Goal: Communication & Community: Share content

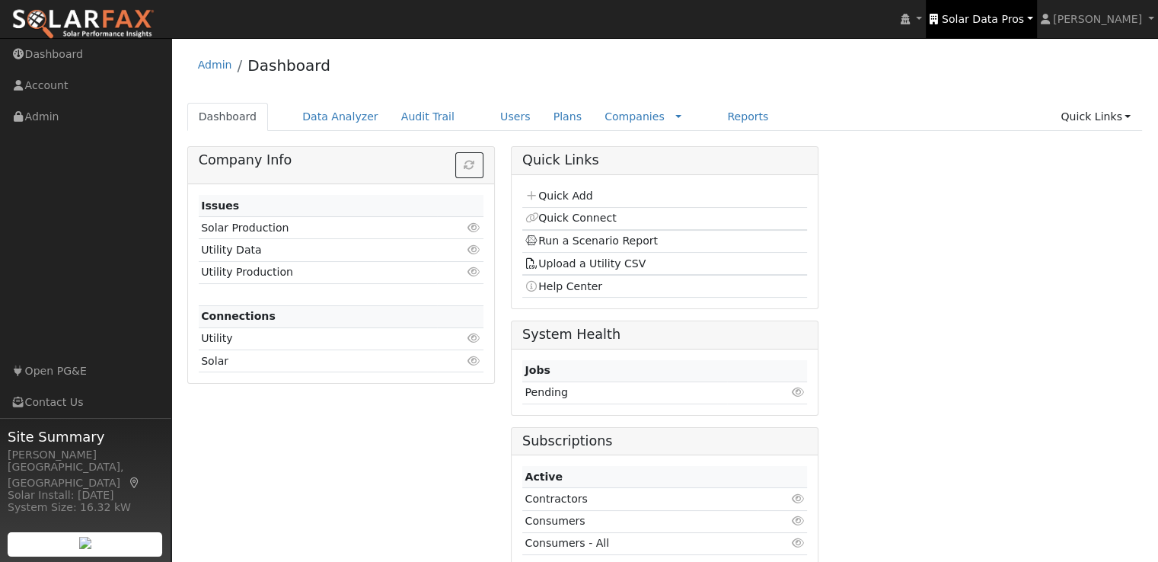
click at [991, 17] on span "Solar Data Pros" at bounding box center [983, 19] width 82 height 12
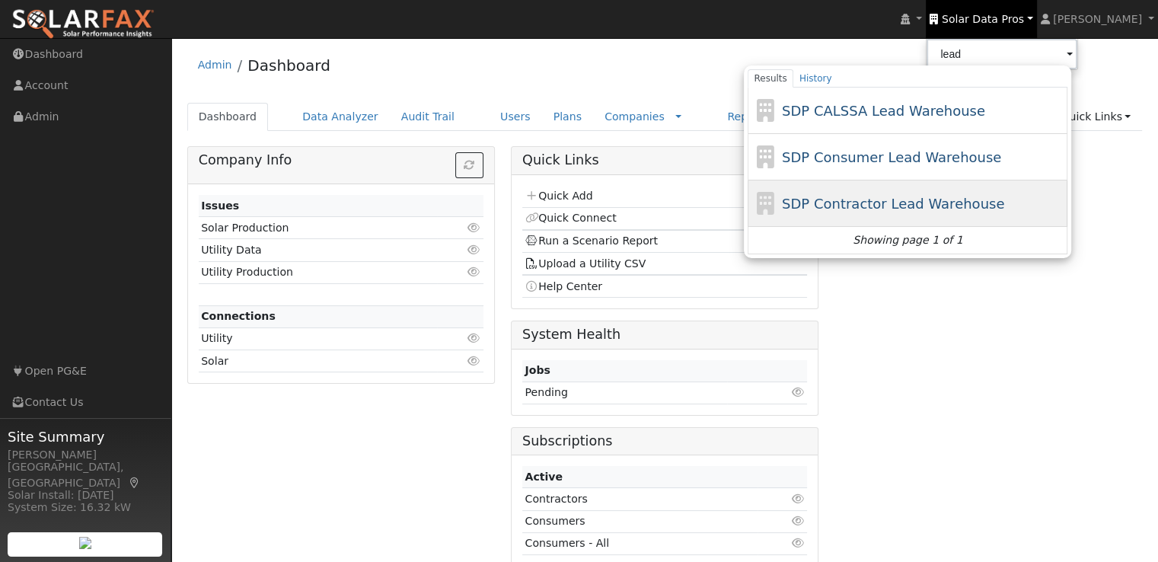
click at [876, 200] on span "SDP Contractor Lead Warehouse" at bounding box center [893, 204] width 222 height 16
type input "SDP Contractor Lead Warehouse"
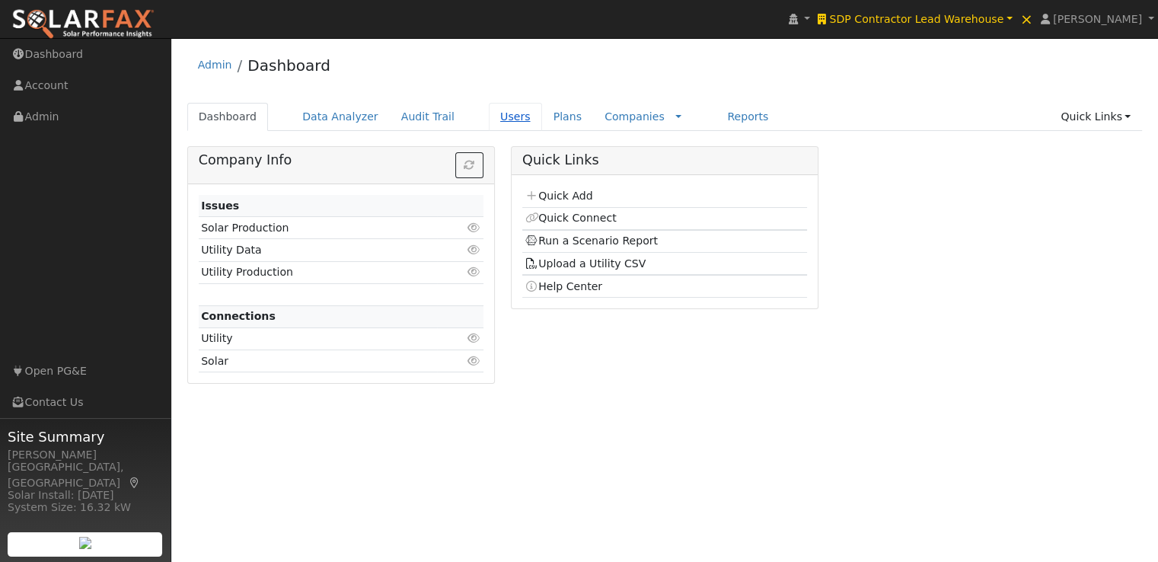
click at [490, 113] on link "Users" at bounding box center [515, 117] width 53 height 28
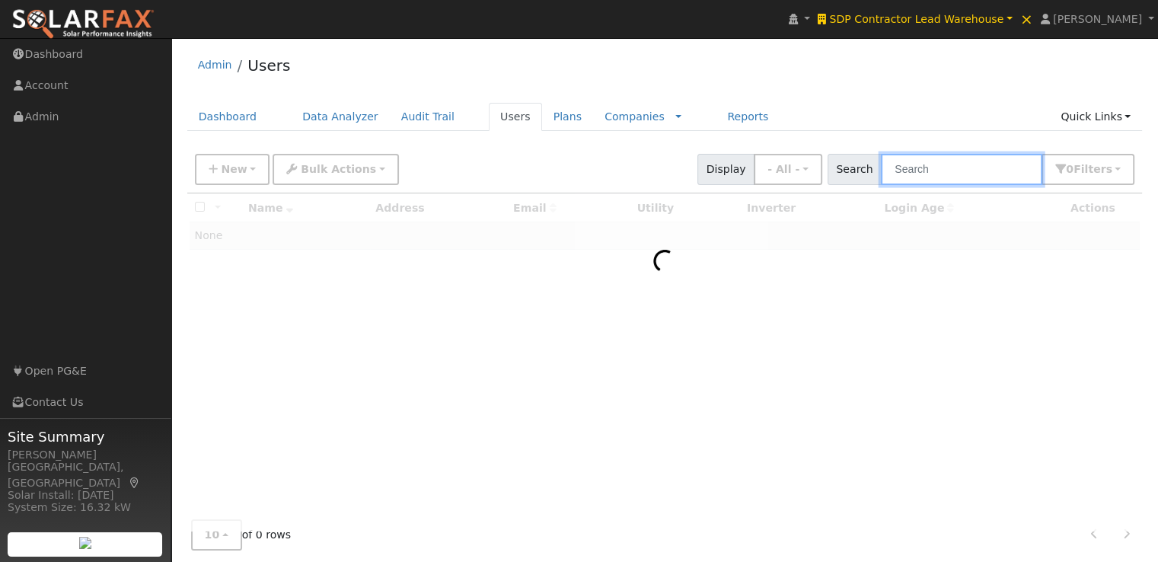
click at [950, 161] on input "text" at bounding box center [961, 169] width 161 height 31
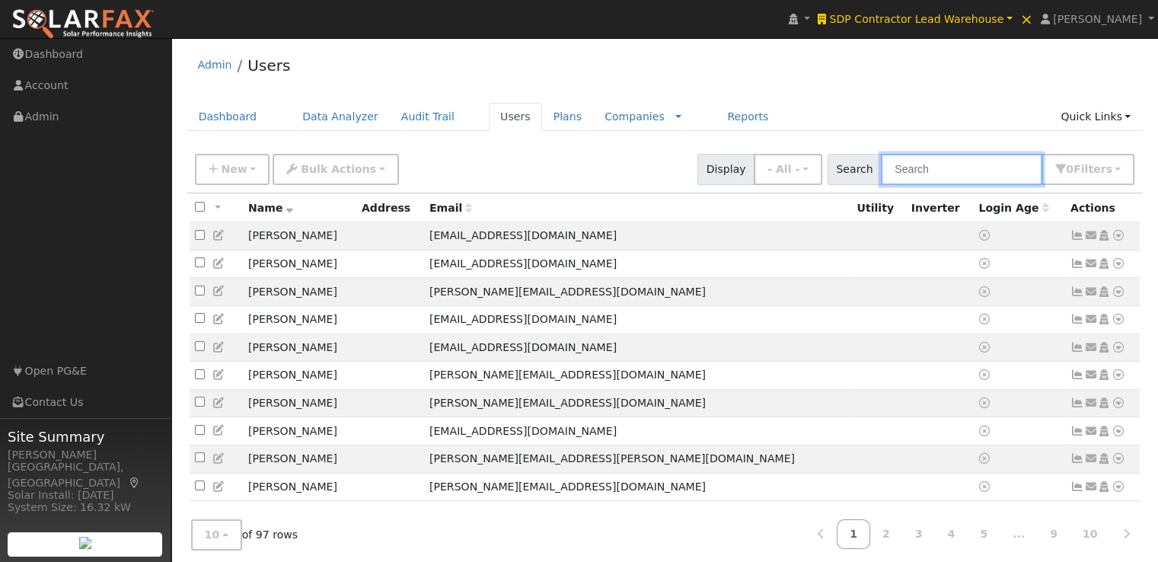
paste input "[PERSON_NAME][EMAIL_ADDRESS][DOMAIN_NAME]"
click at [950, 161] on input "rebecca@solsistersconsulting.com" at bounding box center [961, 169] width 161 height 31
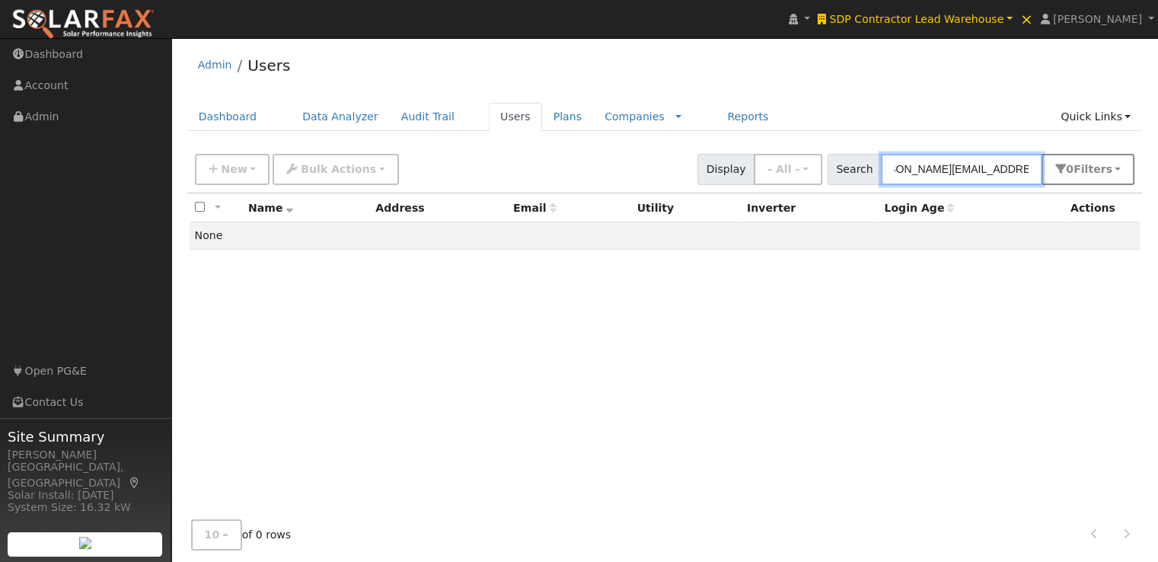
type input "rebecca@solsistersconsulting.com"
click at [1121, 174] on button "0 Filter s" at bounding box center [1088, 169] width 93 height 31
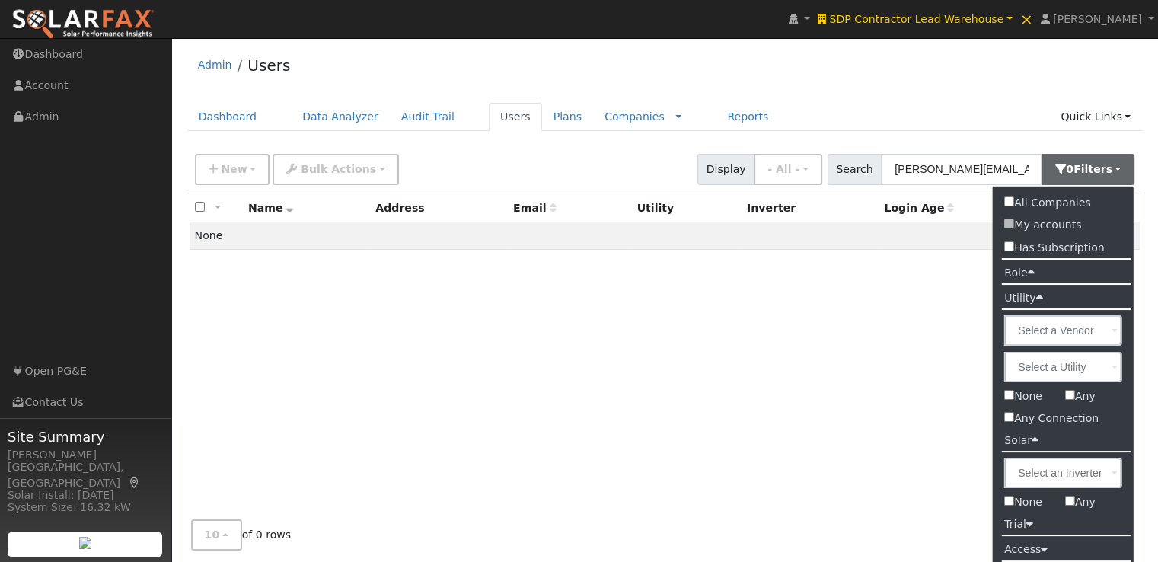
click at [1020, 203] on label "All Companies" at bounding box center [1047, 203] width 109 height 22
click at [1014, 203] on input "All Companies" at bounding box center [1009, 201] width 10 height 10
checkbox input "true"
click at [815, 61] on div "Admin Users" at bounding box center [665, 69] width 956 height 46
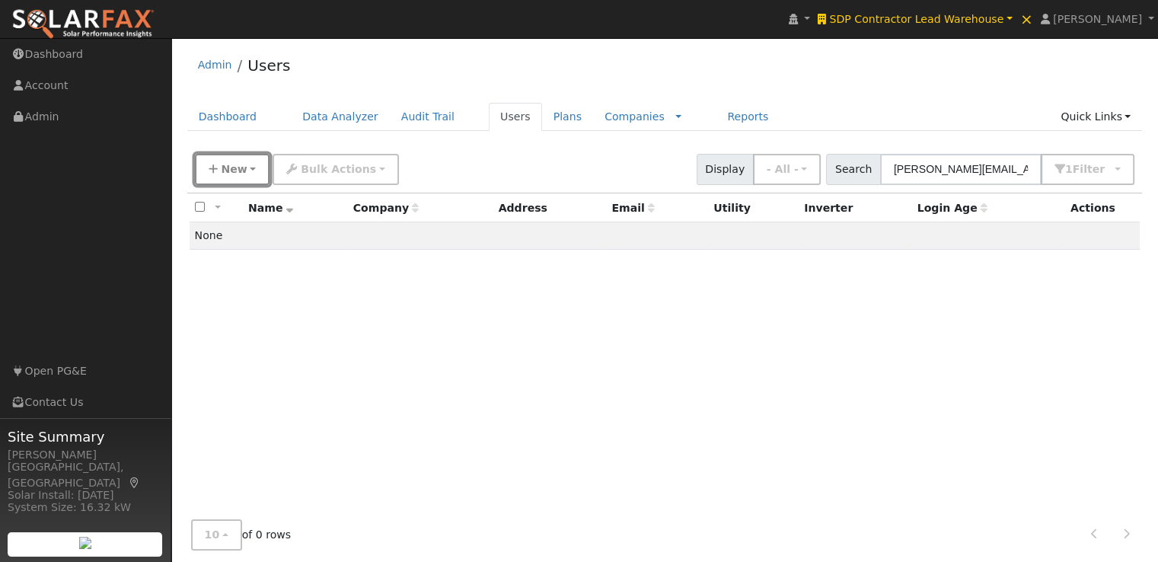
click at [209, 169] on icon "button" at bounding box center [213, 169] width 9 height 11
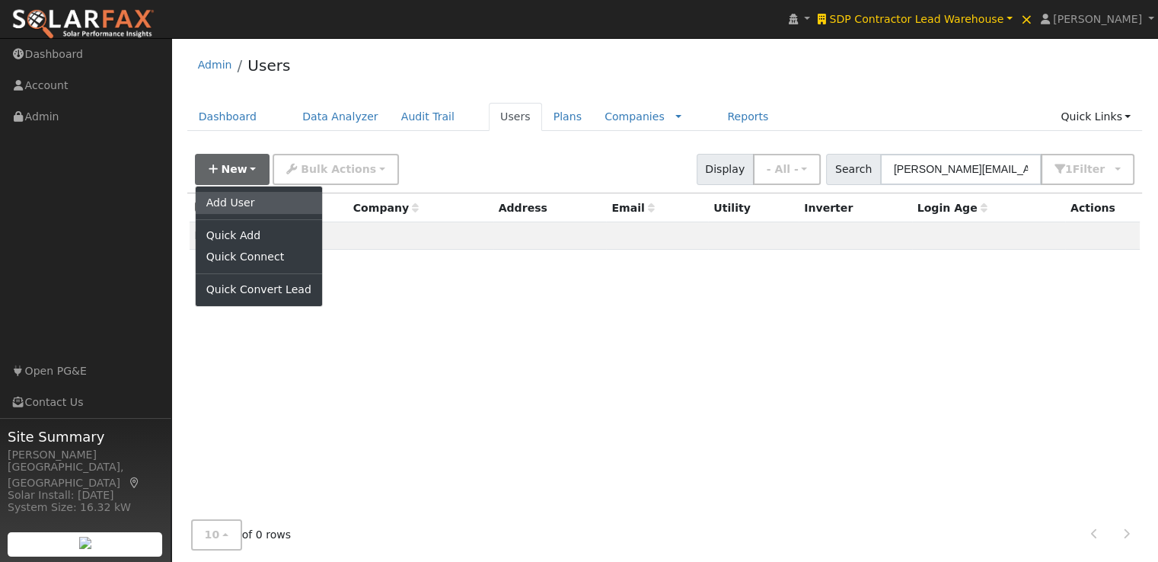
click at [219, 206] on link "Add User" at bounding box center [259, 202] width 126 height 21
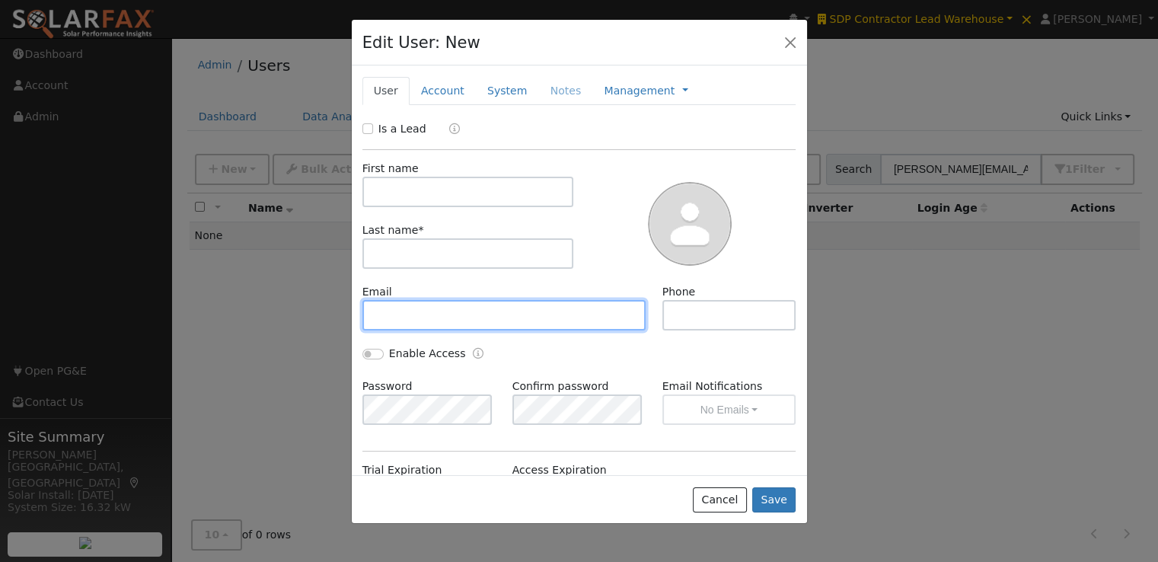
click at [439, 321] on input "text" at bounding box center [504, 315] width 284 height 30
paste input "[PERSON_NAME][EMAIL_ADDRESS][DOMAIN_NAME]"
type input "[PERSON_NAME][EMAIL_ADDRESS][DOMAIN_NAME]"
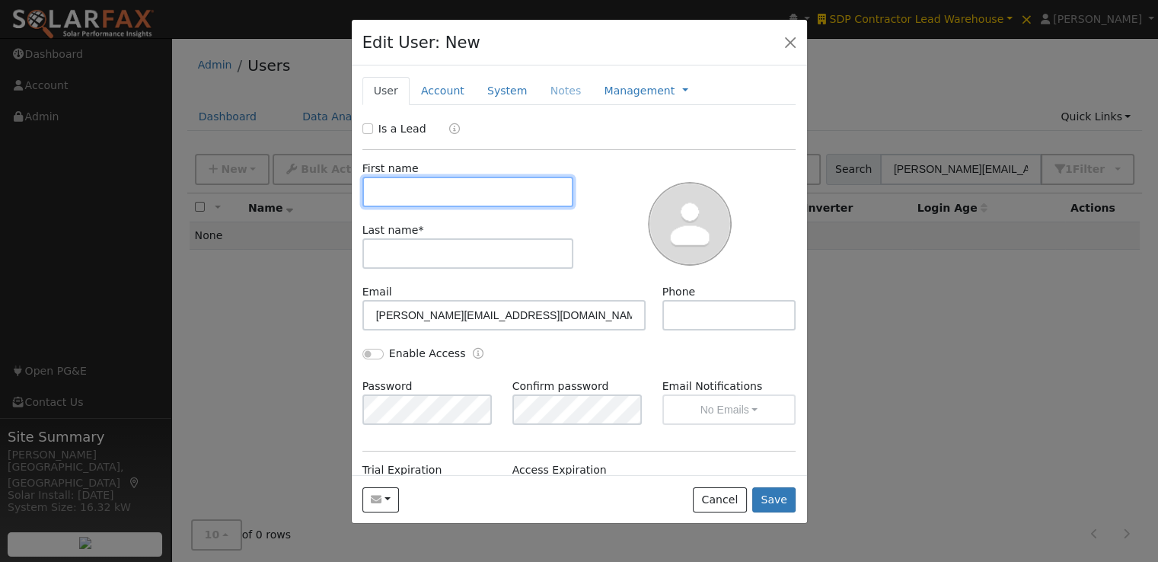
click at [425, 196] on input "text" at bounding box center [468, 192] width 212 height 30
paste input "[PERSON_NAME]"
type input "[PERSON_NAME]"
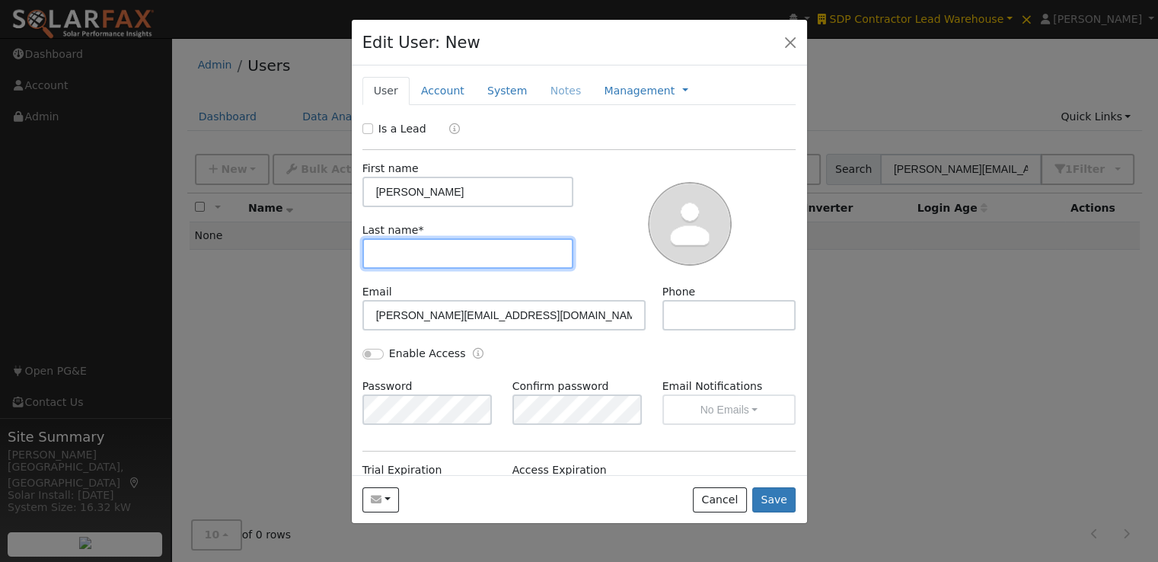
click at [414, 242] on input "text" at bounding box center [468, 253] width 212 height 30
paste input "[PERSON_NAME]"
type input "[PERSON_NAME]"
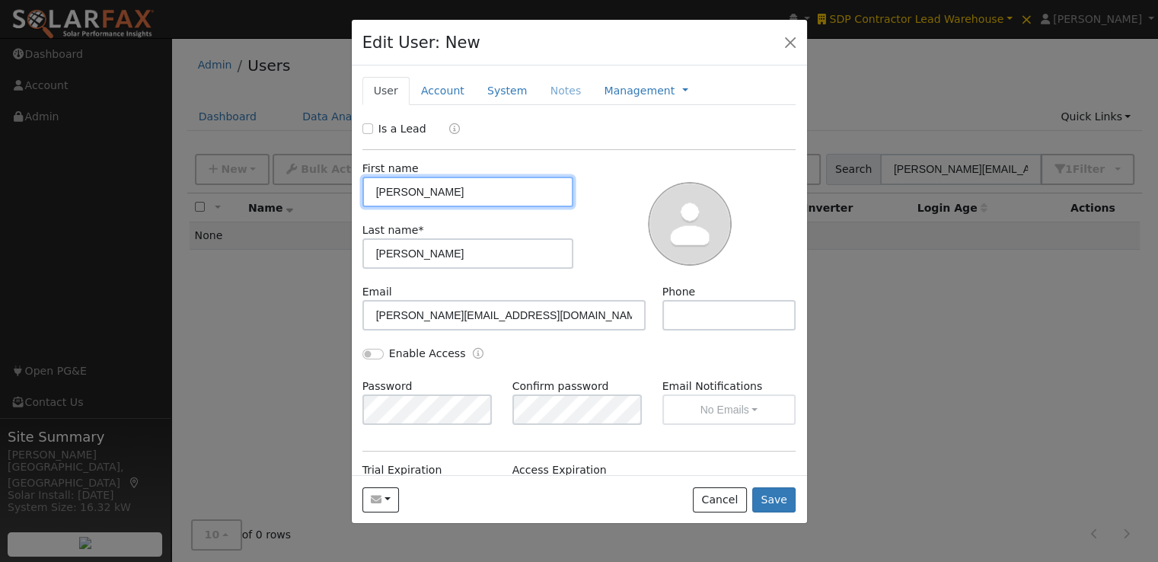
drag, startPoint x: 478, startPoint y: 193, endPoint x: 418, endPoint y: 187, distance: 60.5
click at [418, 187] on input "[PERSON_NAME]" at bounding box center [468, 192] width 212 height 30
type input "Rebecca"
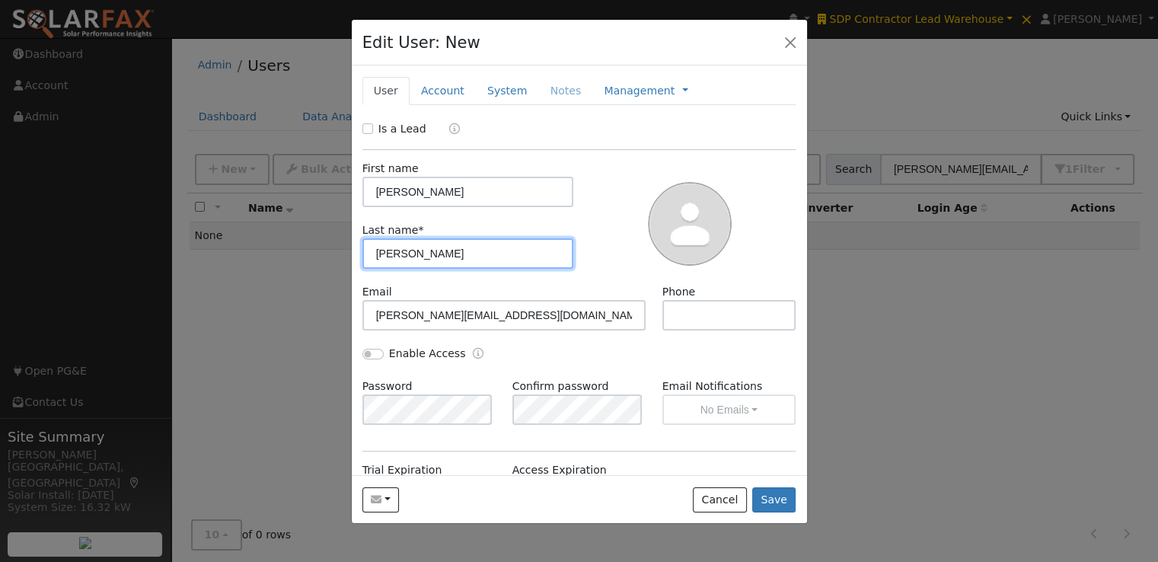
drag, startPoint x: 420, startPoint y: 252, endPoint x: 347, endPoint y: 250, distance: 73.1
click at [347, 250] on div "Edit User: New Select an Ac... New Account Nickname Cancel Create Are you sure …" at bounding box center [579, 281] width 1158 height 562
type input "Farrin"
click at [781, 495] on button "Save" at bounding box center [774, 500] width 44 height 26
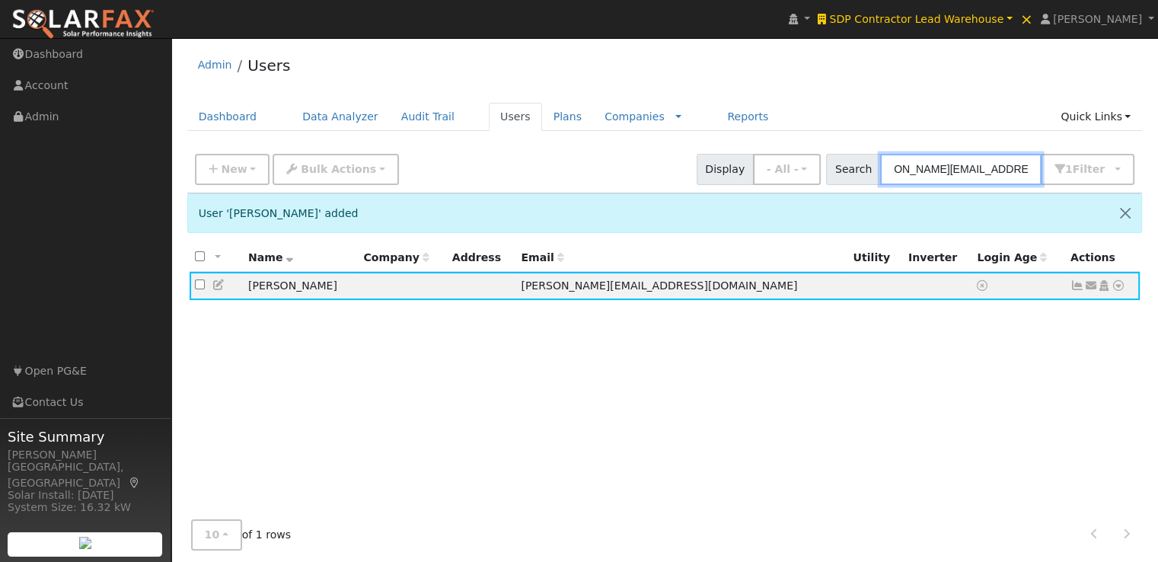
drag, startPoint x: 900, startPoint y: 173, endPoint x: 1040, endPoint y: 171, distance: 140.1
click at [1040, 171] on input "[PERSON_NAME][EMAIL_ADDRESS][DOMAIN_NAME]" at bounding box center [960, 169] width 161 height 31
paste input "Tabby"
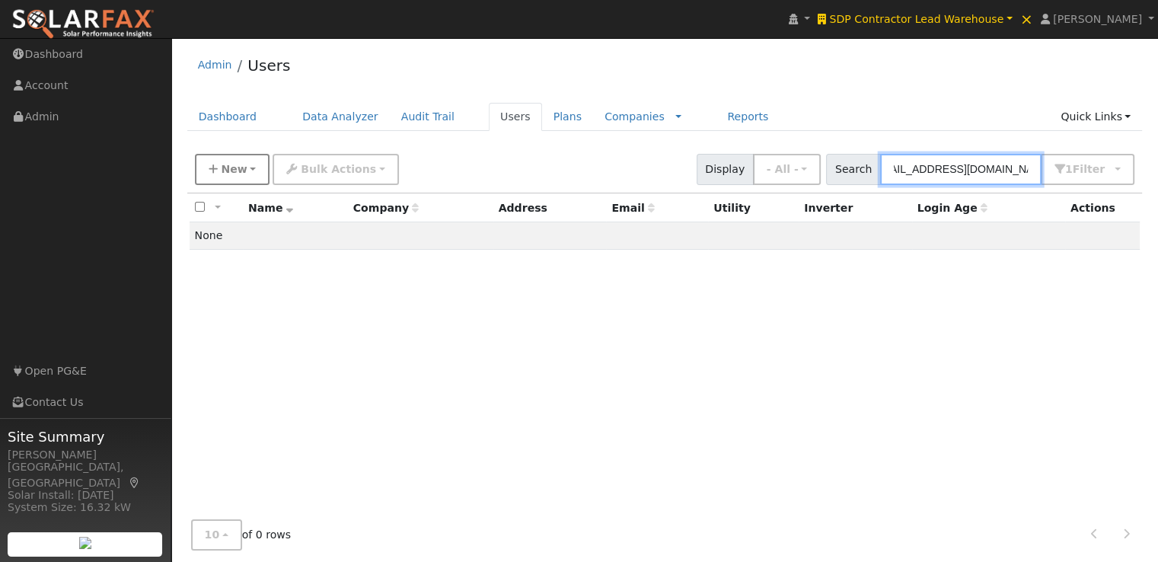
type input "[EMAIL_ADDRESS][DOMAIN_NAME]"
click at [230, 166] on span "New" at bounding box center [234, 169] width 26 height 12
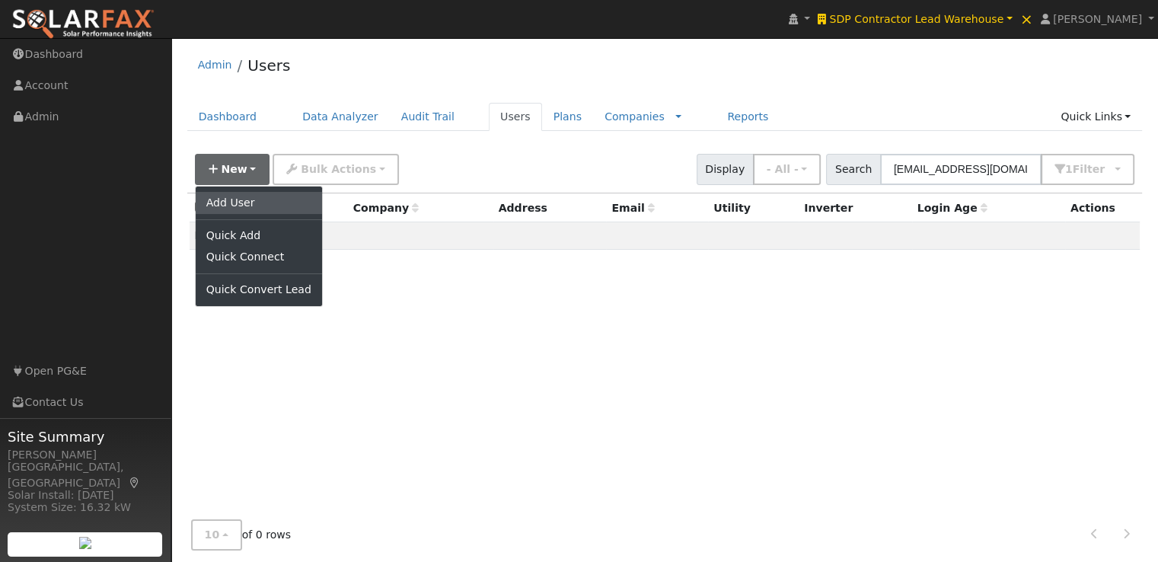
click at [221, 200] on link "Add User" at bounding box center [259, 202] width 126 height 21
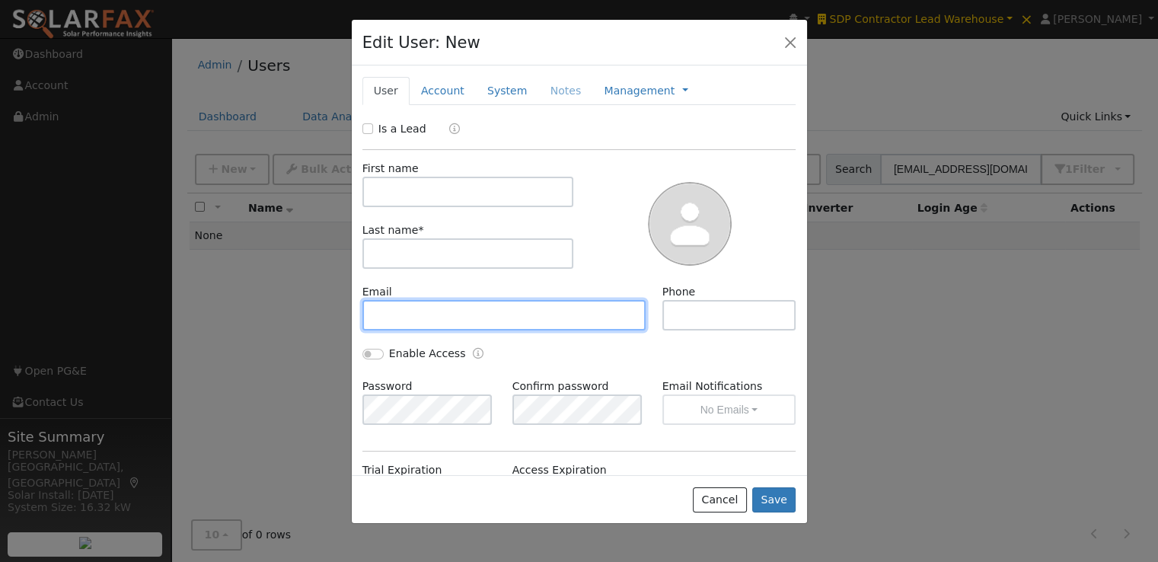
click at [426, 316] on input "text" at bounding box center [504, 315] width 284 height 30
paste input "[EMAIL_ADDRESS][DOMAIN_NAME]"
type input "[EMAIL_ADDRESS][DOMAIN_NAME]"
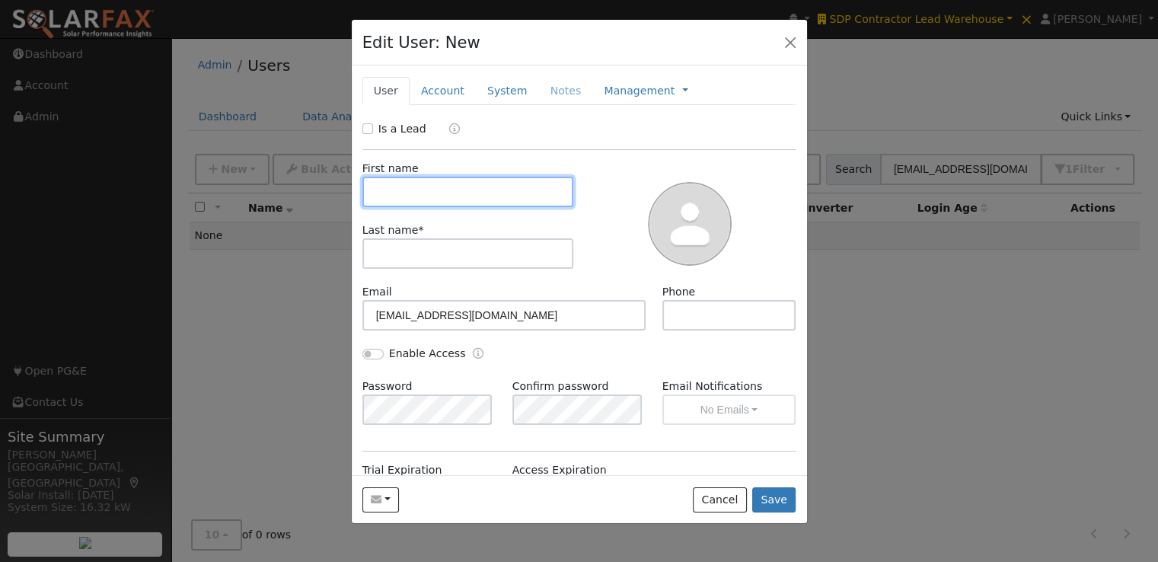
click at [457, 187] on input "text" at bounding box center [468, 192] width 212 height 30
paste input "[PERSON_NAME]"
type input "[PERSON_NAME]"
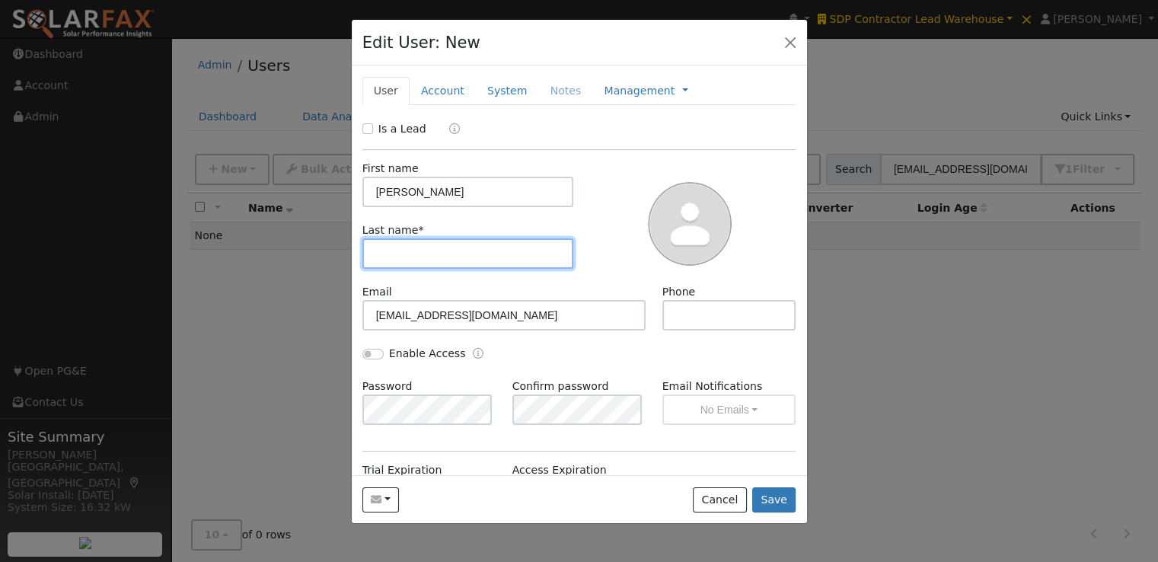
click at [422, 257] on input "text" at bounding box center [468, 253] width 212 height 30
paste input "[PERSON_NAME]"
drag, startPoint x: 408, startPoint y: 248, endPoint x: 258, endPoint y: 255, distance: 150.2
click at [258, 255] on div "Edit User: New Select an Ac... New Account Nickname Cancel Create Are you sure …" at bounding box center [579, 281] width 1158 height 562
type input "Savage"
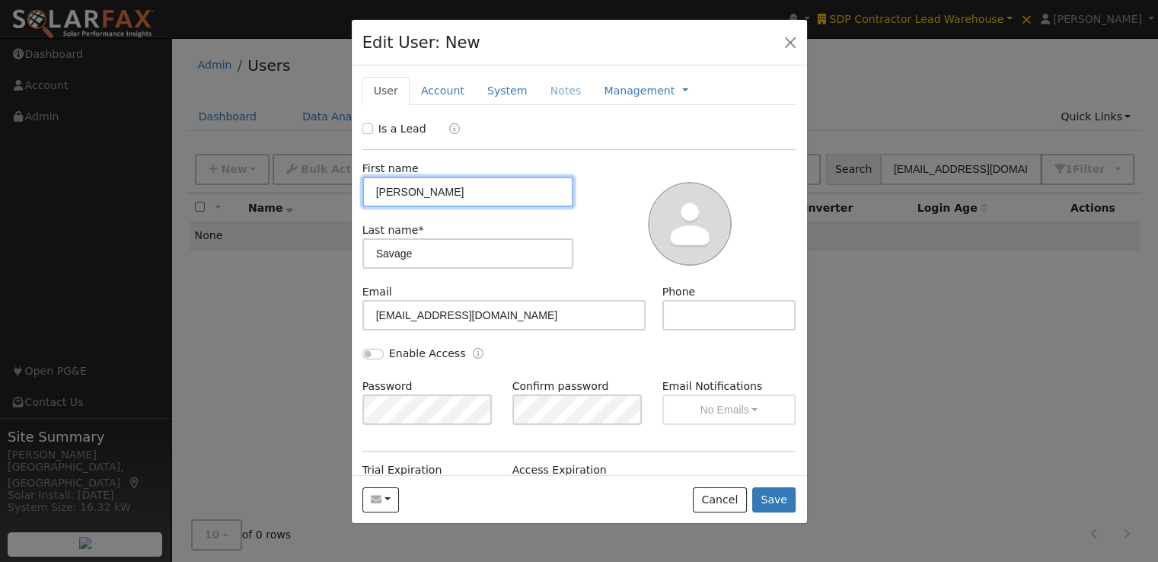
drag, startPoint x: 487, startPoint y: 190, endPoint x: 401, endPoint y: 182, distance: 86.4
click at [401, 182] on input "[PERSON_NAME]" at bounding box center [468, 192] width 212 height 30
type input "Tabby"
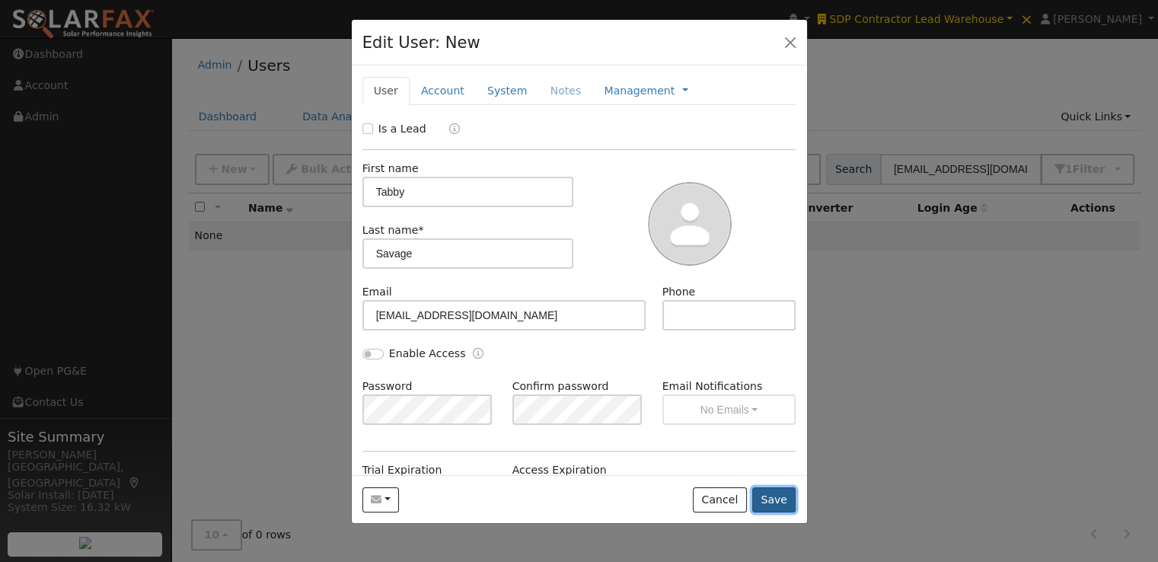
click at [768, 501] on button "Save" at bounding box center [774, 500] width 44 height 26
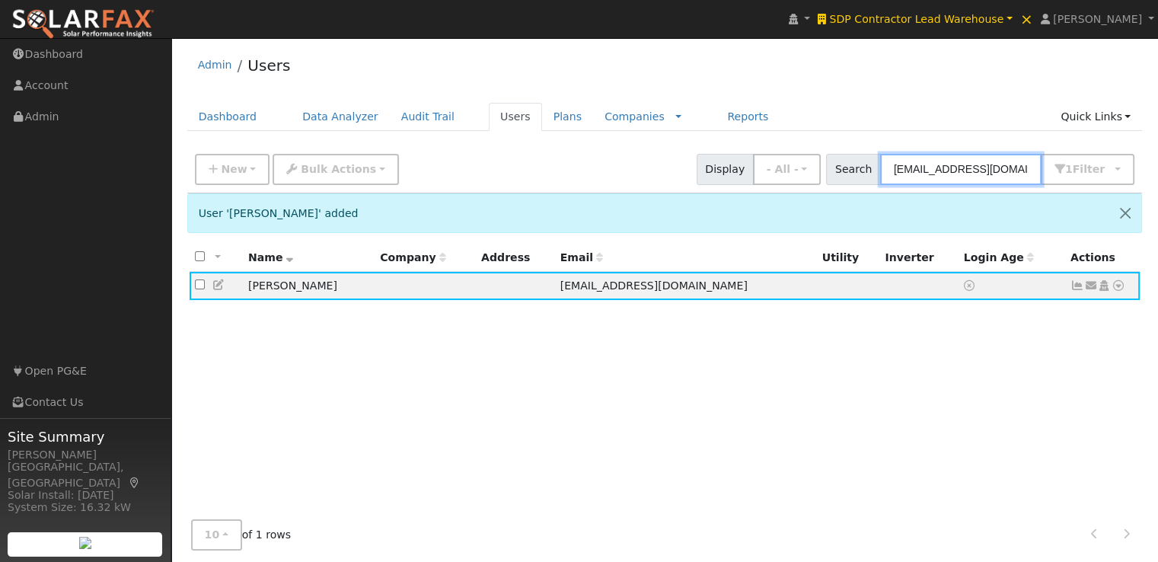
drag, startPoint x: 1039, startPoint y: 170, endPoint x: 865, endPoint y: 158, distance: 174.0
click at [865, 158] on div "Search Tabby@solsistersconsulting.com 1 Filter All Companies My accounts Has Su…" at bounding box center [980, 169] width 308 height 31
type input "m"
paste input "[PERSON_NAME][EMAIL_ADDRESS][DOMAIN_NAME]"
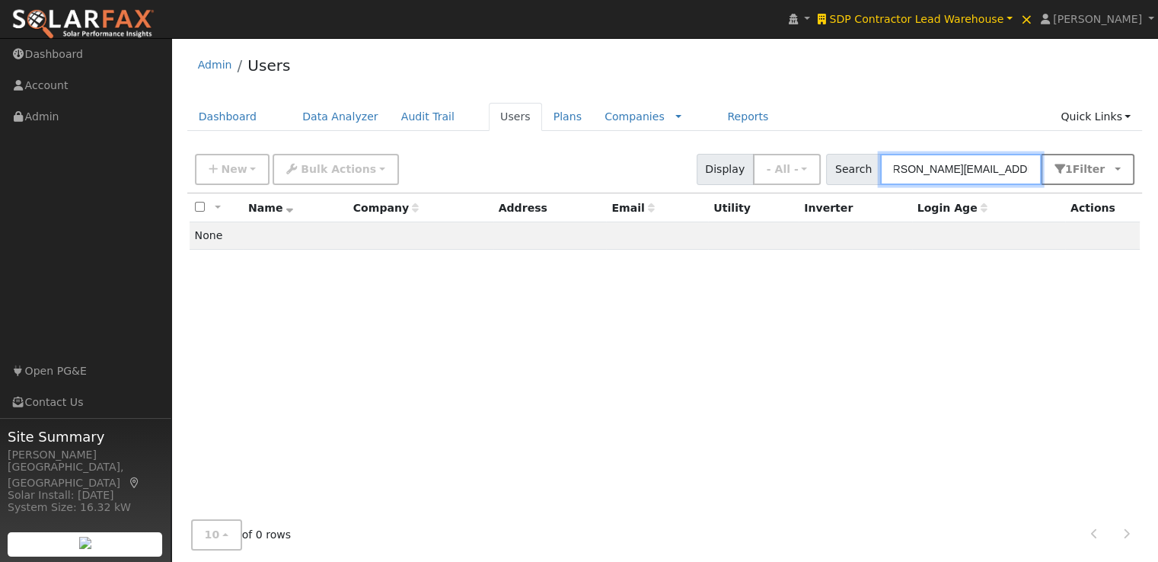
type input "[PERSON_NAME][EMAIL_ADDRESS][DOMAIN_NAME]"
click at [1110, 159] on button "1 Filter" at bounding box center [1088, 169] width 94 height 31
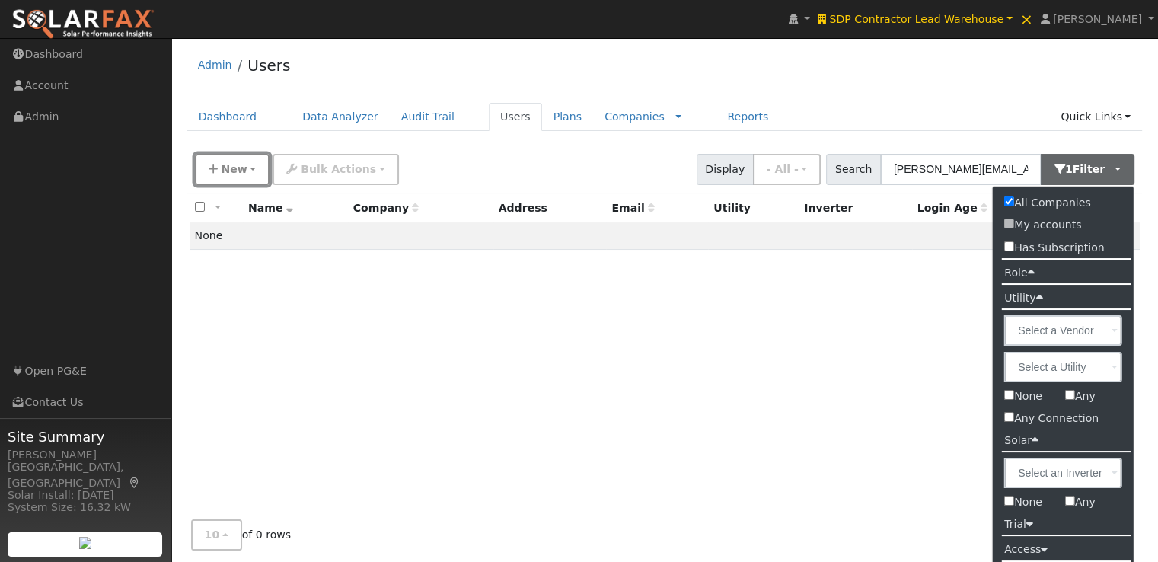
click at [238, 171] on span "New" at bounding box center [234, 169] width 26 height 12
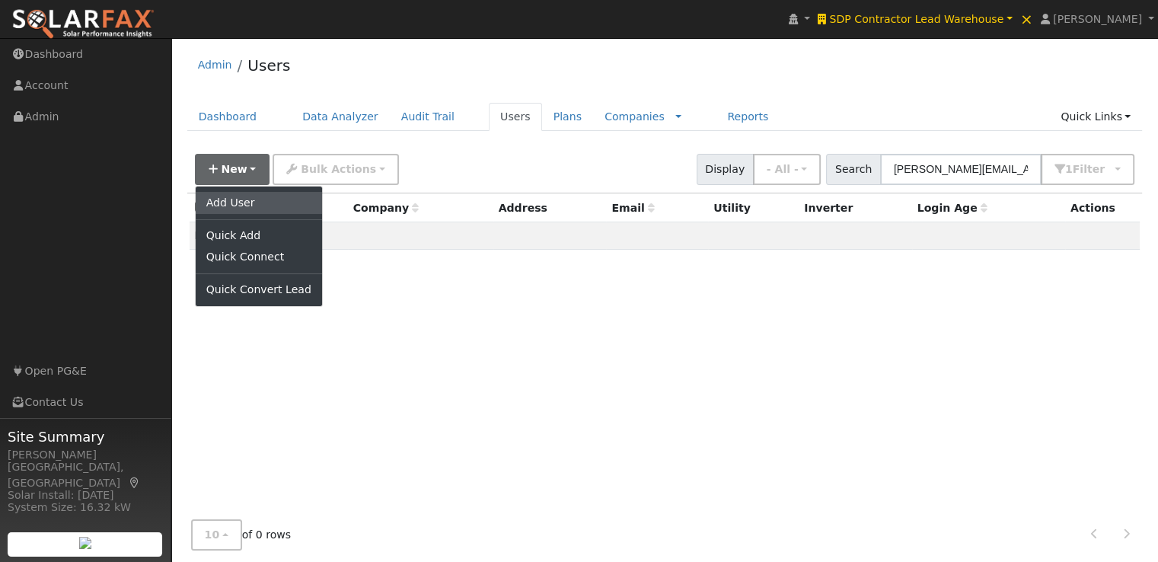
click at [231, 202] on link "Add User" at bounding box center [259, 202] width 126 height 21
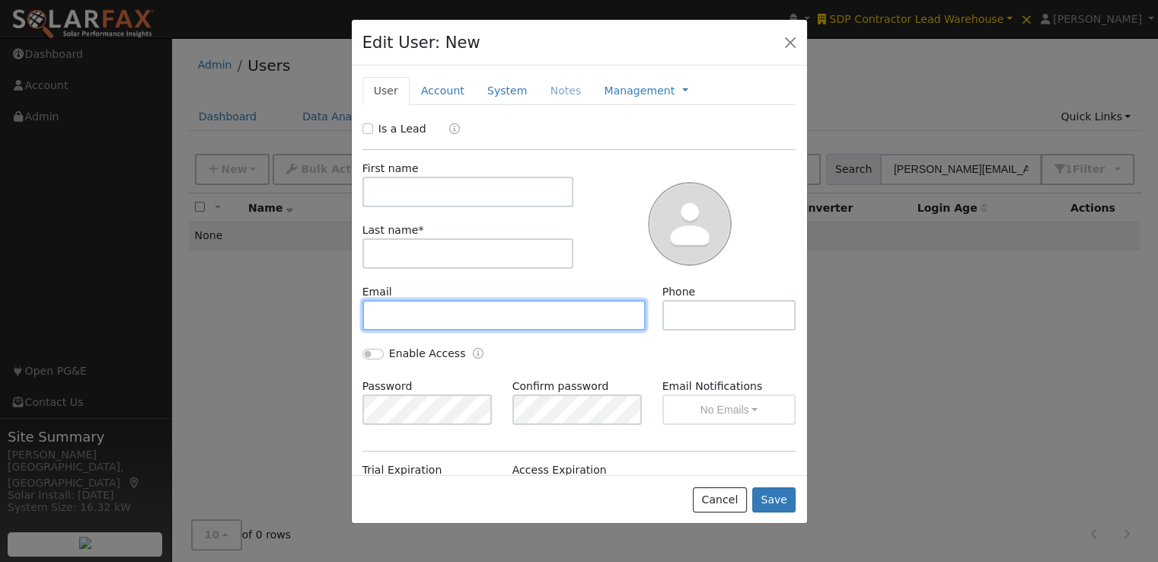
click at [512, 318] on input "text" at bounding box center [504, 315] width 284 height 30
paste input "[PERSON_NAME][EMAIL_ADDRESS][DOMAIN_NAME]"
drag, startPoint x: 512, startPoint y: 318, endPoint x: 454, endPoint y: 270, distance: 75.2
click at [458, 280] on div "Is a Lead First name Last name * Email emmitt@redemptionenergy.com Phone Enable…" at bounding box center [579, 392] width 434 height 542
click at [577, 321] on input "[PERSON_NAME][EMAIL_ADDRESS][DOMAIN_NAME]" at bounding box center [504, 315] width 284 height 30
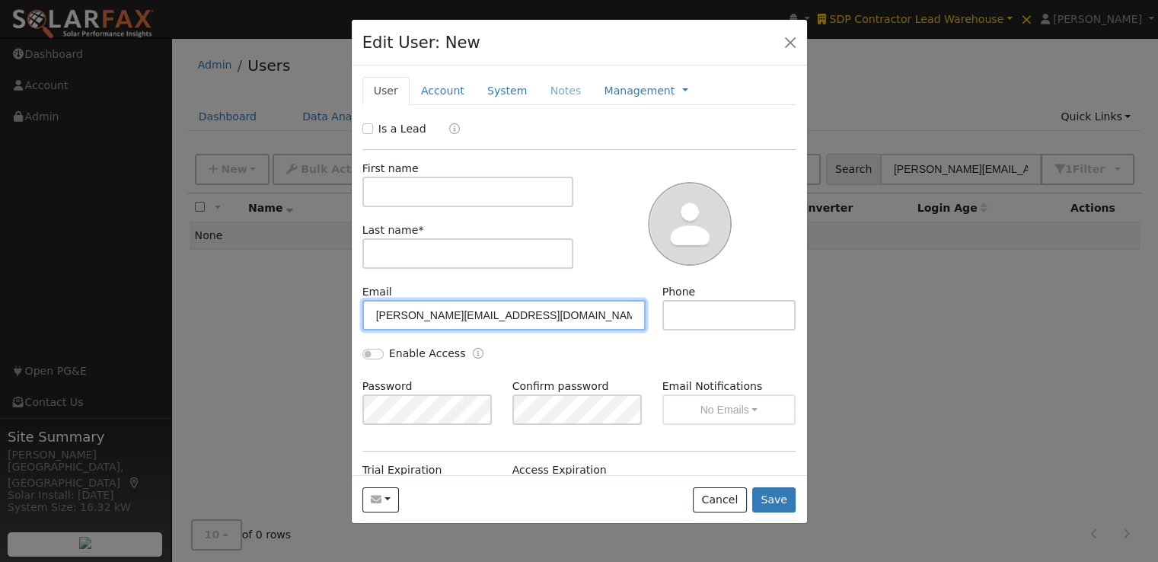
type input "[PERSON_NAME][EMAIL_ADDRESS][DOMAIN_NAME]"
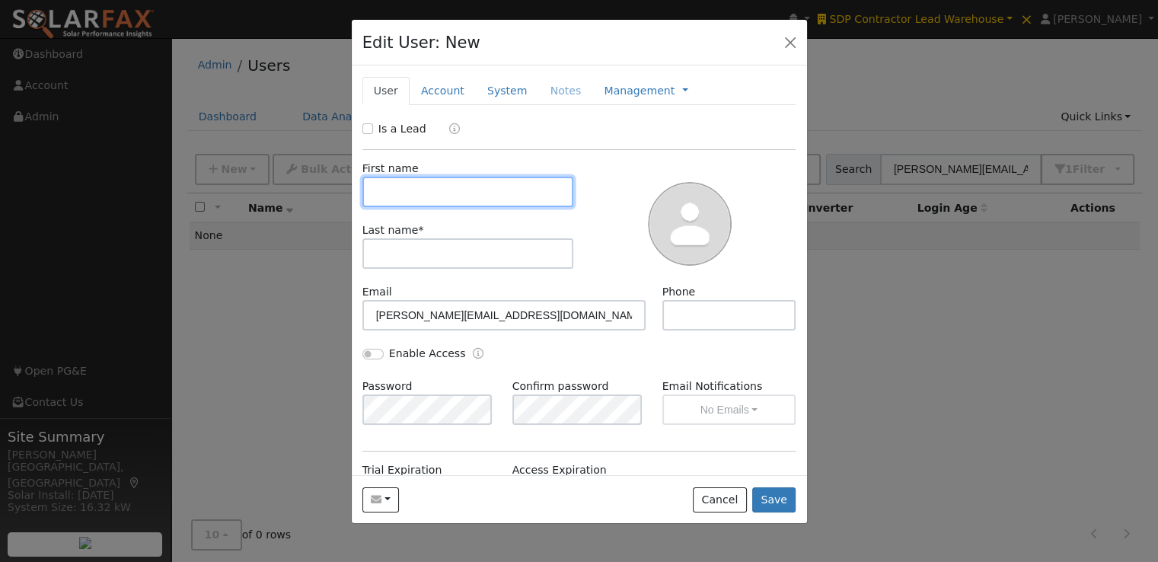
click at [472, 184] on input "text" at bounding box center [468, 192] width 212 height 30
paste input "[PERSON_NAME]"
type input "[PERSON_NAME]"
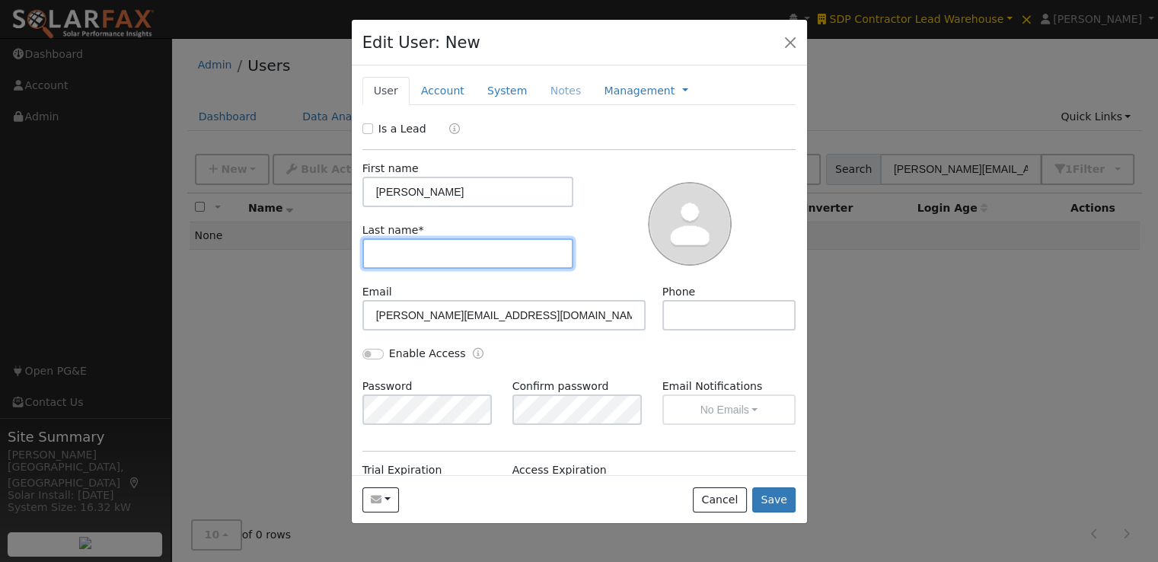
drag, startPoint x: 455, startPoint y: 251, endPoint x: 442, endPoint y: 260, distance: 16.1
click at [455, 252] on input "text" at bounding box center [468, 253] width 212 height 30
paste input "[PERSON_NAME]"
drag, startPoint x: 412, startPoint y: 249, endPoint x: 268, endPoint y: 241, distance: 144.2
click at [268, 241] on div "Edit User: New Select an Ac... New Account Nickname Cancel Create Are you sure …" at bounding box center [579, 281] width 1158 height 562
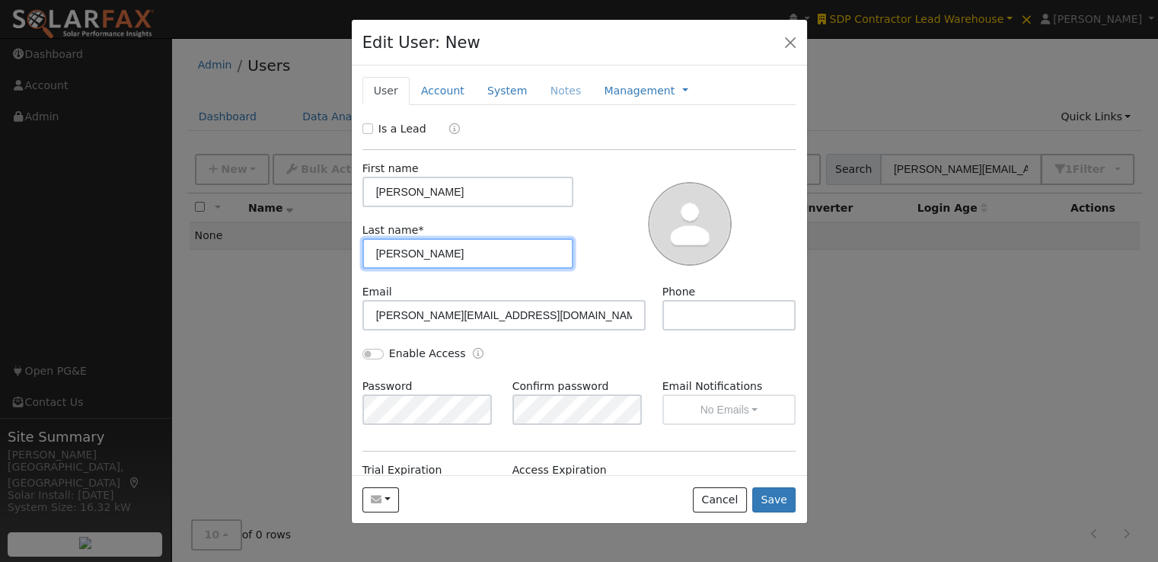
type input "Summers"
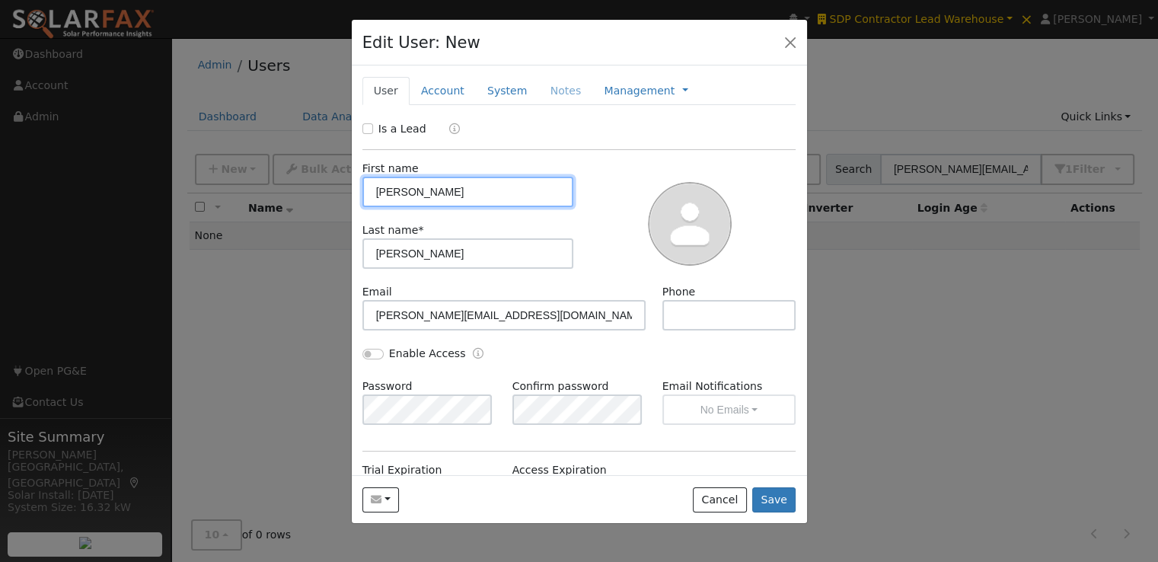
drag, startPoint x: 511, startPoint y: 187, endPoint x: 408, endPoint y: 188, distance: 102.8
click at [408, 188] on input "[PERSON_NAME]" at bounding box center [468, 192] width 212 height 30
type input "Emmitt"
click at [773, 498] on button "Save" at bounding box center [774, 500] width 44 height 26
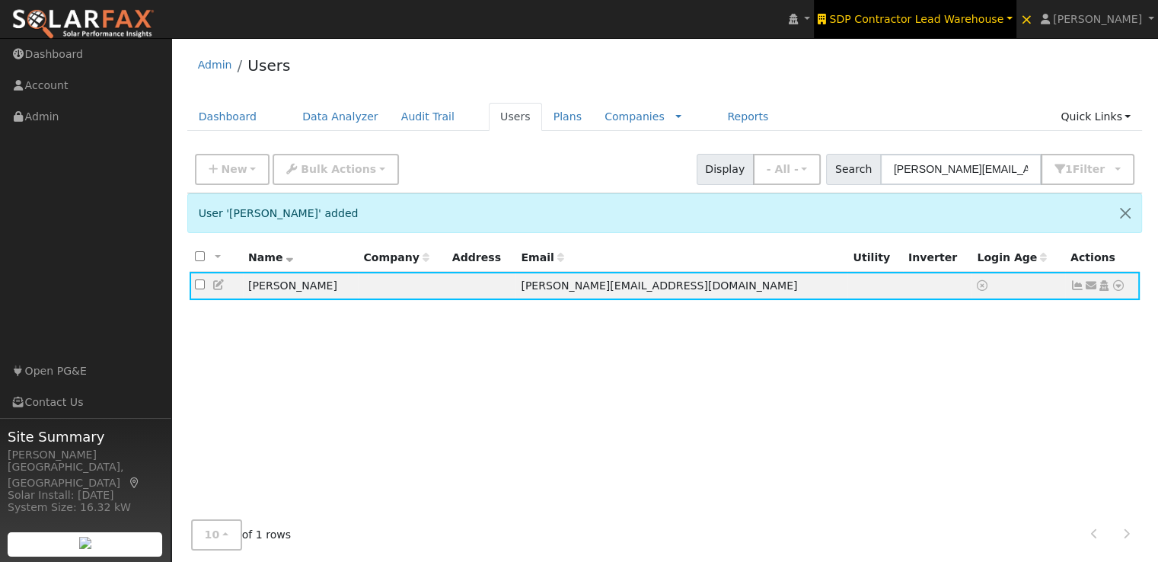
click at [975, 24] on span "SDP Contractor Lead Warehouse" at bounding box center [916, 19] width 174 height 12
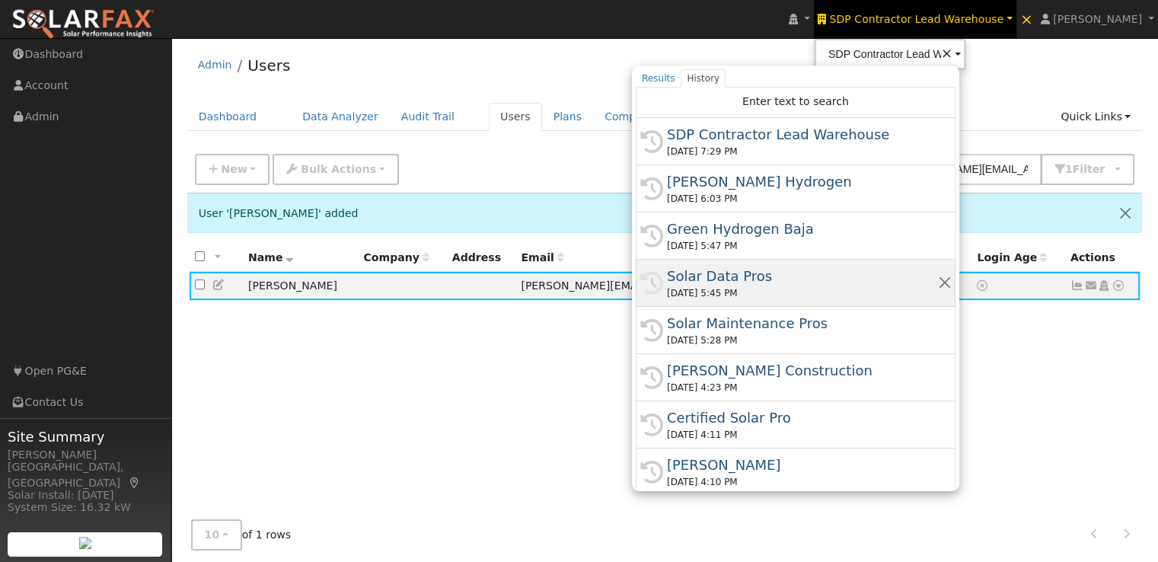
click at [742, 272] on div "Solar Data Pros" at bounding box center [802, 276] width 271 height 21
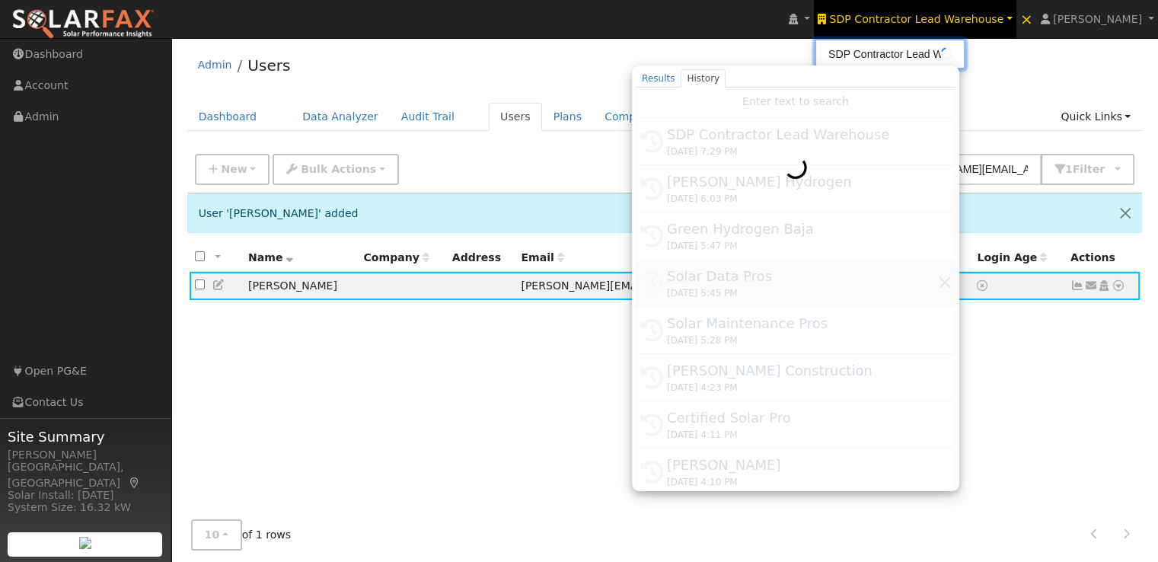
type input "Solar Data Pros"
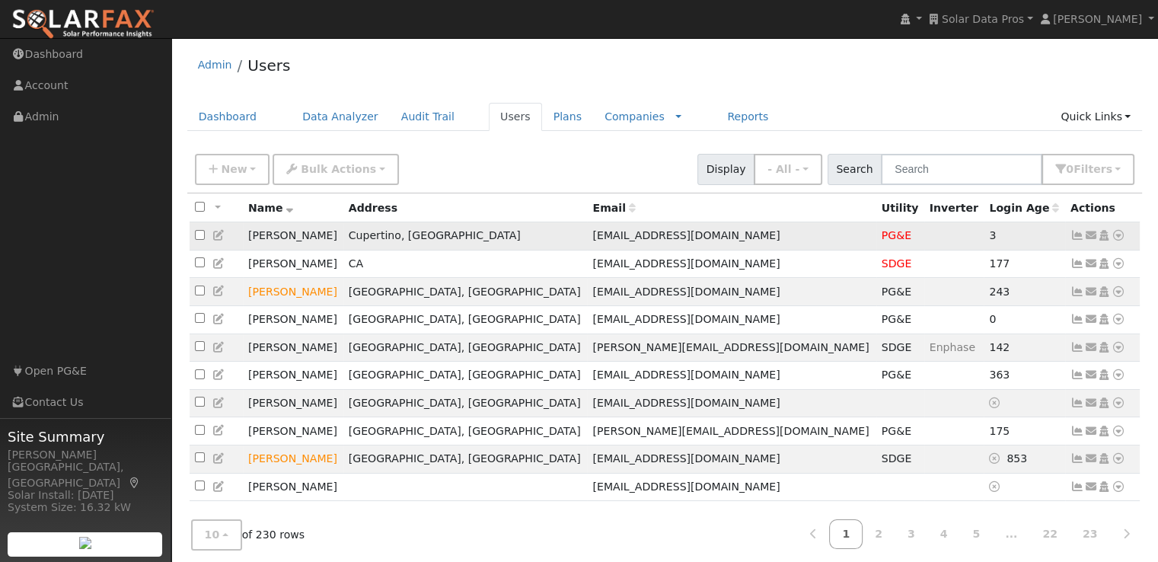
click at [198, 235] on input "checkbox" at bounding box center [200, 235] width 10 height 10
checkbox input "true"
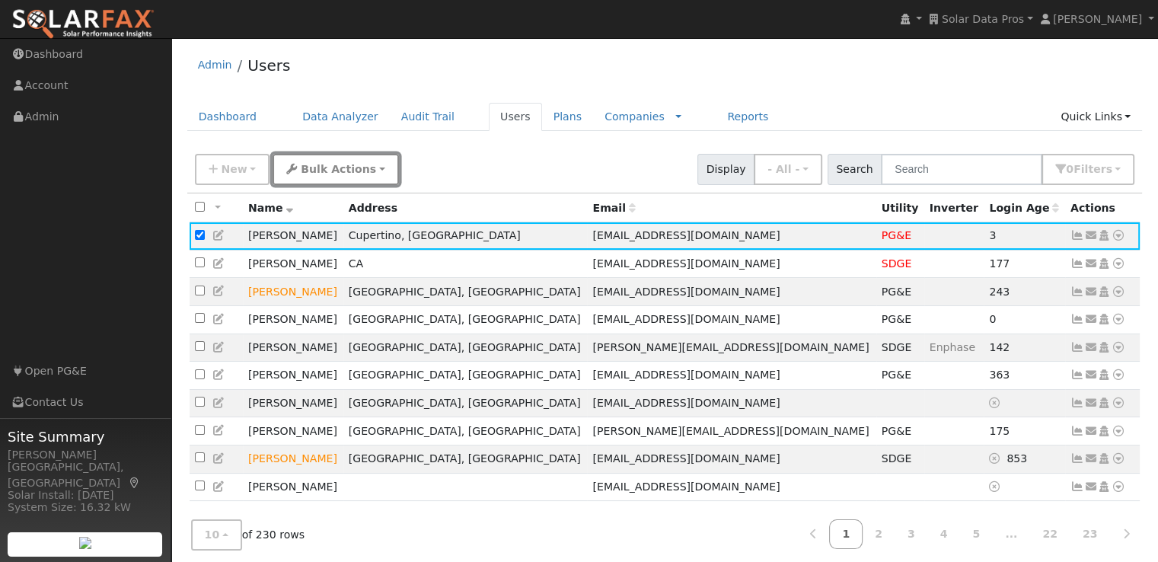
click at [359, 168] on button "Bulk Actions" at bounding box center [336, 169] width 126 height 31
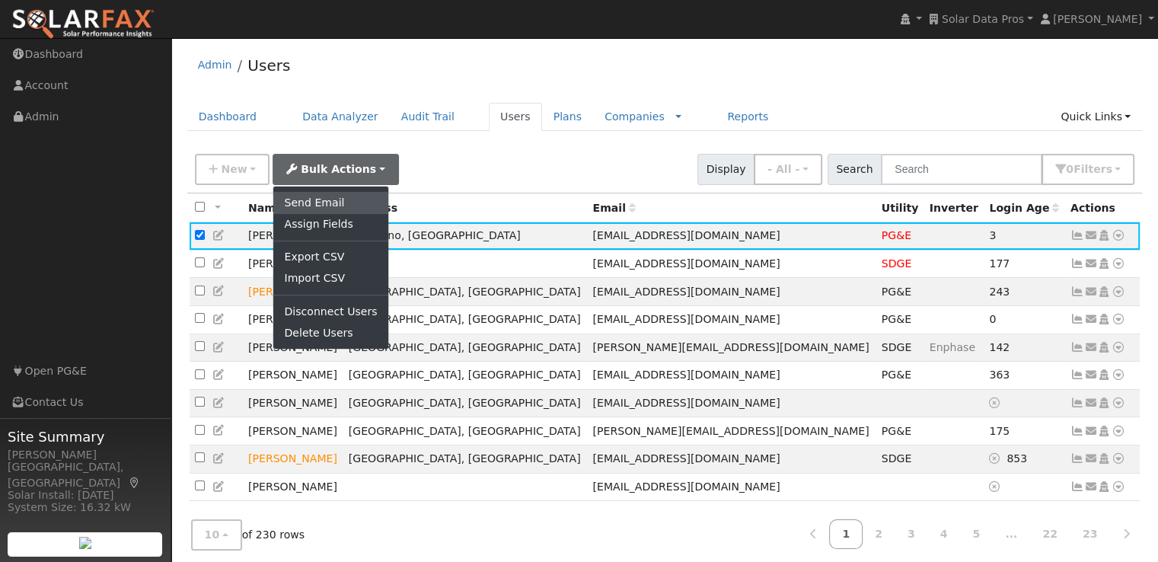
click at [311, 197] on link "Send Email" at bounding box center [330, 202] width 114 height 21
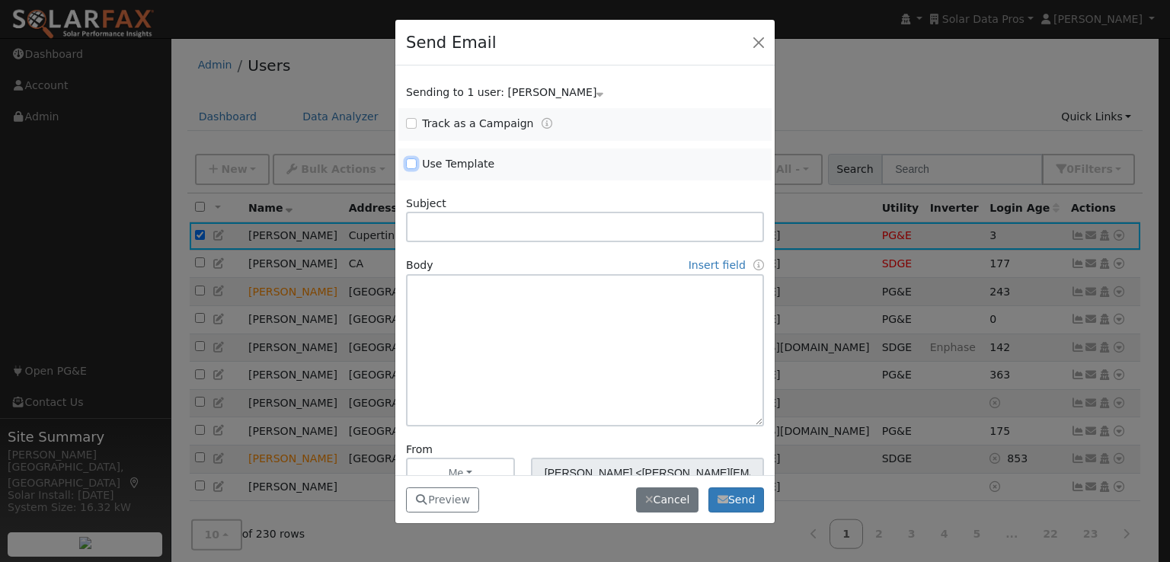
click at [411, 162] on input "Use Template" at bounding box center [411, 163] width 11 height 11
checkbox input "true"
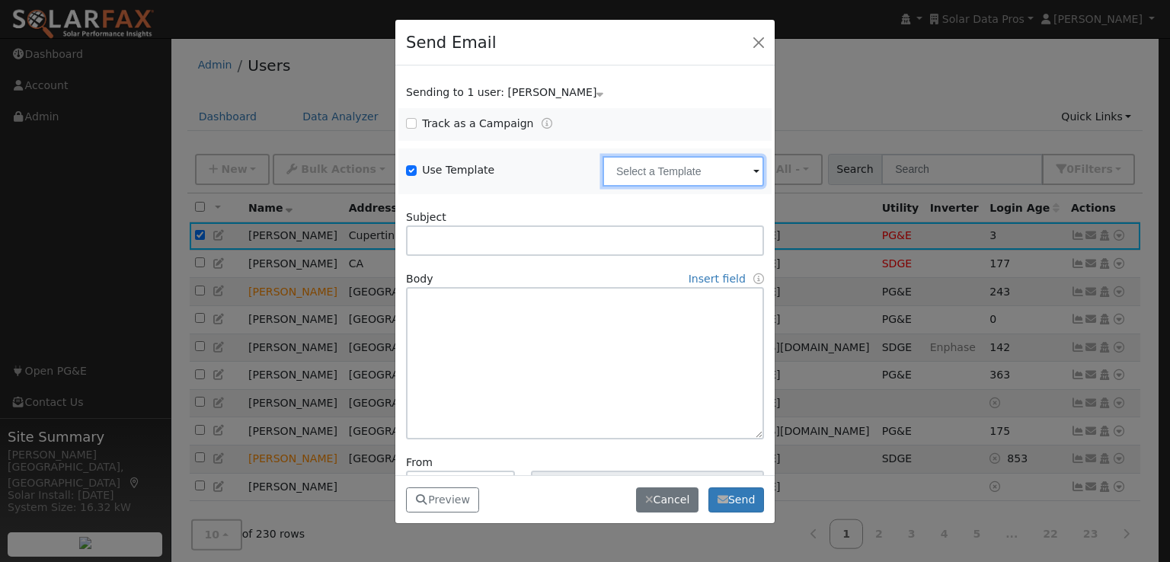
click at [672, 171] on input "text" at bounding box center [682, 171] width 161 height 30
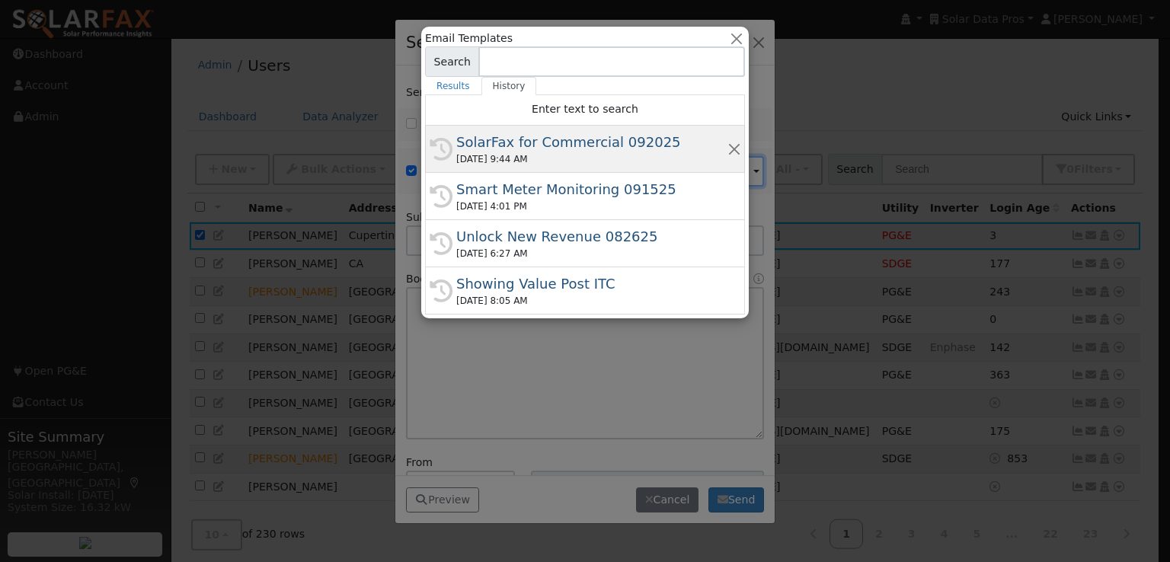
click at [563, 140] on div "SolarFax for Commercial 092025" at bounding box center [591, 142] width 271 height 21
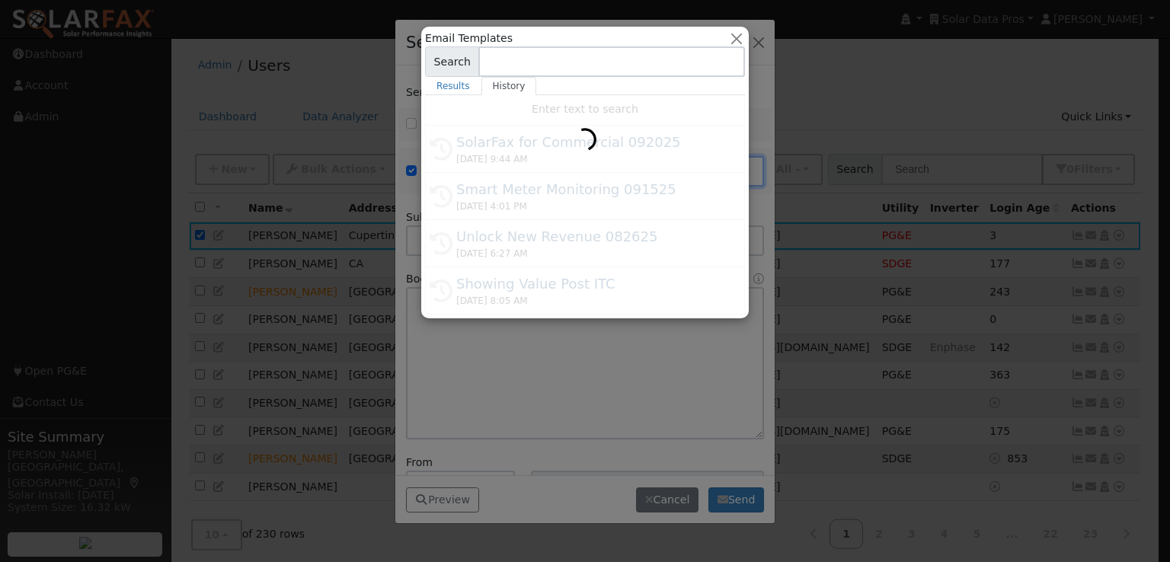
type input "SolarFax for Commercial 092025"
type input "Commercial Storage Modeling with SolarFax®"
type textarea "Lore {ipsu_dolor}, SitamEtc® adipisci eli sed doeiusmod tem incididunt utlabor …"
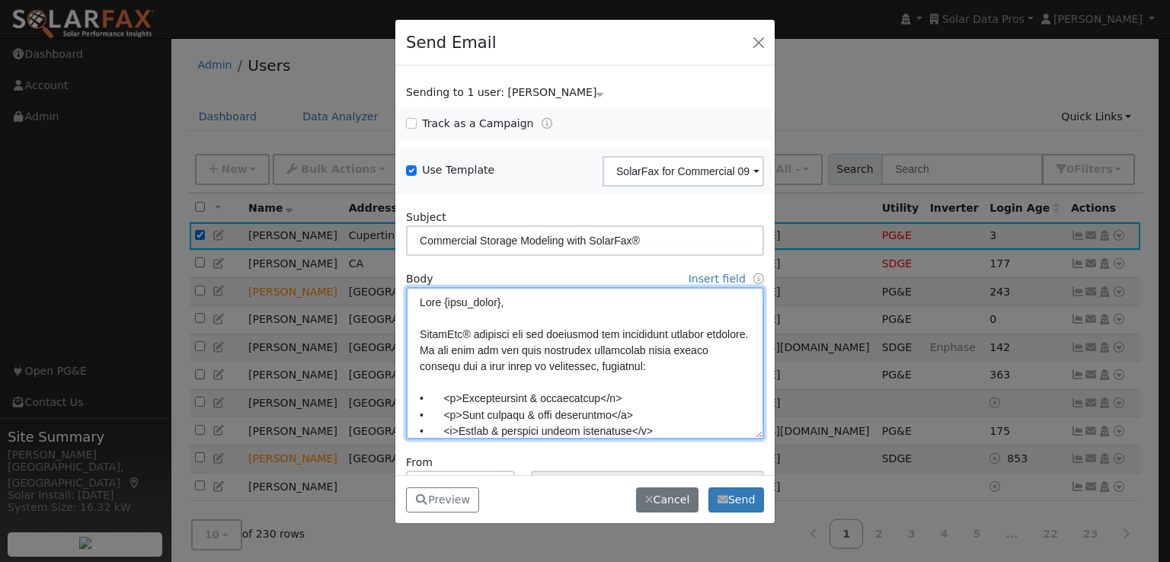
drag, startPoint x: 419, startPoint y: 300, endPoint x: 501, endPoint y: 363, distance: 103.7
click at [501, 363] on textarea at bounding box center [585, 363] width 358 height 152
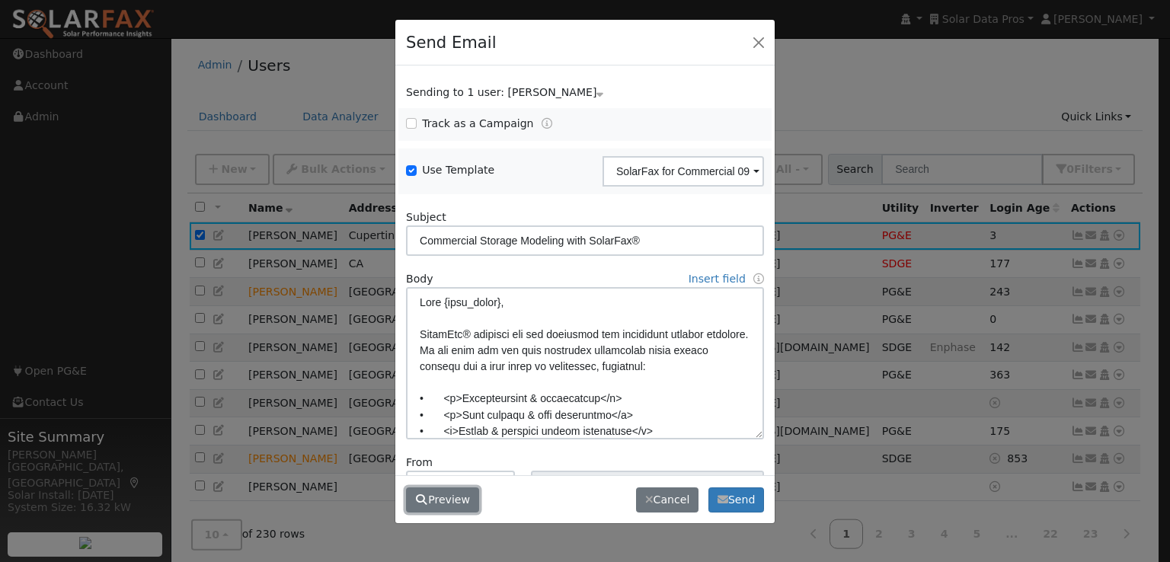
click at [444, 494] on button "Preview" at bounding box center [442, 500] width 73 height 26
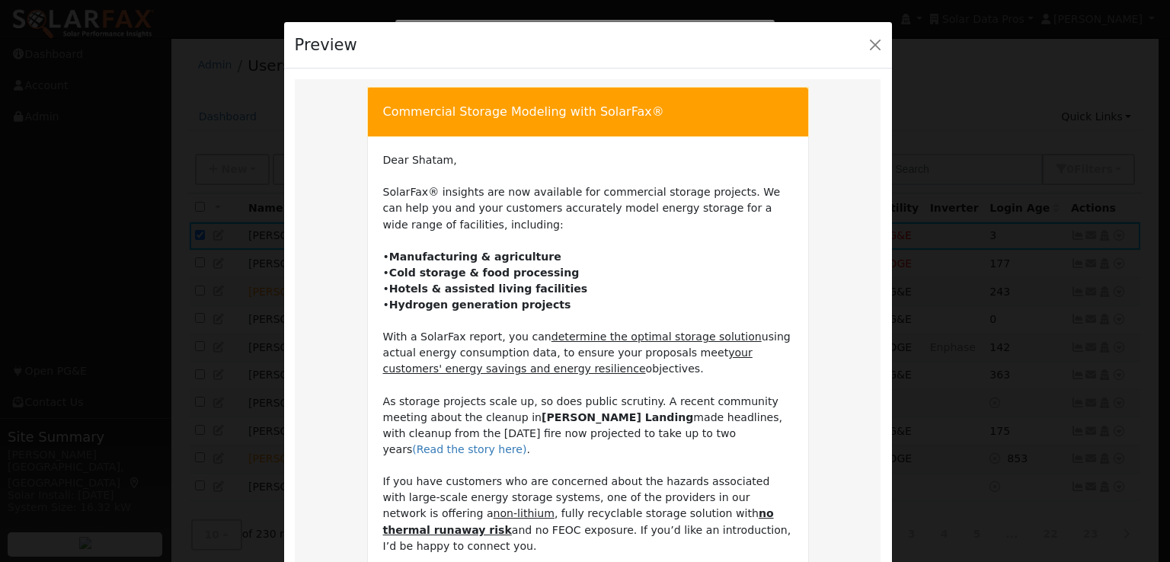
scroll to position [343, 0]
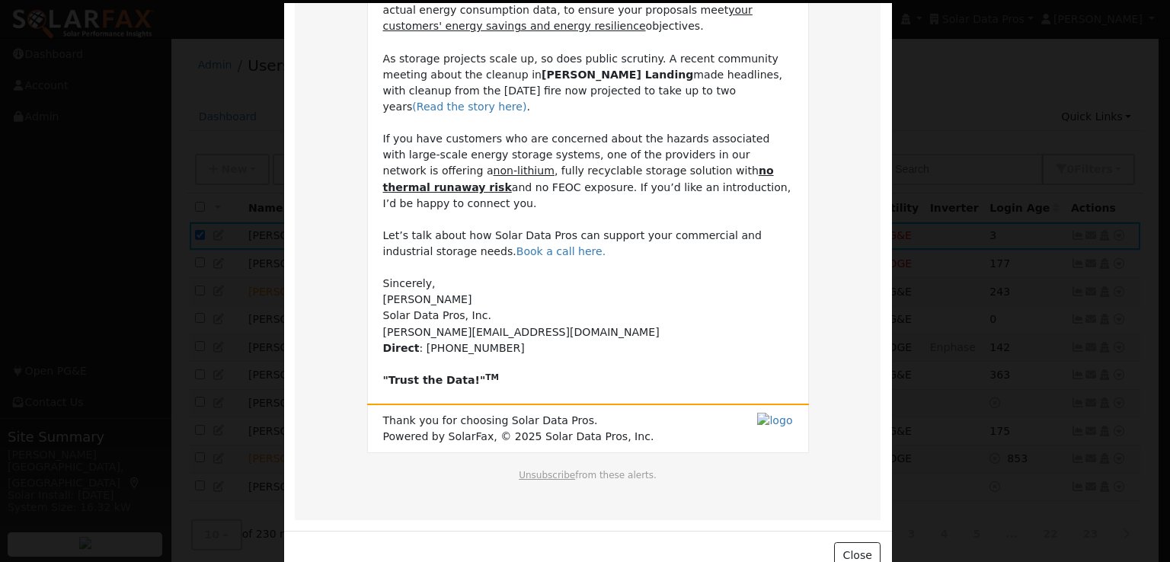
drag, startPoint x: 378, startPoint y: 156, endPoint x: 512, endPoint y: 349, distance: 234.7
click at [512, 349] on td "Dear Shatam, SolarFax® insights are now available for commercial storage projec…" at bounding box center [588, 99] width 410 height 579
copy td "Dear Shatam, SolarFax® insights are now available for commercial storage projec…"
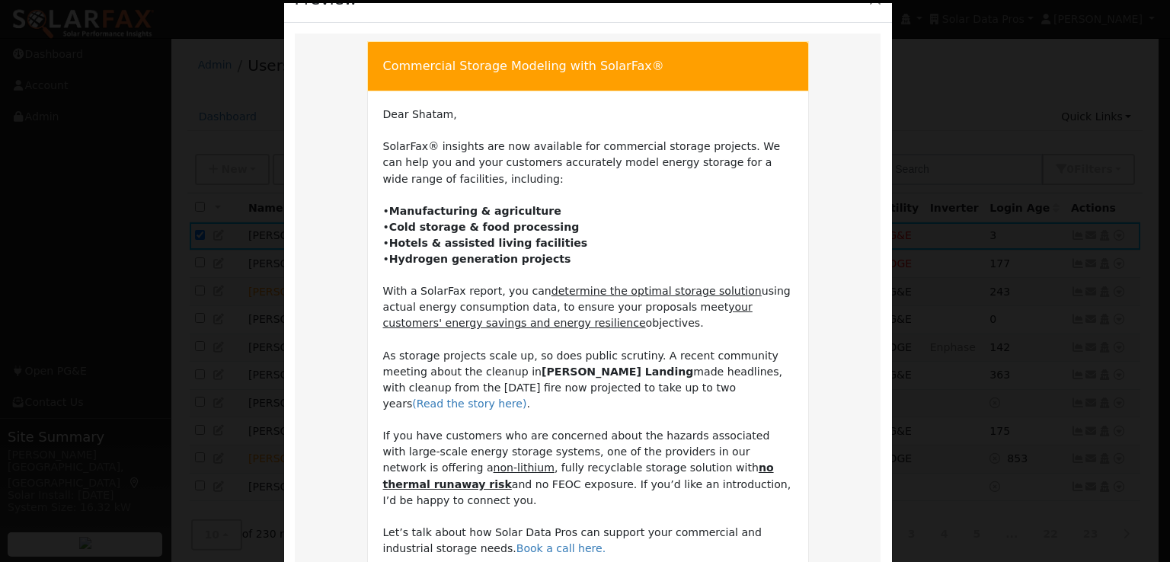
scroll to position [0, 0]
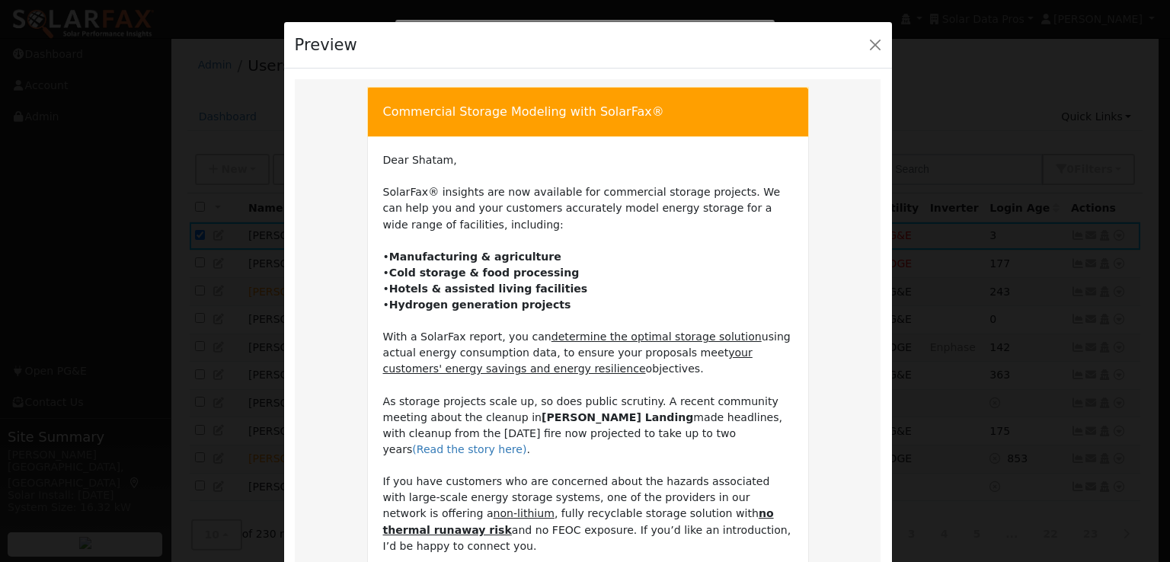
drag, startPoint x: 380, startPoint y: 110, endPoint x: 698, endPoint y: 122, distance: 317.8
click at [698, 122] on td "Commercial Storage Modeling with SolarFax®" at bounding box center [587, 112] width 441 height 49
copy td "Commercial Storage Modeling with SolarFax®"
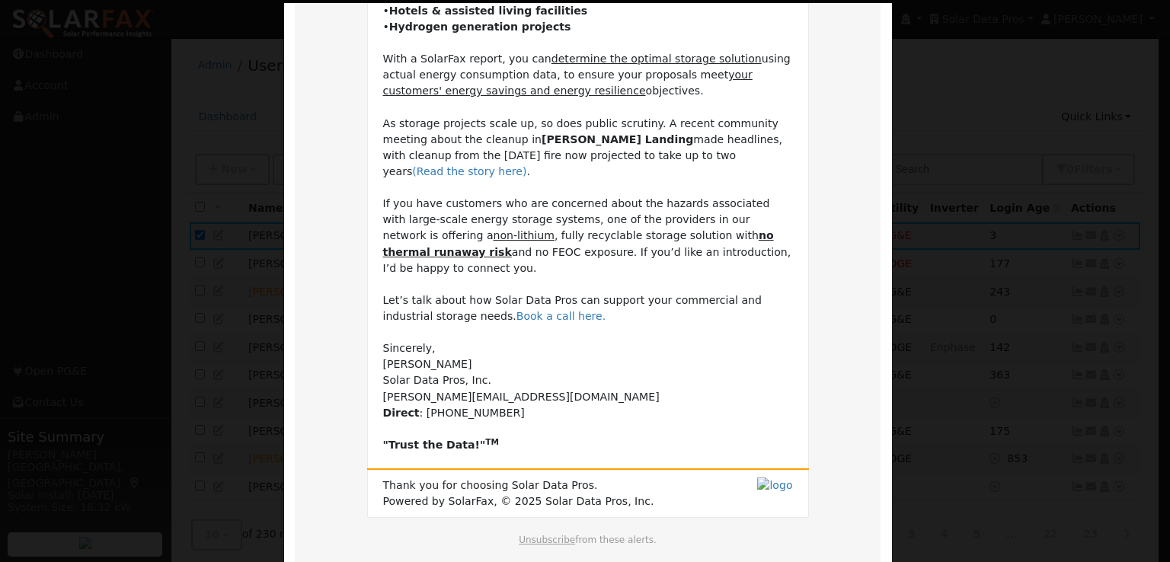
scroll to position [343, 0]
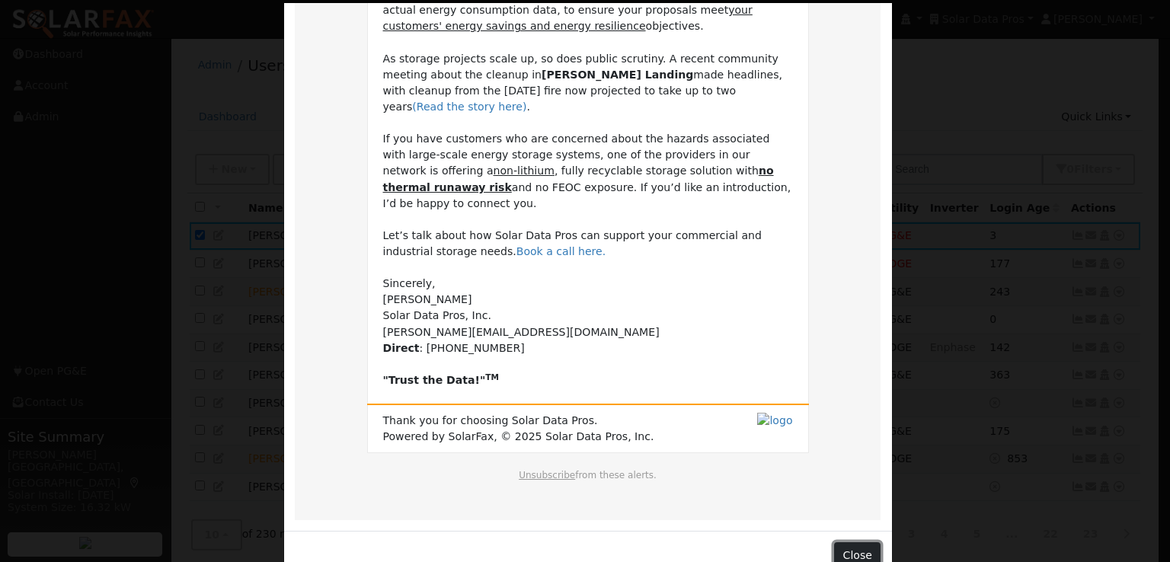
click at [845, 542] on button "Close" at bounding box center [857, 555] width 46 height 26
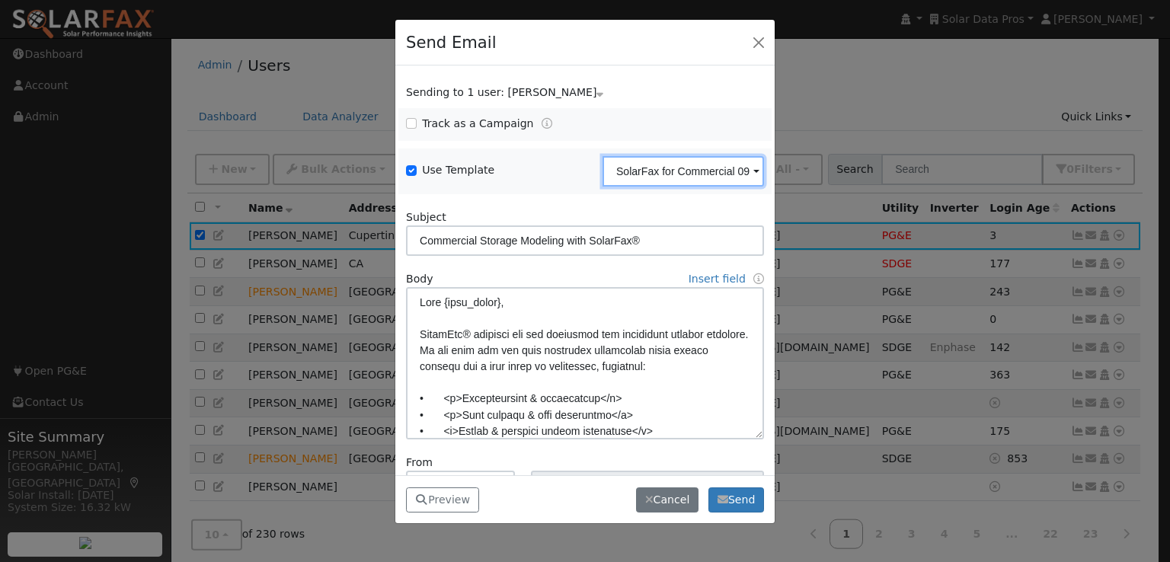
click at [709, 167] on input "SolarFax for Commercial 092025" at bounding box center [682, 171] width 161 height 30
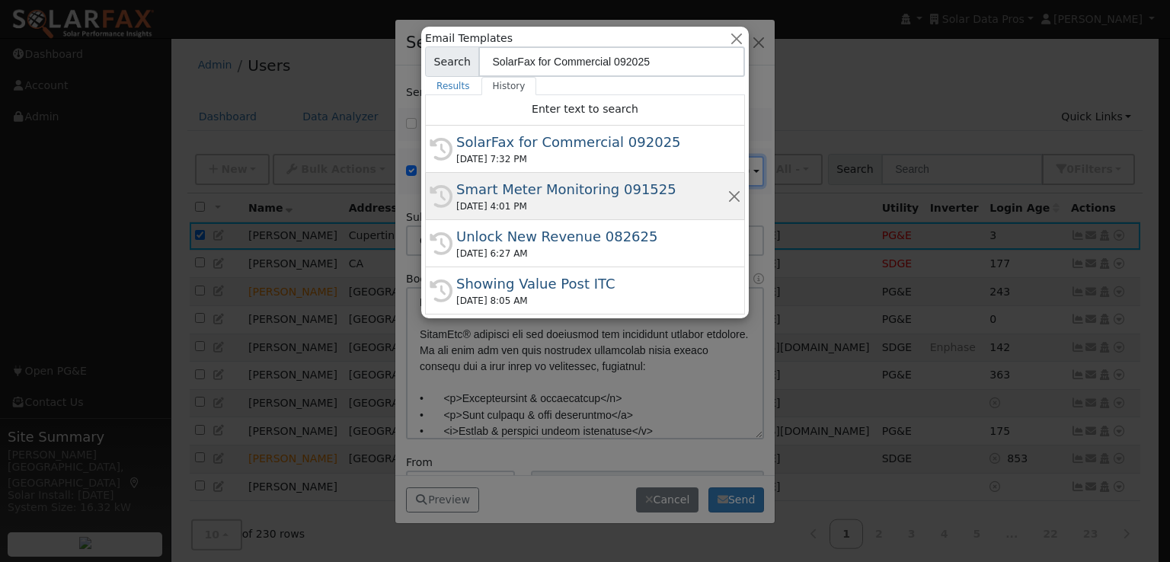
click at [557, 189] on div "Smart Meter Monitoring 091525" at bounding box center [591, 189] width 271 height 21
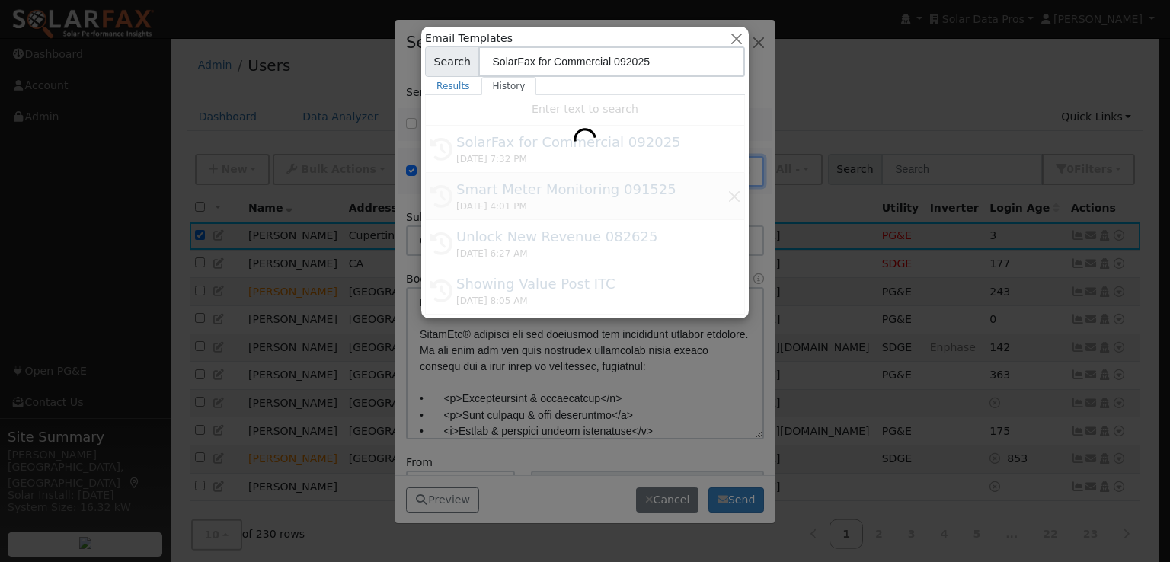
type input "Smart Meter Monitoring 091525"
type input "Smart Meter Data: The Missing Link in Solar Monitoring"
type textarea "Dear {user_fname}, If you’re only looking at inverter production data, you’re o…"
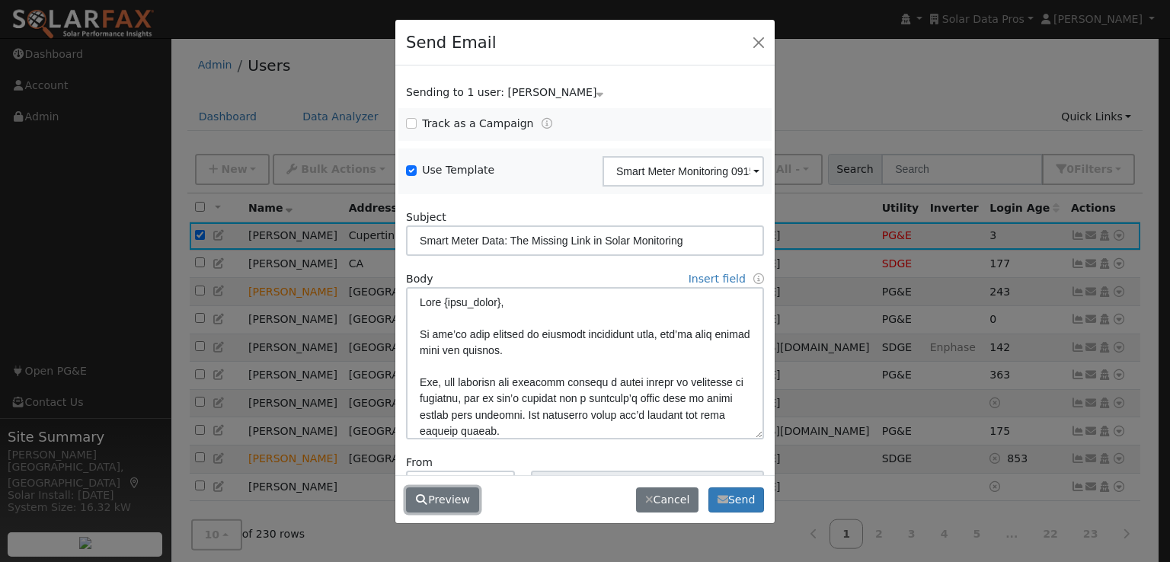
click at [437, 500] on button "Preview" at bounding box center [442, 500] width 73 height 26
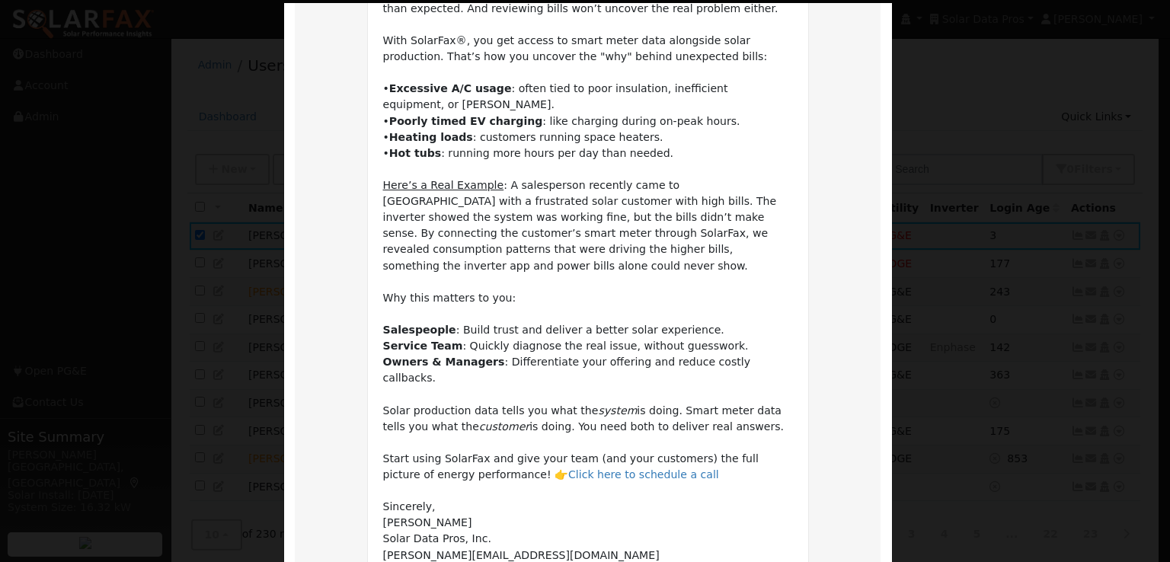
scroll to position [471, 0]
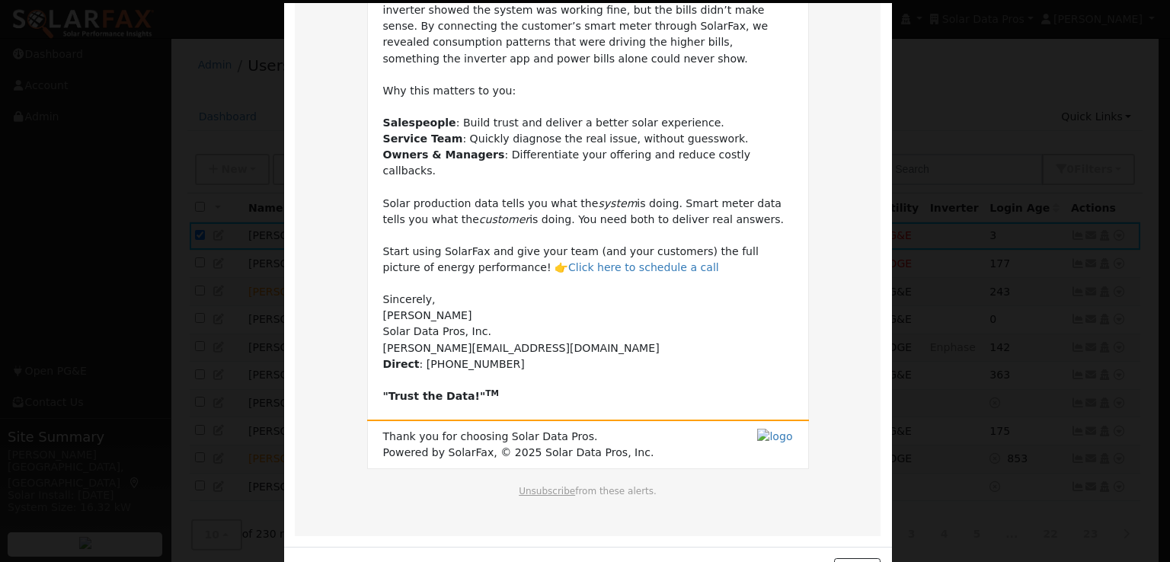
drag, startPoint x: 378, startPoint y: 161, endPoint x: 482, endPoint y: 346, distance: 213.1
click at [482, 346] on td "Dear Shatam, If you’re only looking at inverter production data, you’re only se…" at bounding box center [588, 42] width 410 height 723
copy td "Dear Shatam, If you’re only looking at inverter production data, you’re only se…"
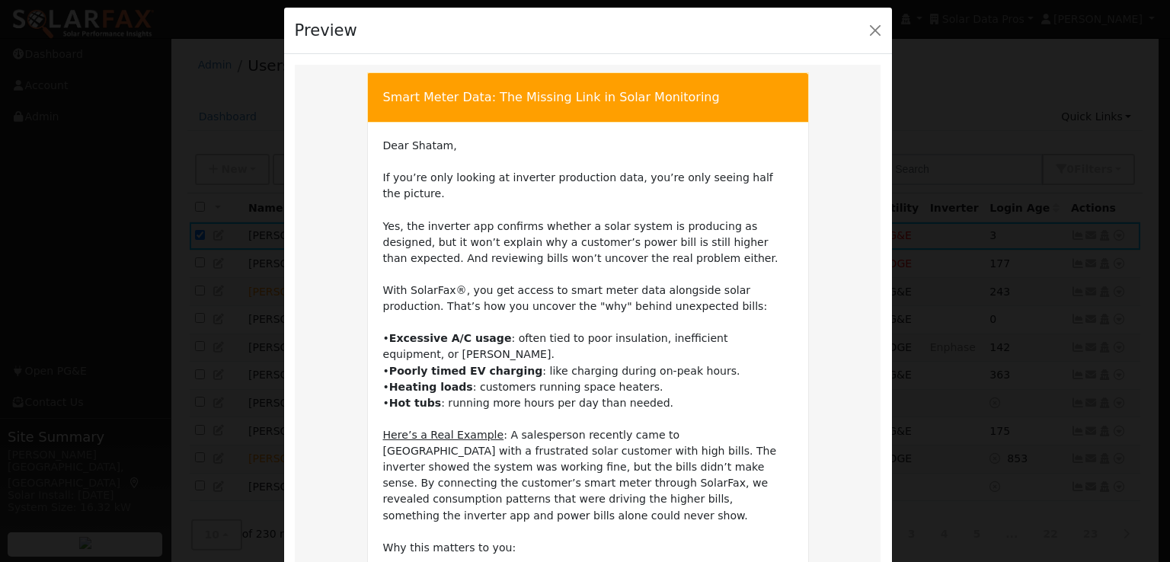
scroll to position [0, 0]
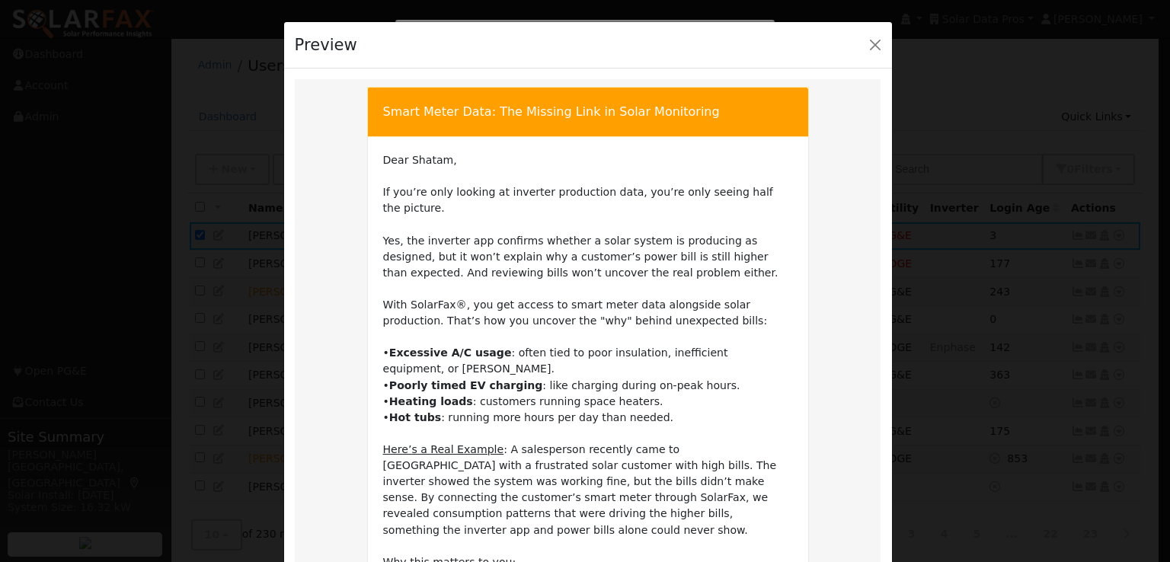
drag, startPoint x: 703, startPoint y: 110, endPoint x: 375, endPoint y: 109, distance: 328.2
click at [375, 109] on td "Smart Meter Data: The Missing Link in Solar Monitoring" at bounding box center [587, 112] width 441 height 49
copy td "Smart Meter Data: The Missing Link in Solar Monitoring"
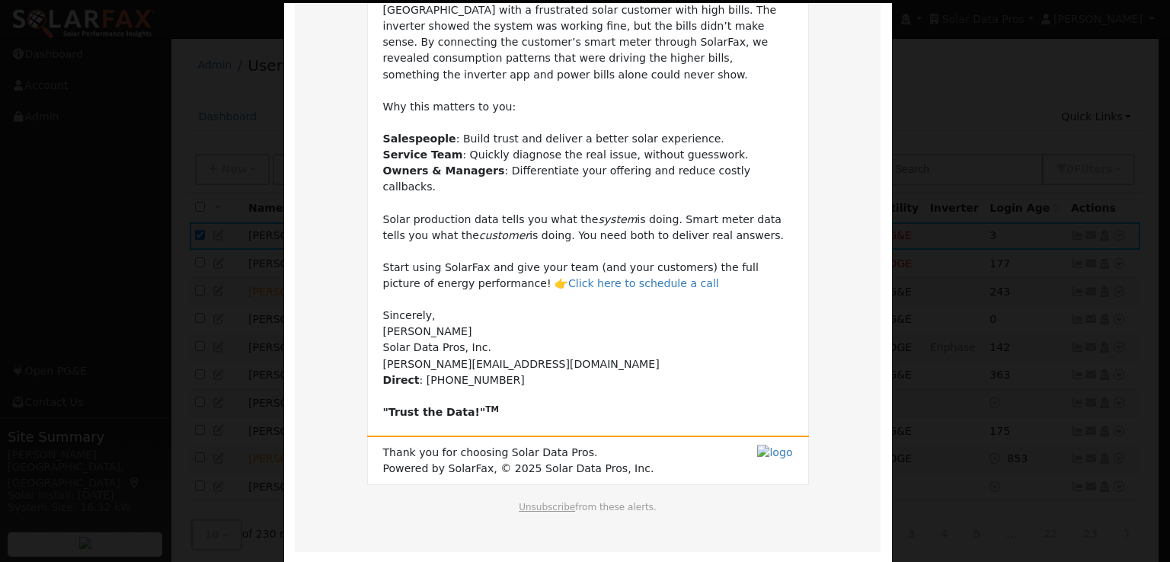
scroll to position [471, 0]
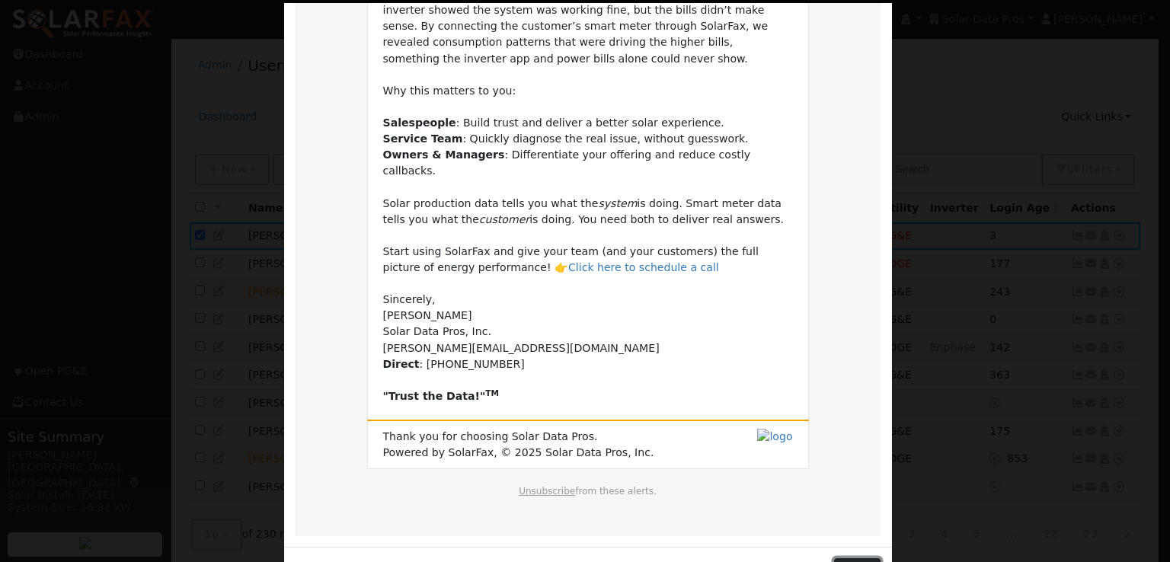
click at [839, 558] on button "Close" at bounding box center [857, 571] width 46 height 26
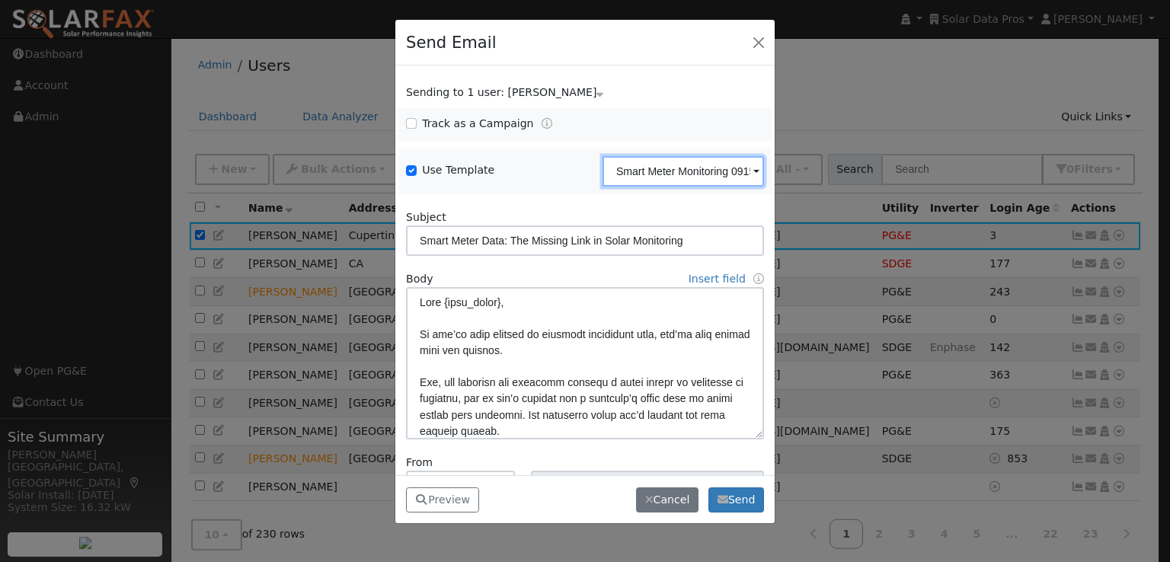
click at [614, 171] on input "Smart Meter Monitoring 091525" at bounding box center [682, 171] width 161 height 30
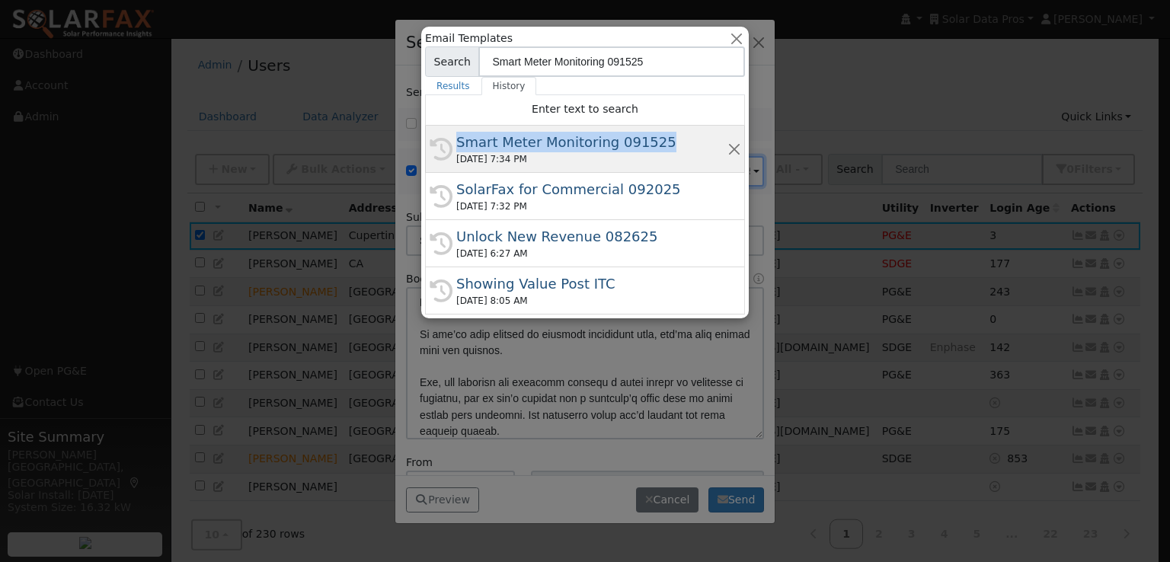
drag, startPoint x: 658, startPoint y: 139, endPoint x: 455, endPoint y: 138, distance: 203.3
click at [456, 138] on div "Smart Meter Monitoring 091525" at bounding box center [591, 142] width 271 height 21
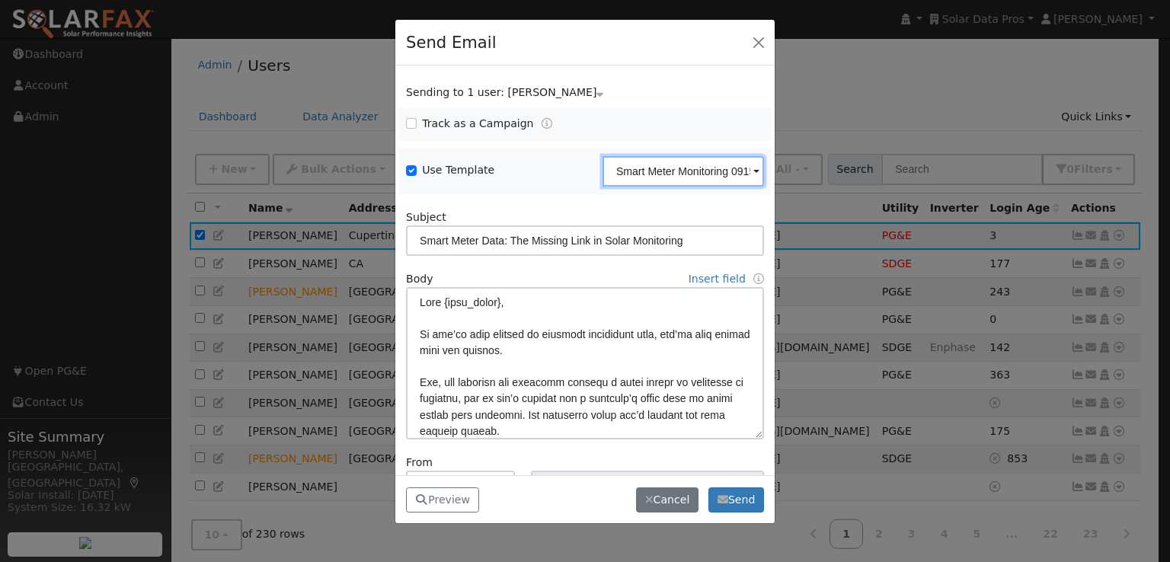
click at [656, 173] on input "Smart Meter Monitoring 091525" at bounding box center [682, 171] width 161 height 30
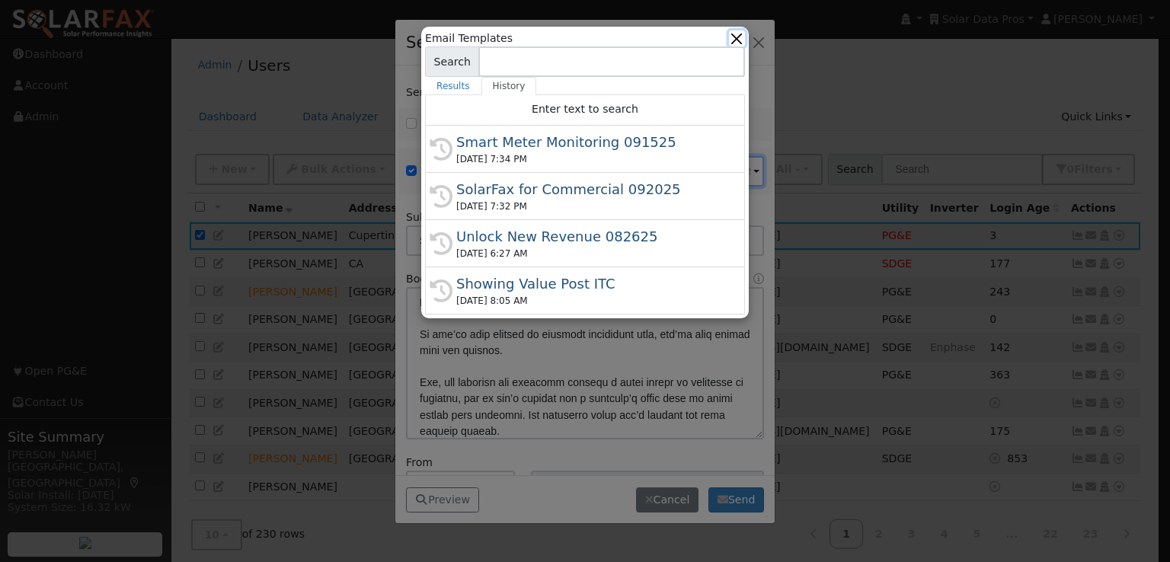
click at [737, 34] on button "button" at bounding box center [737, 38] width 16 height 16
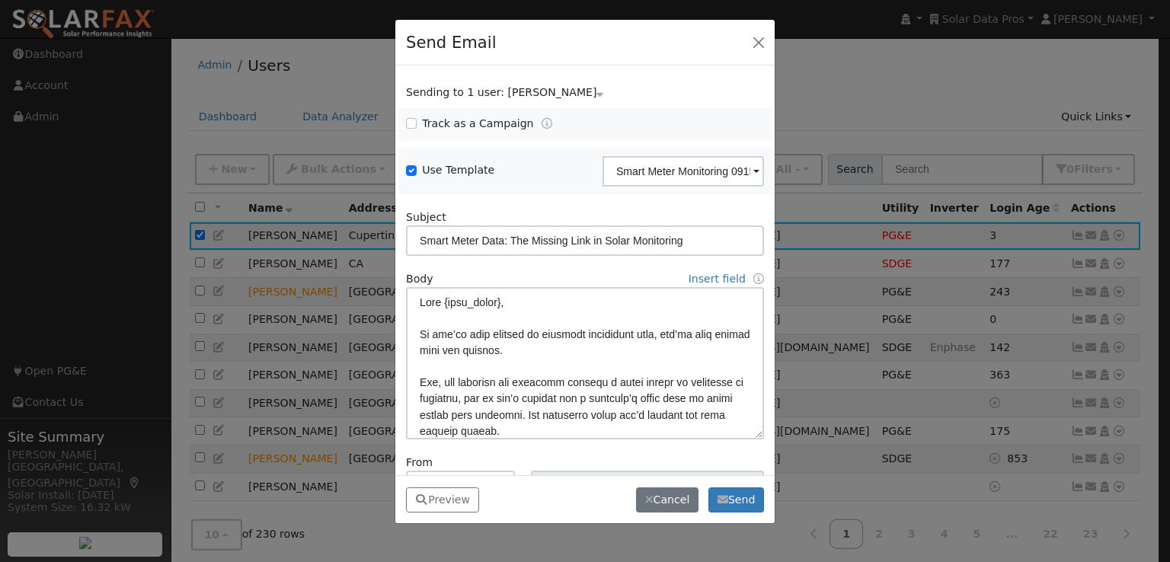
click at [753, 171] on span at bounding box center [756, 173] width 6 height 18
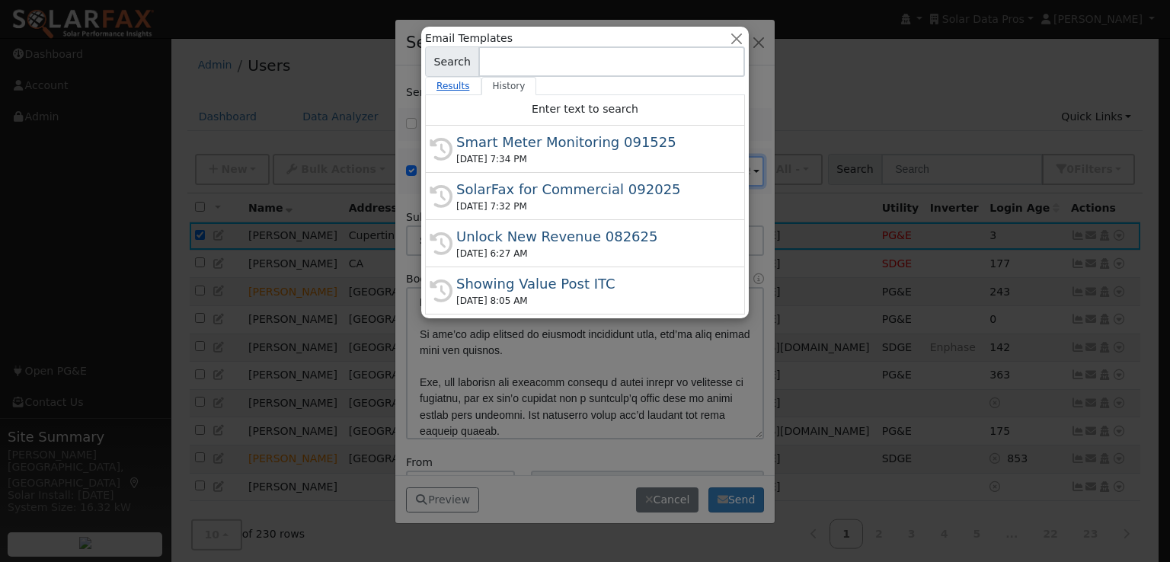
click at [439, 82] on link "Results" at bounding box center [453, 86] width 56 height 18
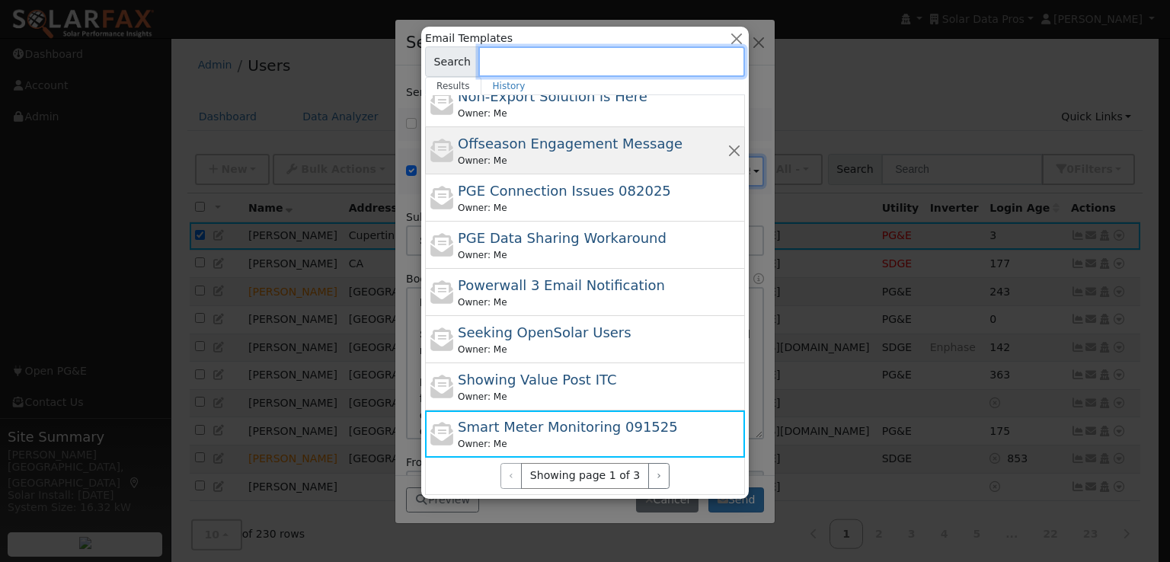
scroll to position [411, 0]
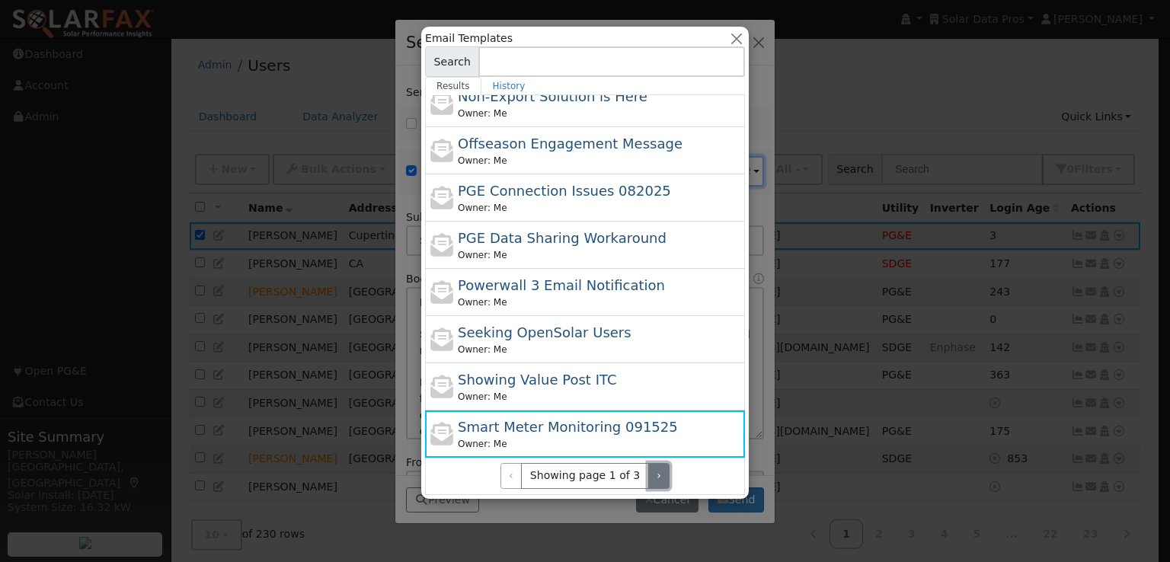
click at [653, 474] on button "›" at bounding box center [659, 476] width 22 height 26
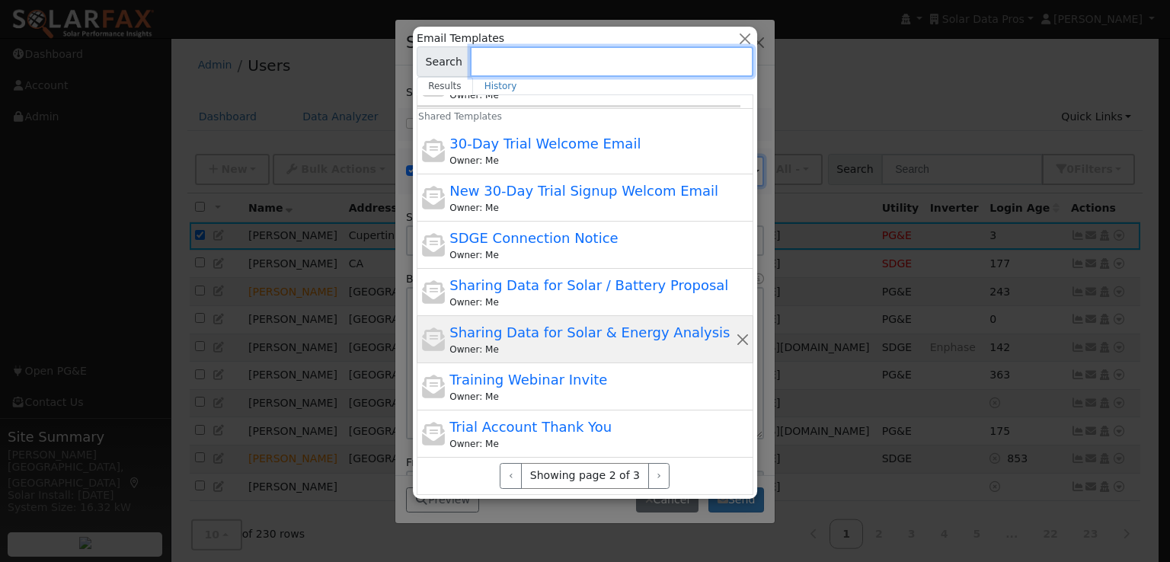
scroll to position [429, 0]
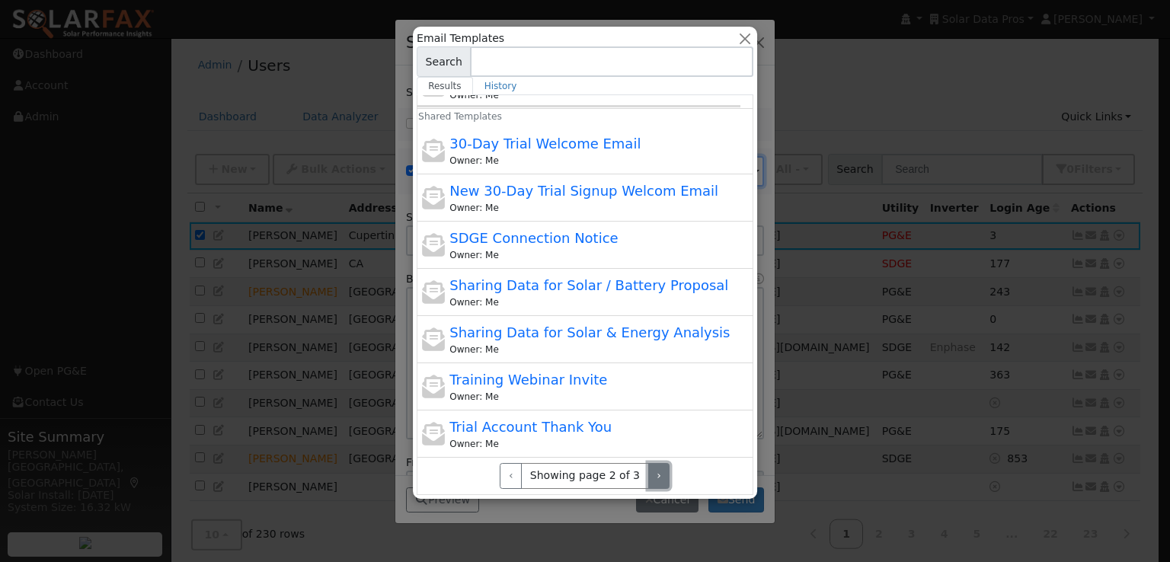
click at [652, 471] on button "›" at bounding box center [659, 476] width 22 height 26
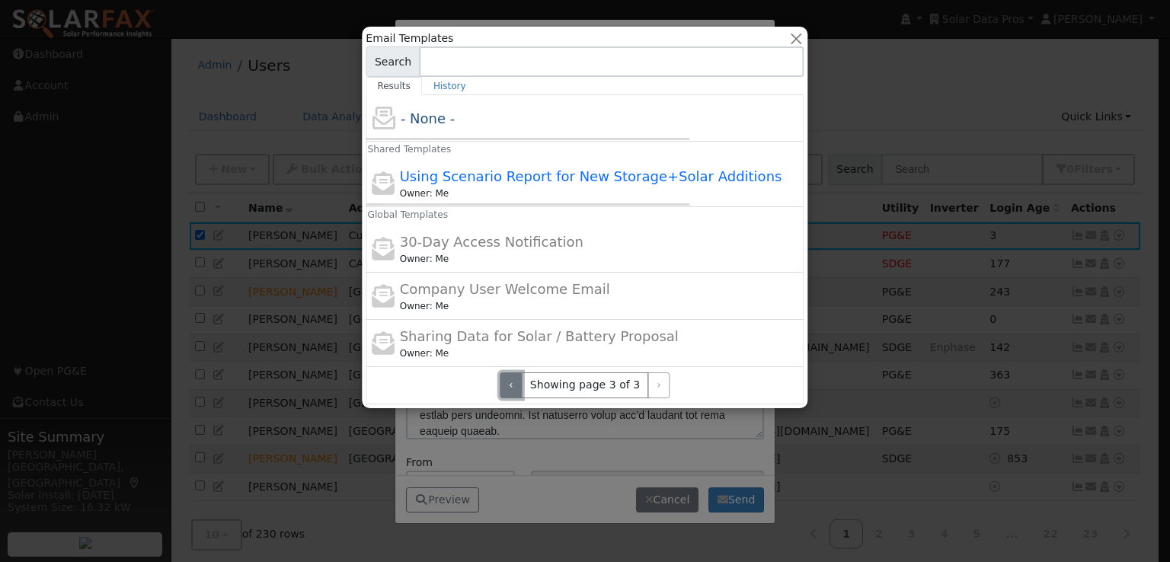
click at [516, 387] on button "‹" at bounding box center [511, 385] width 22 height 26
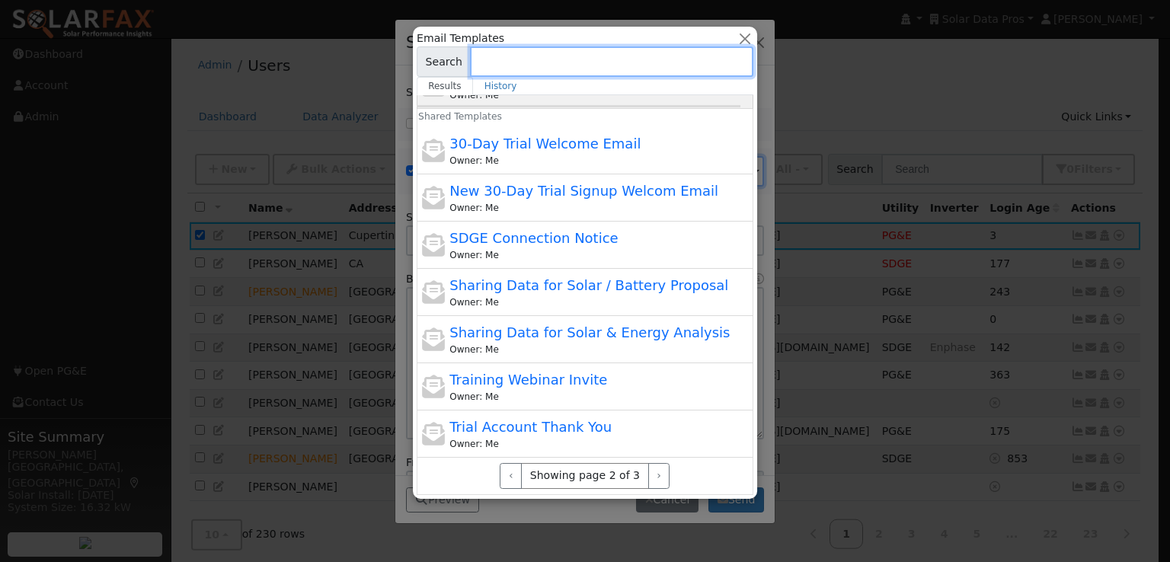
scroll to position [429, 0]
click at [740, 34] on button "button" at bounding box center [745, 38] width 16 height 16
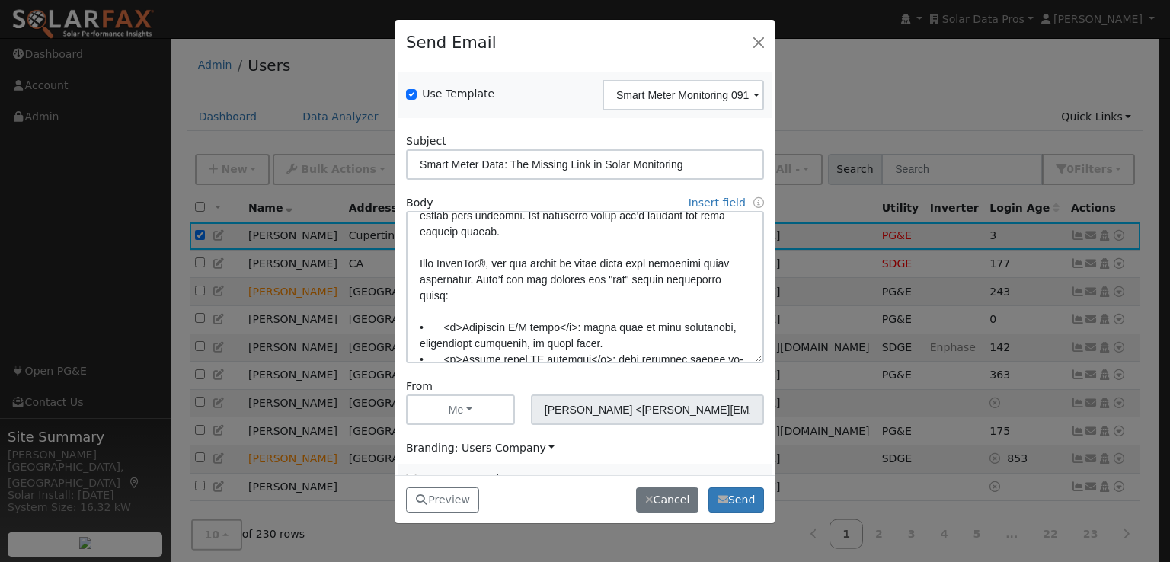
scroll to position [0, 0]
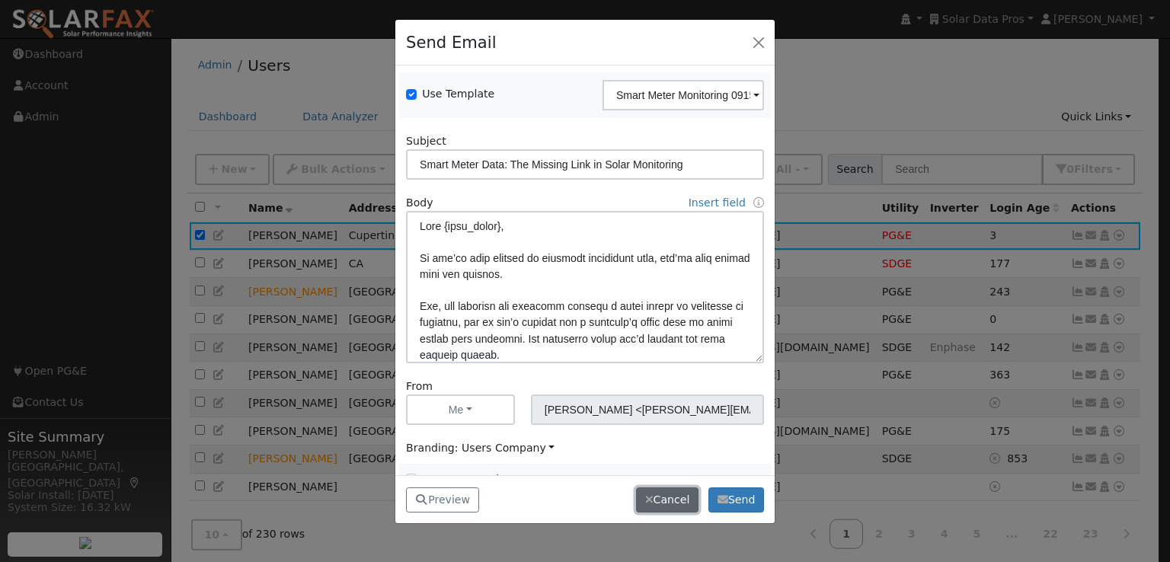
click at [669, 492] on button "Cancel" at bounding box center [667, 500] width 62 height 26
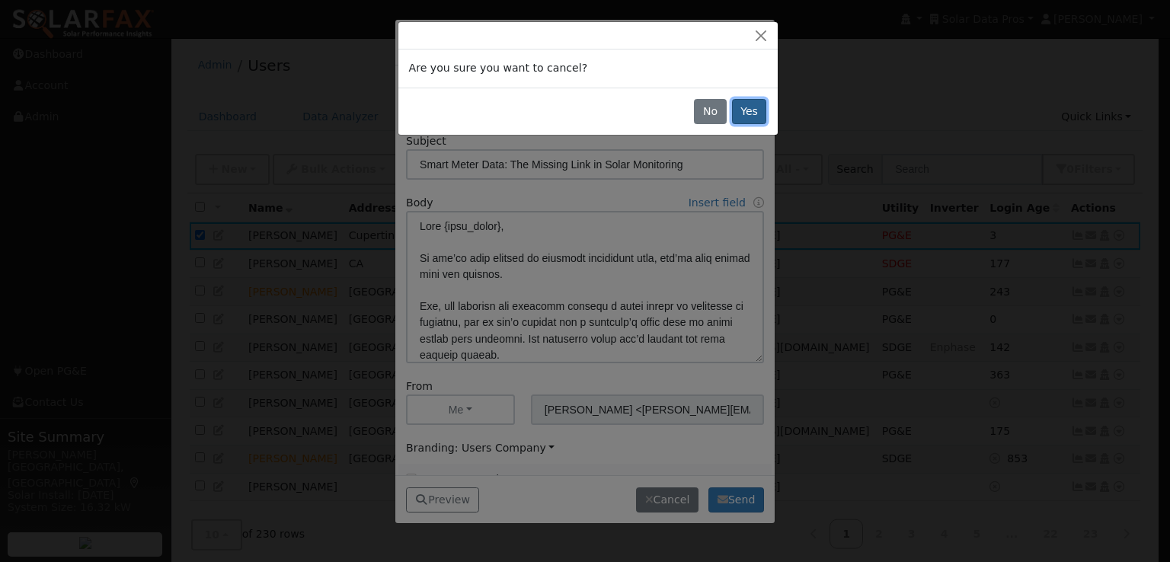
click at [752, 111] on button "Yes" at bounding box center [749, 112] width 35 height 26
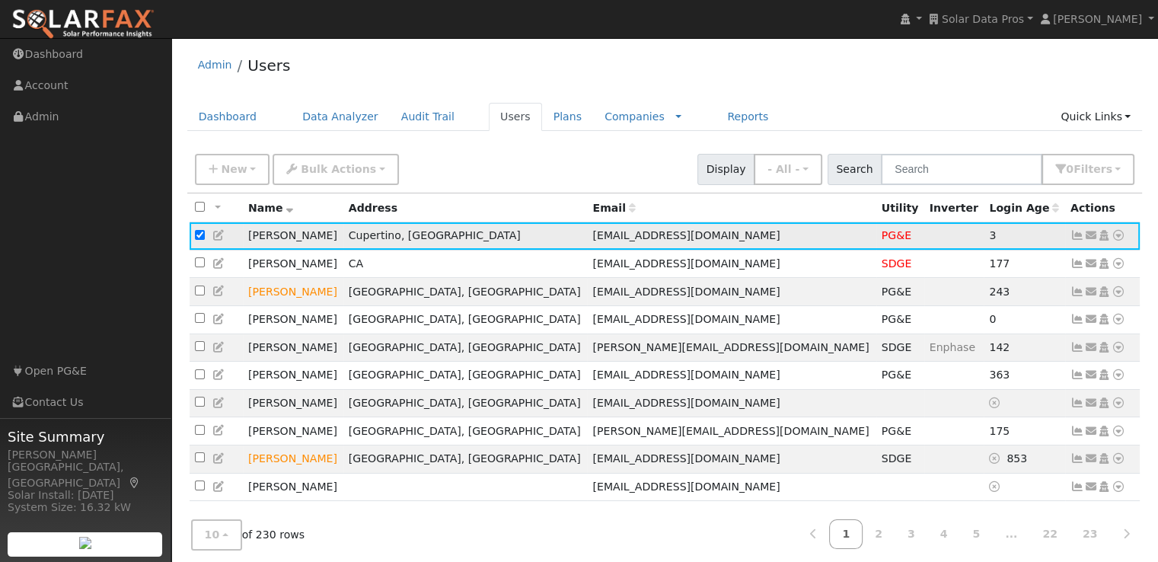
click at [197, 235] on input "checkbox" at bounding box center [200, 235] width 10 height 10
click at [200, 233] on input "checkbox" at bounding box center [200, 235] width 10 height 10
checkbox input "true"
click at [288, 166] on icon "button" at bounding box center [291, 169] width 11 height 11
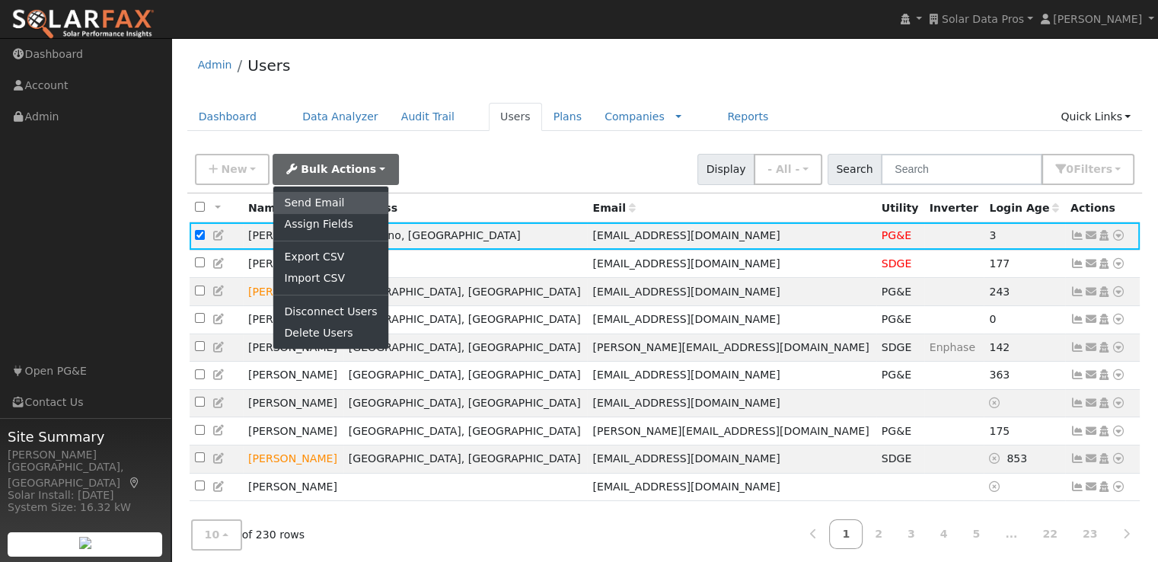
click at [288, 199] on link "Send Email" at bounding box center [330, 202] width 114 height 21
checkbox input "false"
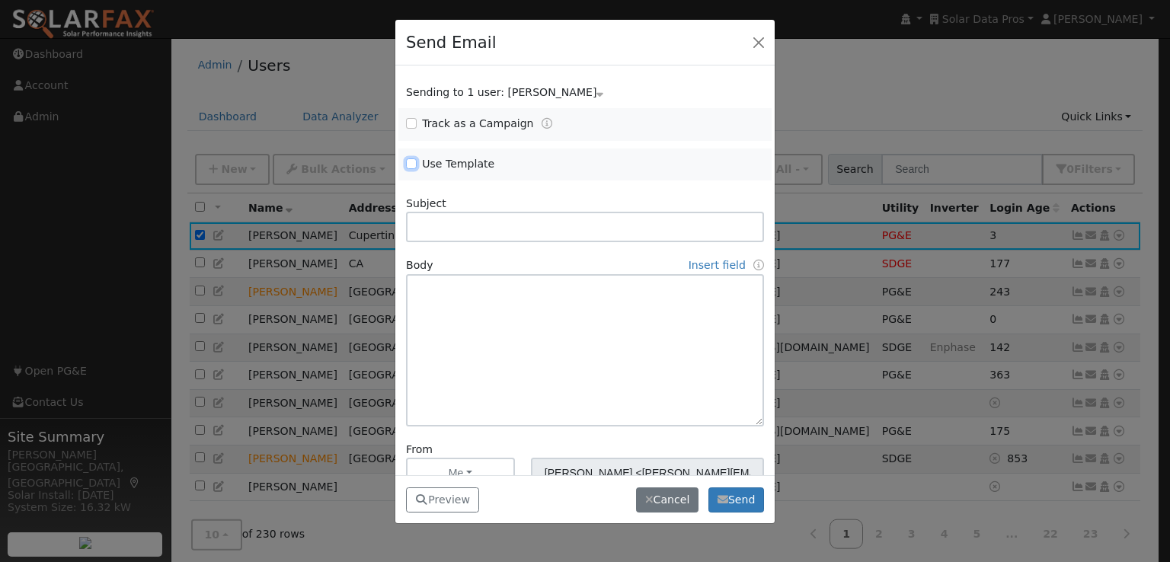
click at [413, 163] on input "Use Template" at bounding box center [411, 163] width 11 height 11
checkbox input "true"
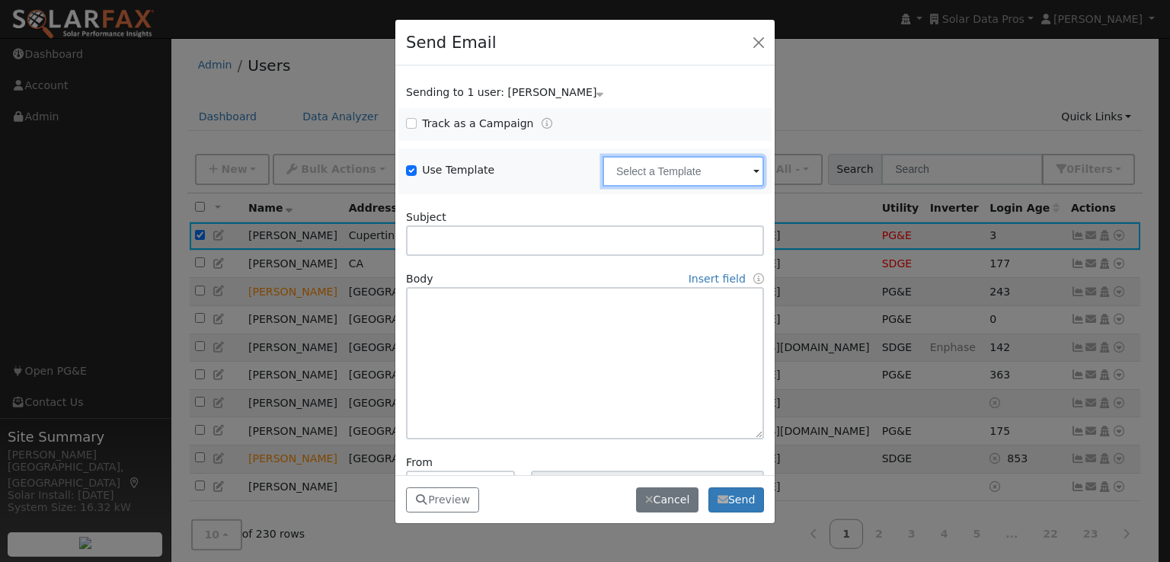
click at [724, 175] on input "text" at bounding box center [682, 171] width 161 height 30
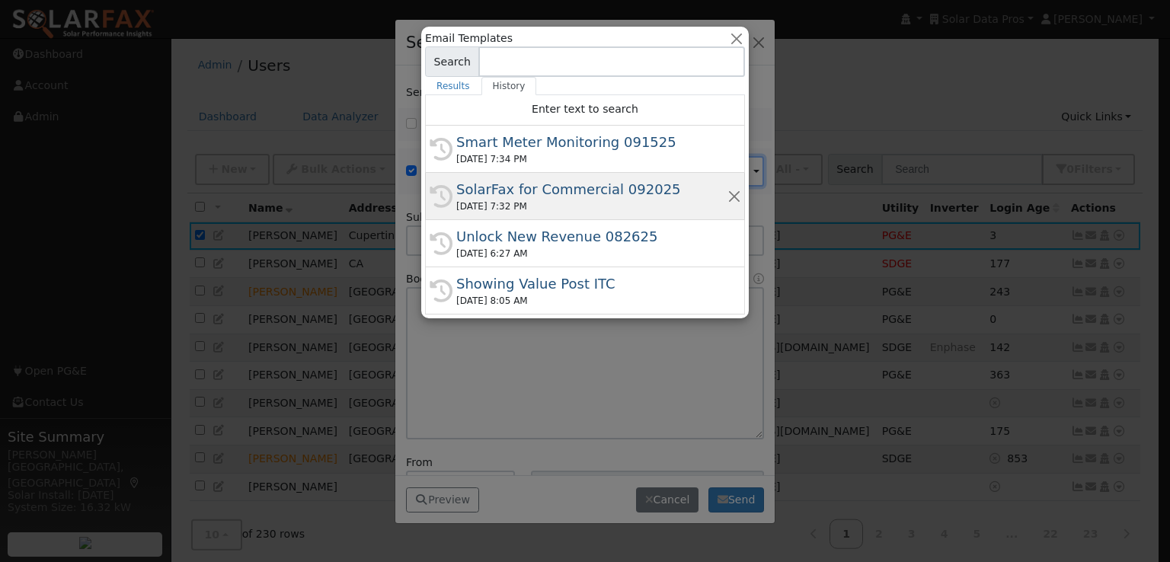
click at [540, 189] on div "SolarFax for Commercial 092025" at bounding box center [591, 189] width 271 height 21
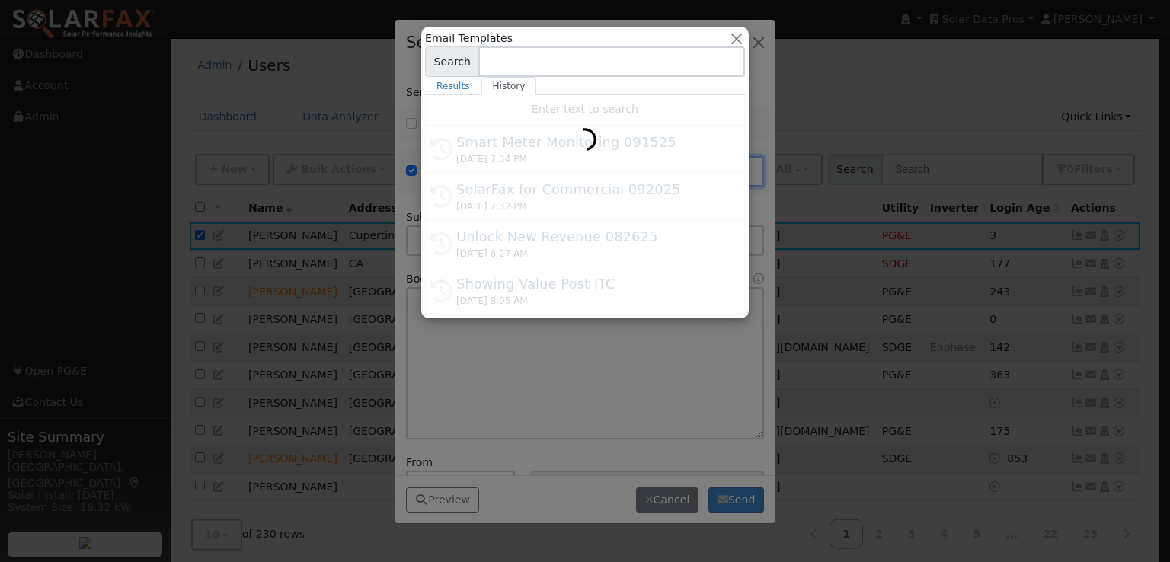
type input "SolarFax for Commercial 092025"
type input "Commercial Storage Modeling with SolarFax®"
type textarea "Lore {ipsu_dolor}, SitamEtc® adipisci eli sed doeiusmod tem incididunt utlabor …"
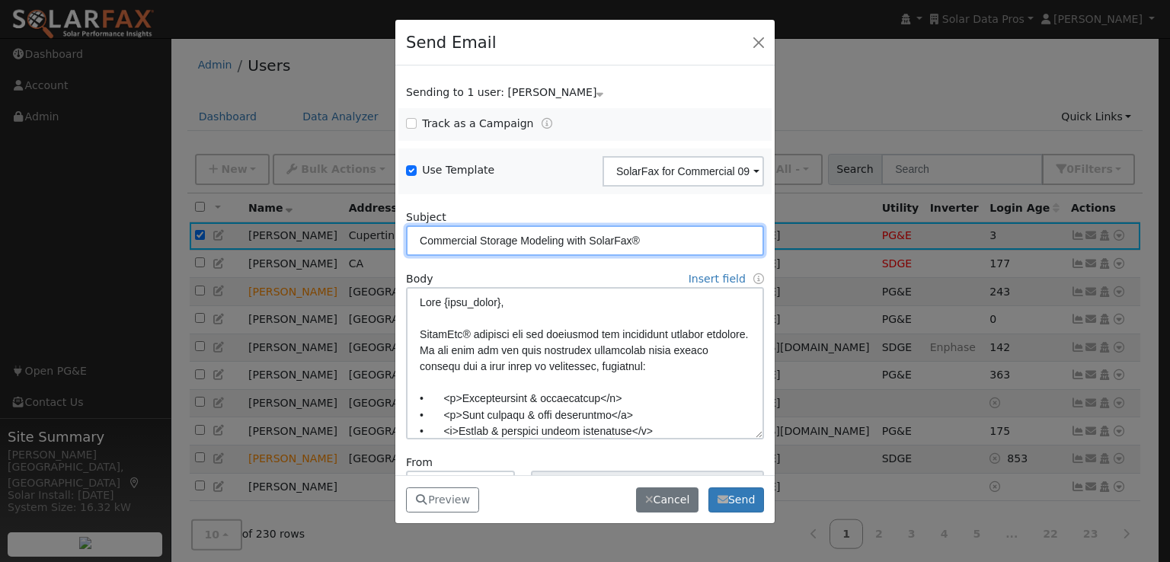
drag, startPoint x: 675, startPoint y: 232, endPoint x: 273, endPoint y: 236, distance: 402.9
click at [273, 236] on div "Send Email Sending to 1 user: Shatam Agarwal Name Issue Shatam Agarwal Track as…" at bounding box center [585, 281] width 1170 height 562
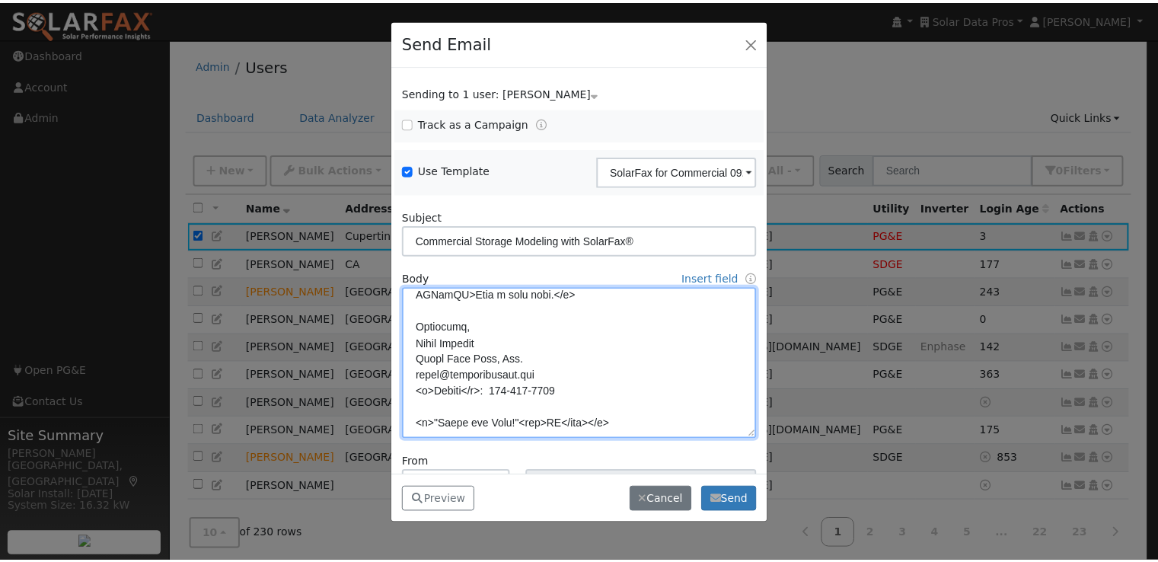
scroll to position [107, 0]
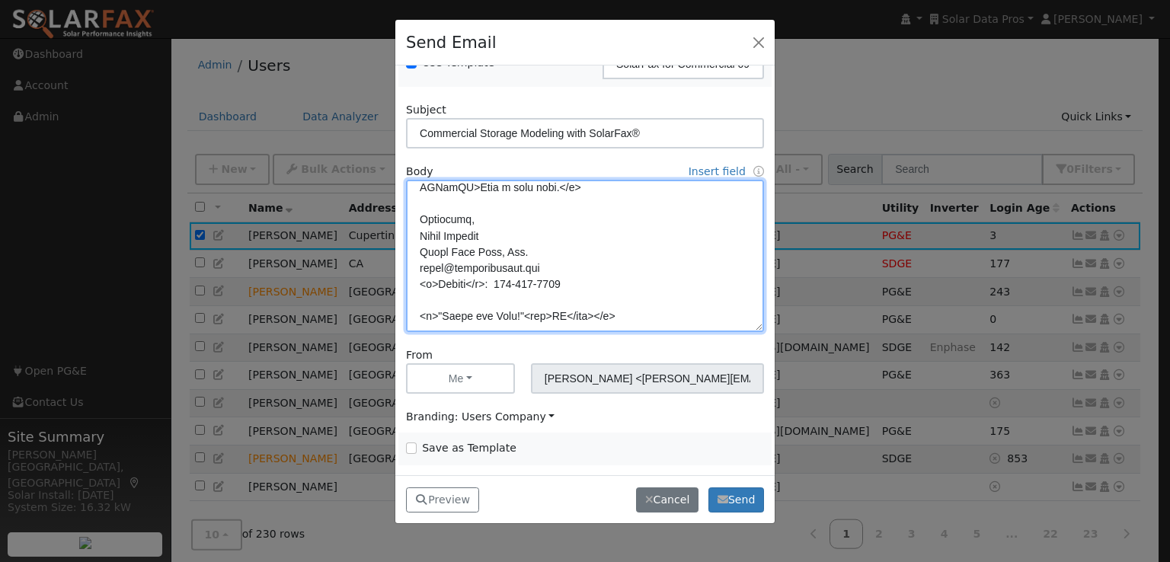
drag, startPoint x: 421, startPoint y: 300, endPoint x: 695, endPoint y: 322, distance: 275.0
click at [695, 322] on textarea at bounding box center [585, 256] width 358 height 152
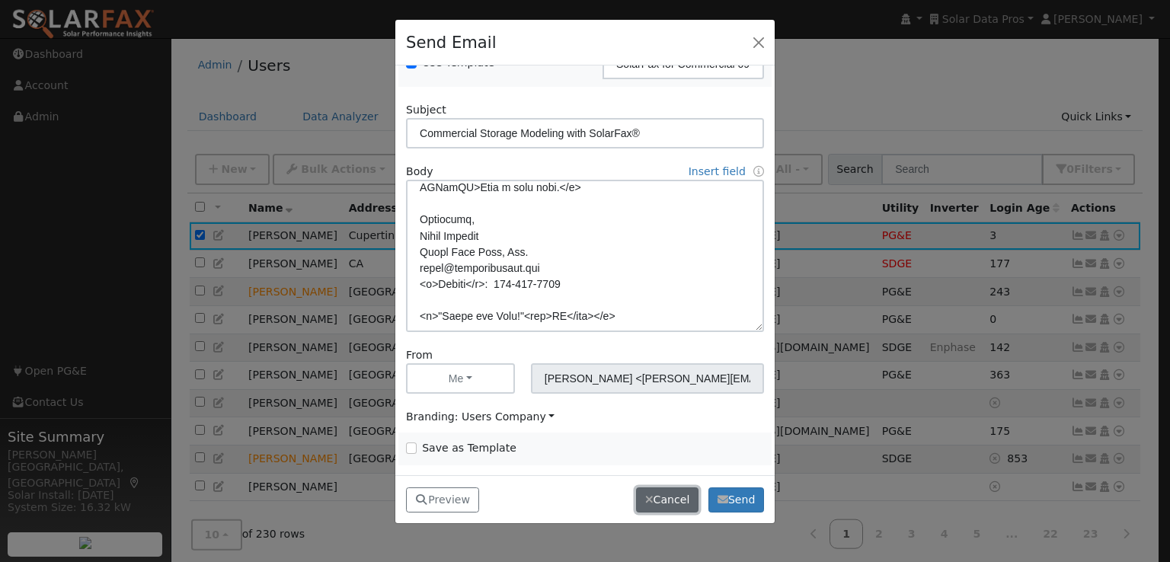
click at [658, 500] on button "Cancel" at bounding box center [667, 500] width 62 height 26
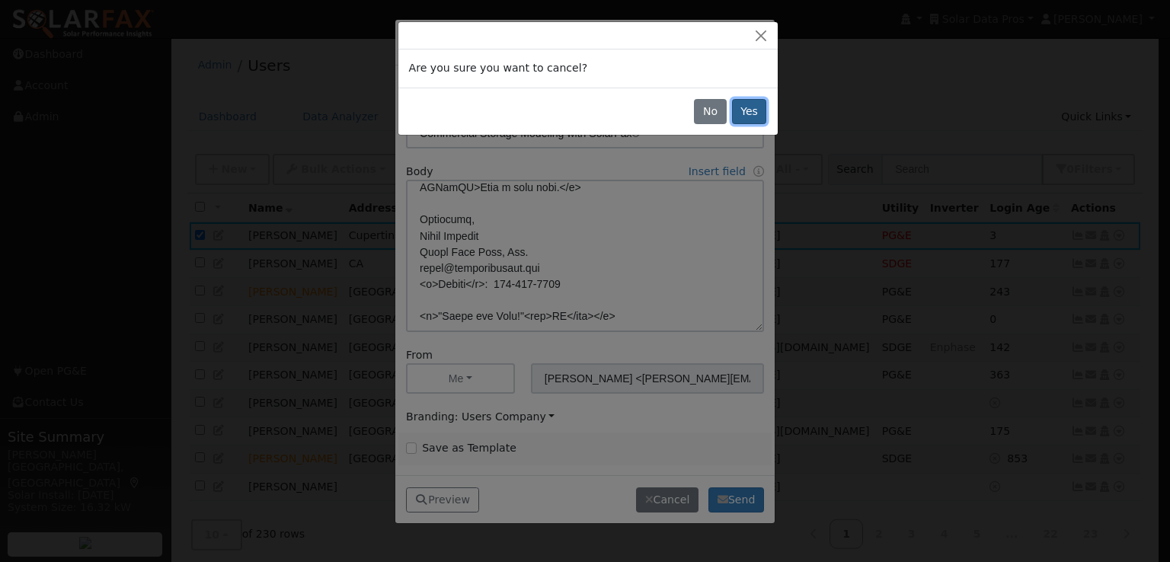
click at [746, 110] on button "Yes" at bounding box center [749, 112] width 35 height 26
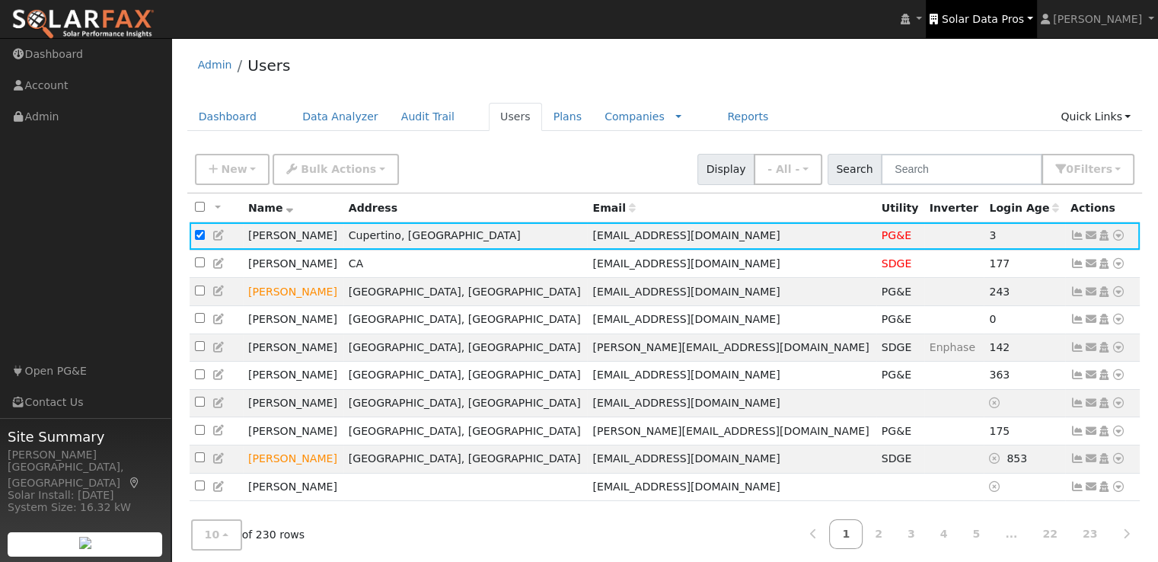
click at [1022, 18] on span "Solar Data Pros" at bounding box center [983, 19] width 82 height 12
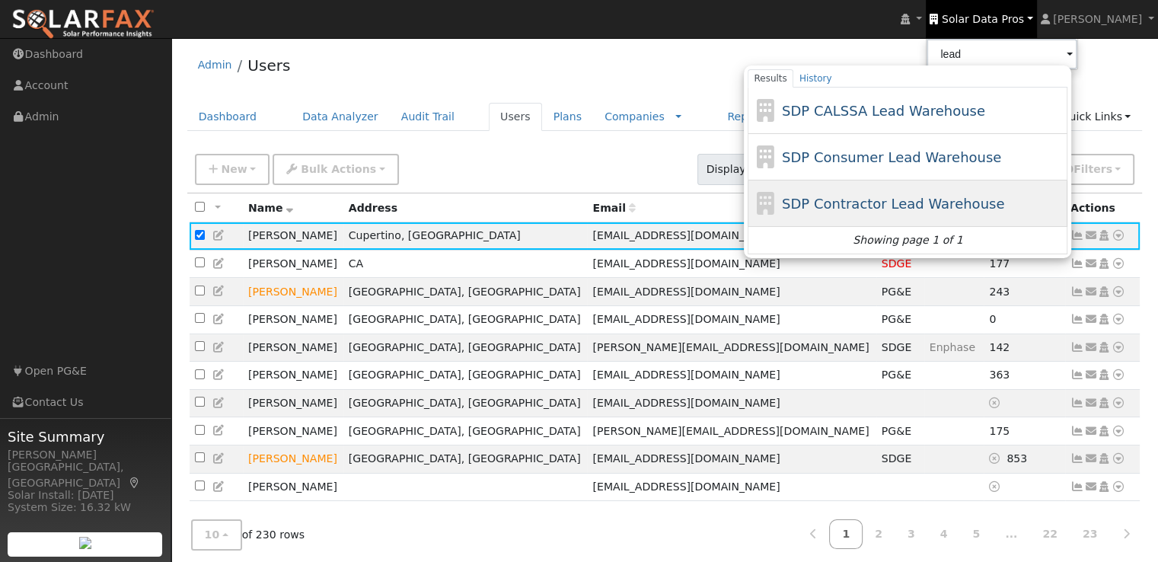
click at [876, 205] on span "SDP Contractor Lead Warehouse" at bounding box center [893, 204] width 222 height 16
type input "SDP Contractor Lead Warehouse"
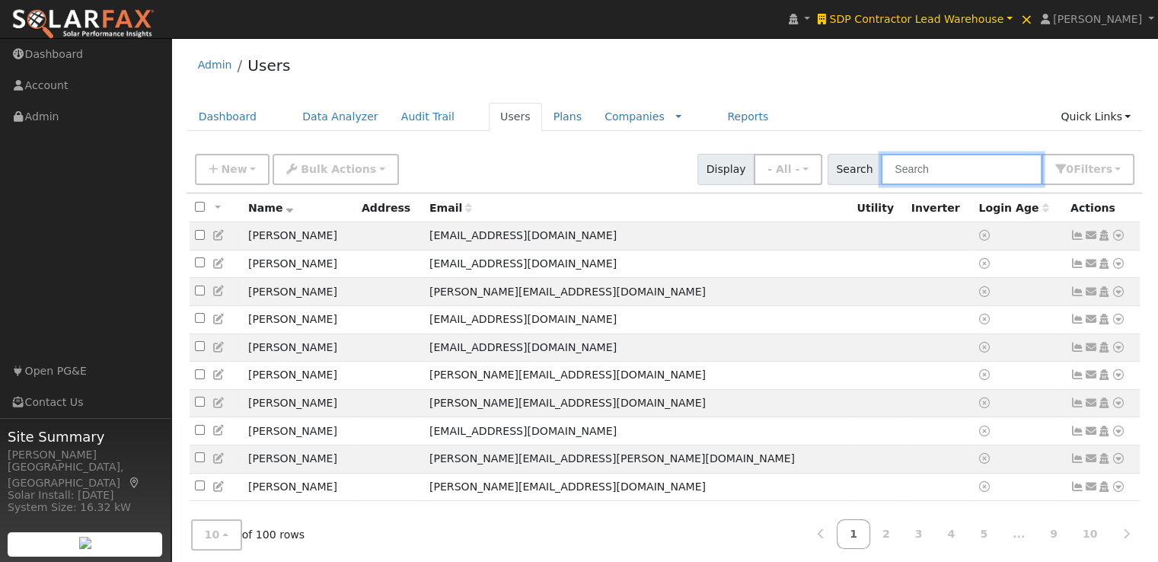
click at [963, 172] on input "text" at bounding box center [961, 169] width 161 height 31
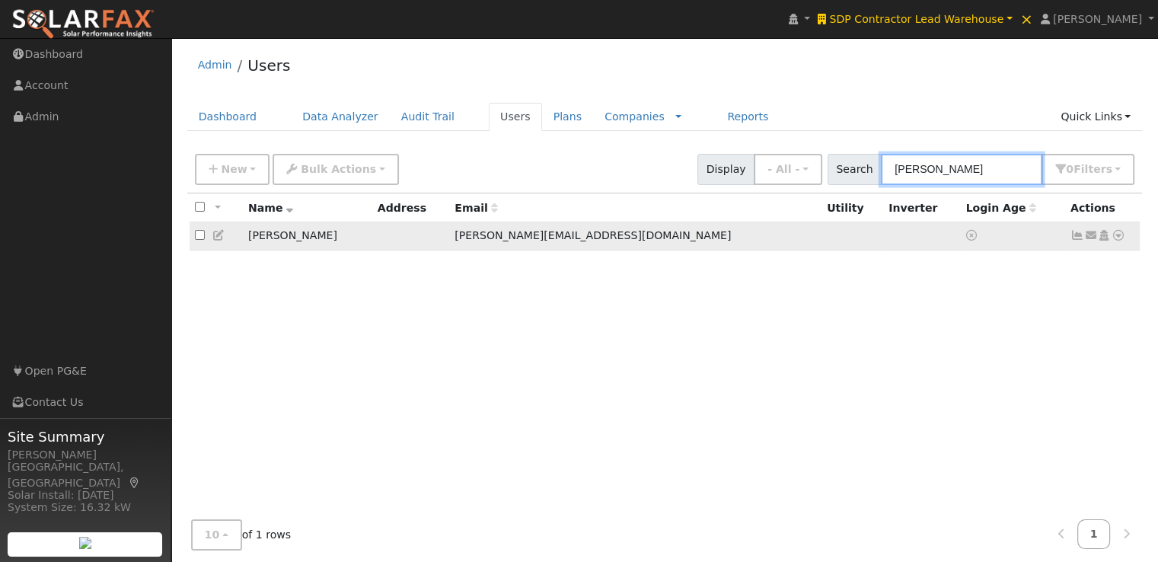
type input "[PERSON_NAME]"
click at [196, 237] on input "checkbox" at bounding box center [200, 235] width 10 height 10
checkbox input "true"
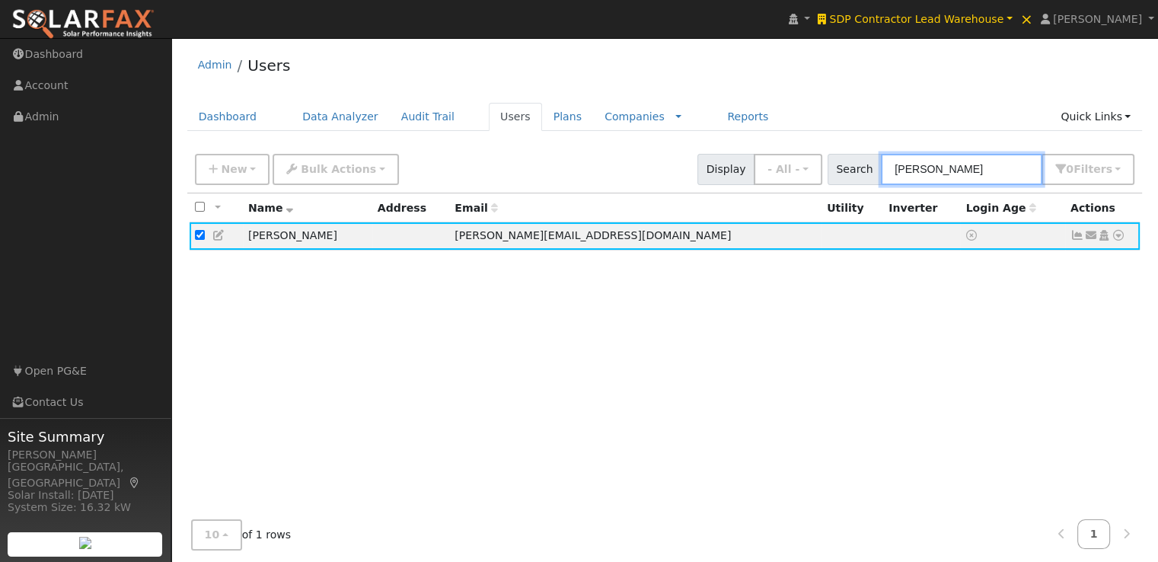
drag, startPoint x: 690, startPoint y: 168, endPoint x: 627, endPoint y: 151, distance: 65.6
click at [665, 166] on div "New Add User Quick Add Quick Connect Quick Convert Lead Bulk Actions Send Email…" at bounding box center [665, 166] width 946 height 37
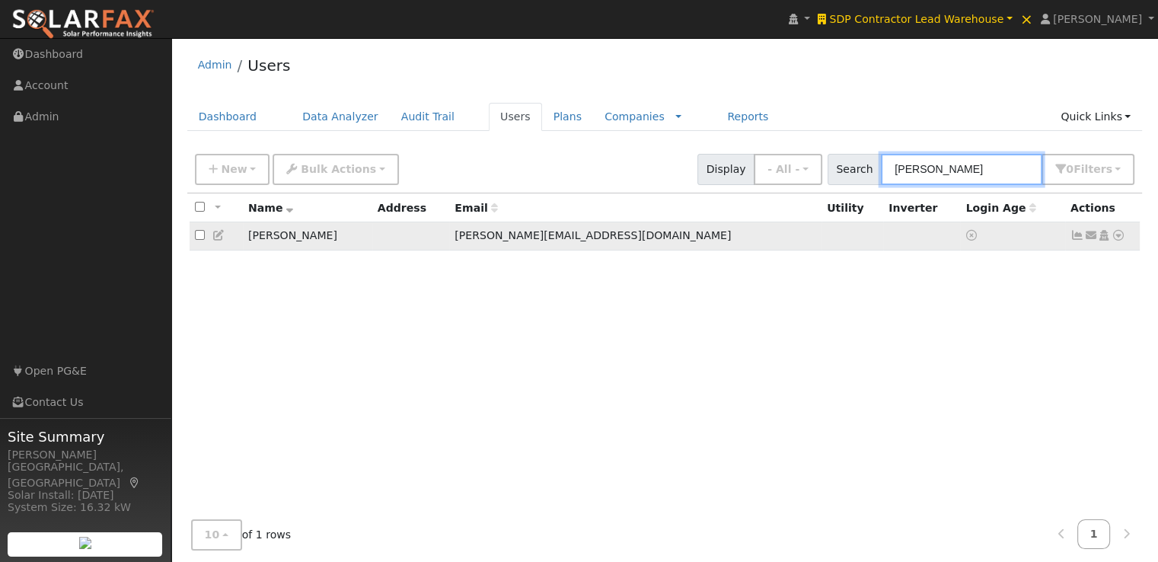
type input "[PERSON_NAME]"
click at [197, 235] on input "checkbox" at bounding box center [200, 235] width 10 height 10
checkbox input "true"
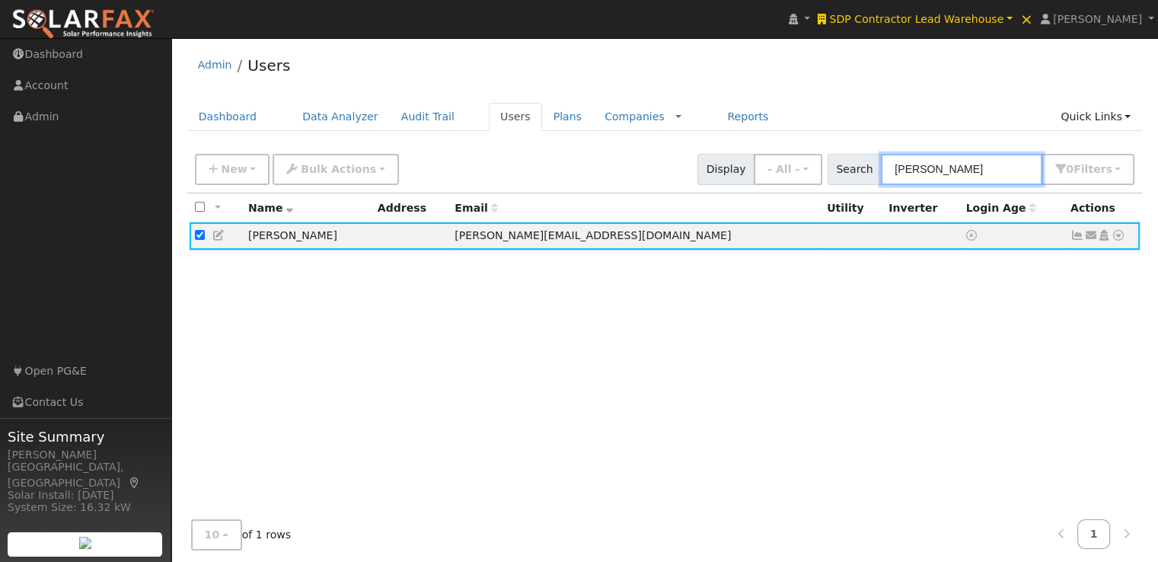
drag, startPoint x: 717, startPoint y: 149, endPoint x: 688, endPoint y: 147, distance: 29.0
click at [688, 147] on div "New Add User Quick Add Quick Connect Quick Convert Lead Bulk Actions Send Email…" at bounding box center [665, 169] width 956 height 46
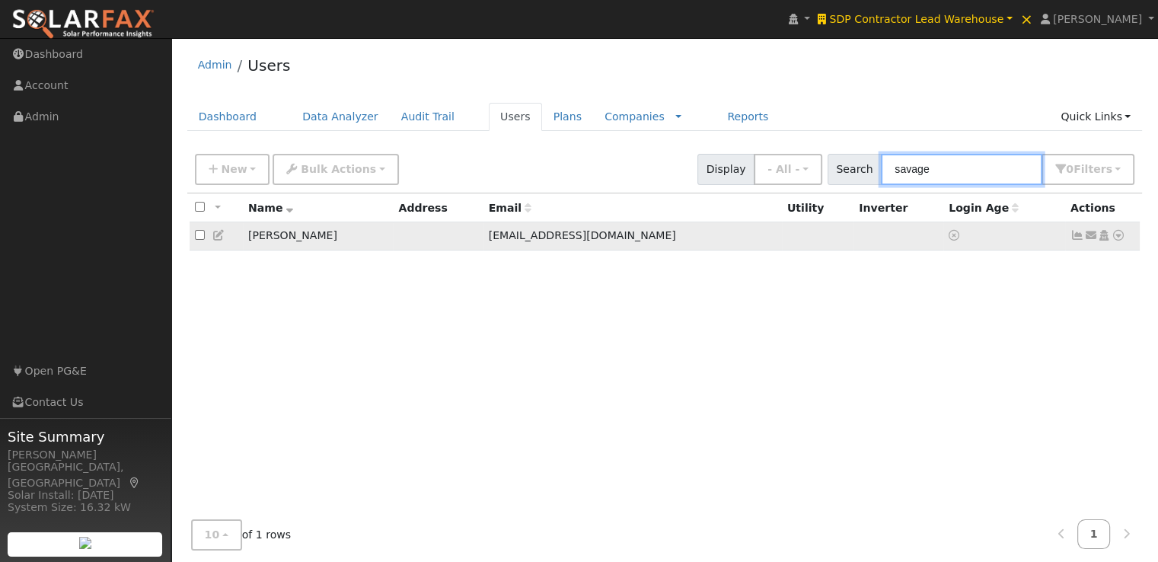
type input "savage"
click at [200, 235] on input "checkbox" at bounding box center [200, 235] width 10 height 10
checkbox input "true"
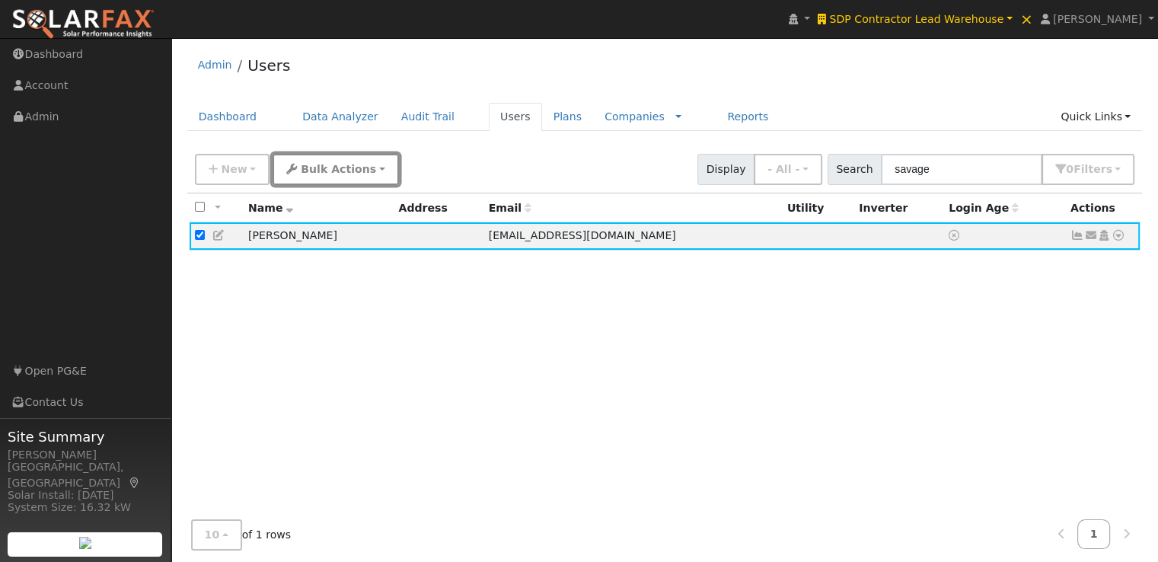
click at [317, 159] on button "Bulk Actions" at bounding box center [336, 169] width 126 height 31
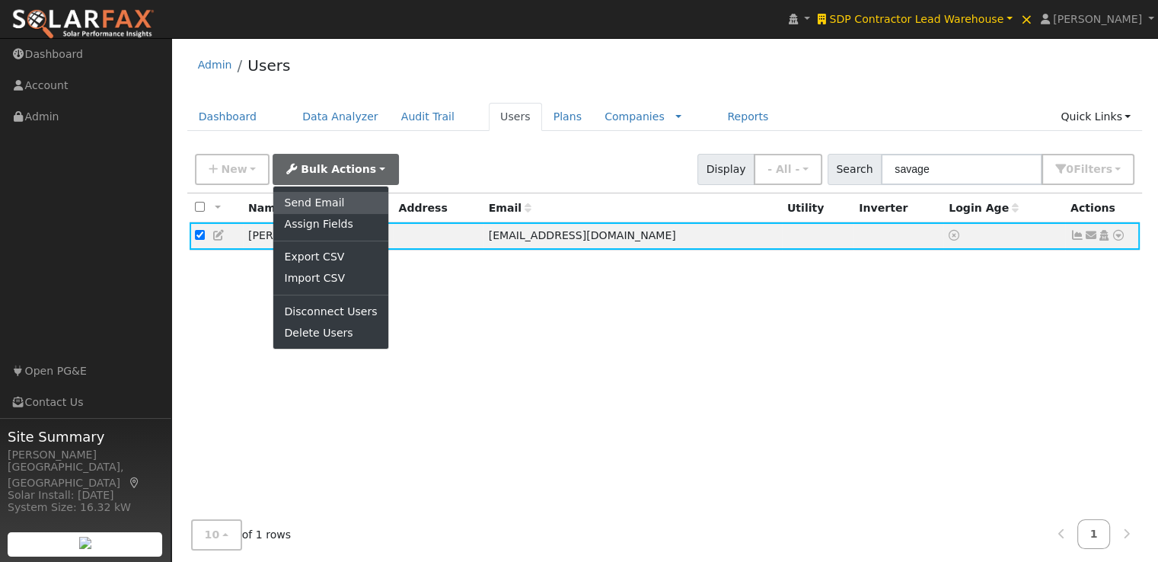
click at [305, 201] on link "Send Email" at bounding box center [330, 202] width 114 height 21
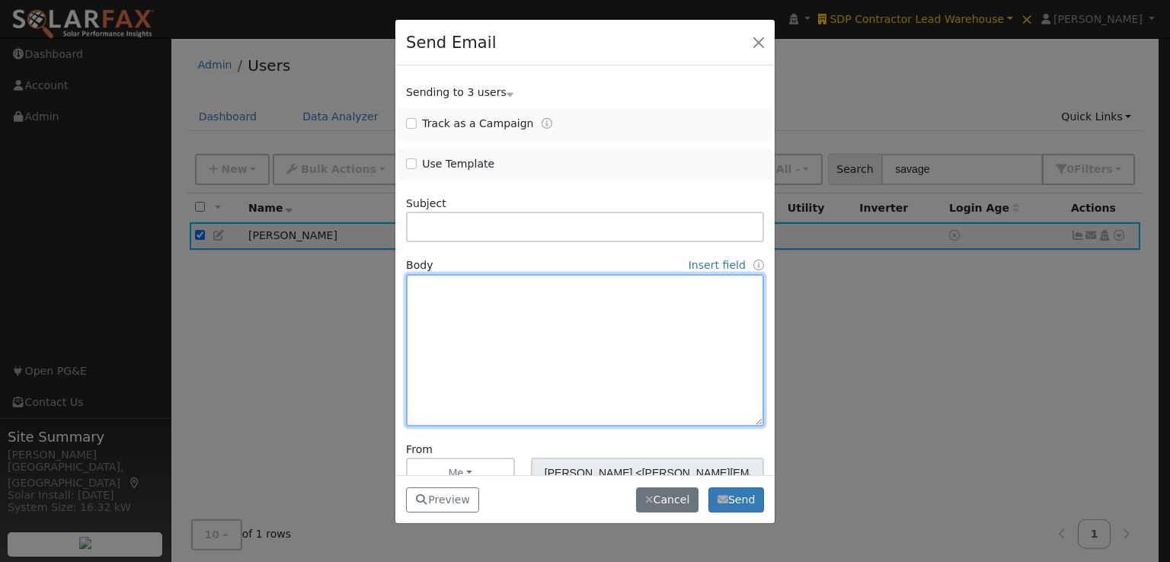
click at [460, 299] on textarea at bounding box center [585, 350] width 358 height 152
paste textarea "Lore {ipsu_dolor}, SitamEtc® adipisci eli sed doeiusmod tem incididunt utlabor …"
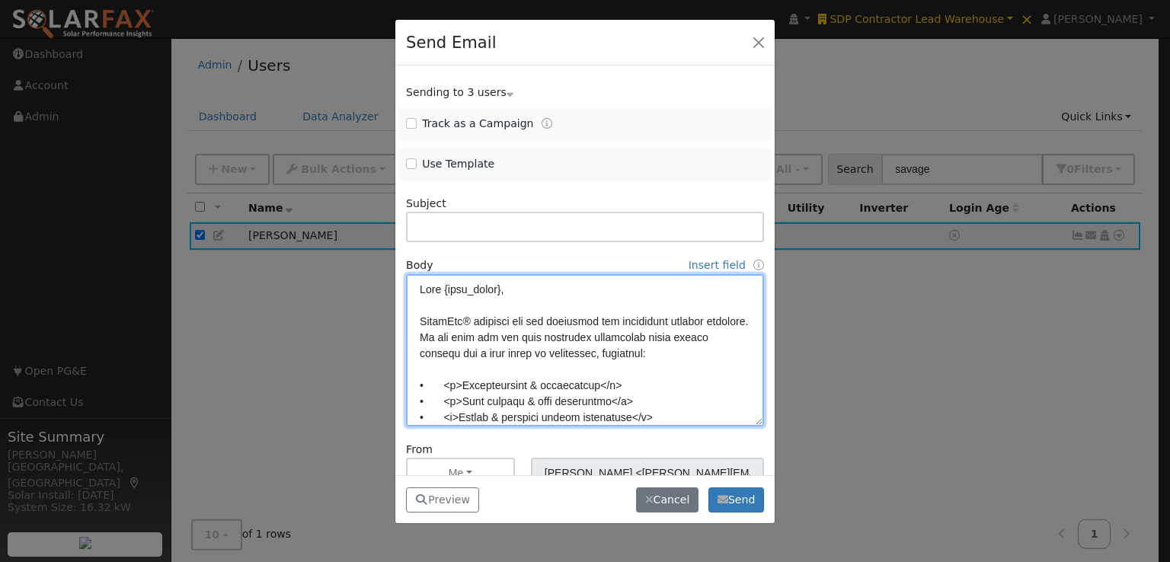
scroll to position [530, 0]
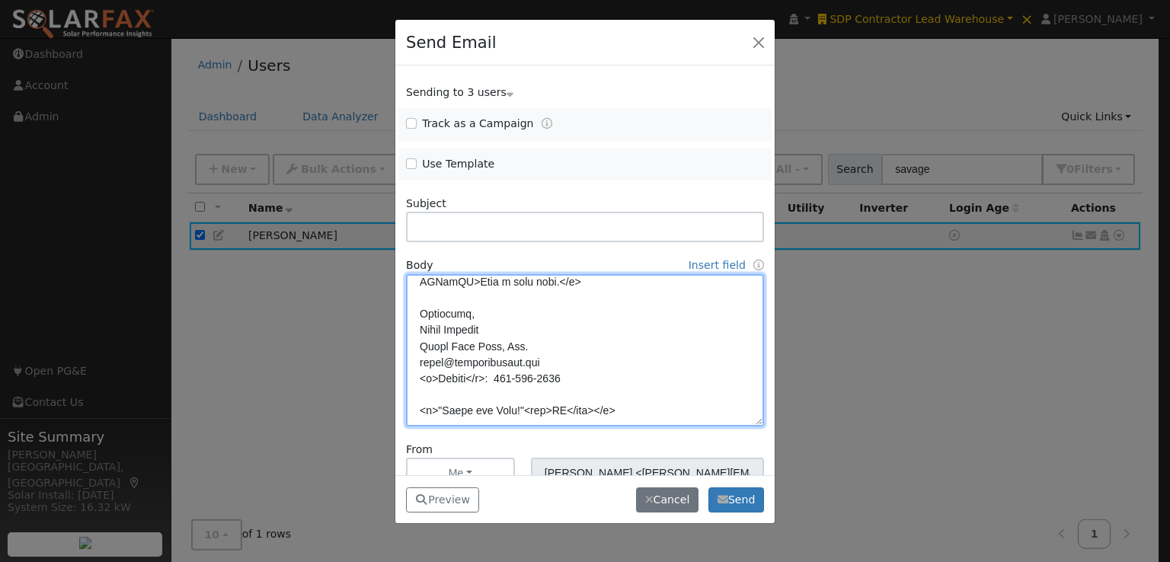
type textarea "Lore {ipsu_dolor}, SitamEtc® adipisci eli sed doeiusmod tem incididunt utlabor …"
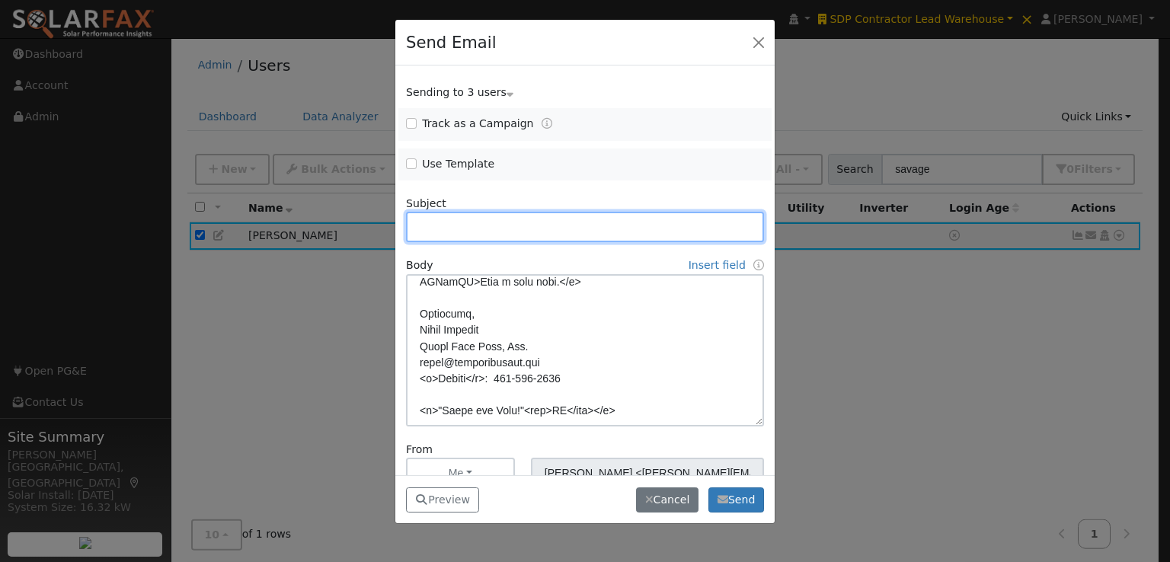
click at [487, 225] on input "text" at bounding box center [585, 227] width 358 height 30
paste input "Commercial Storage Modeling with SolarFax®"
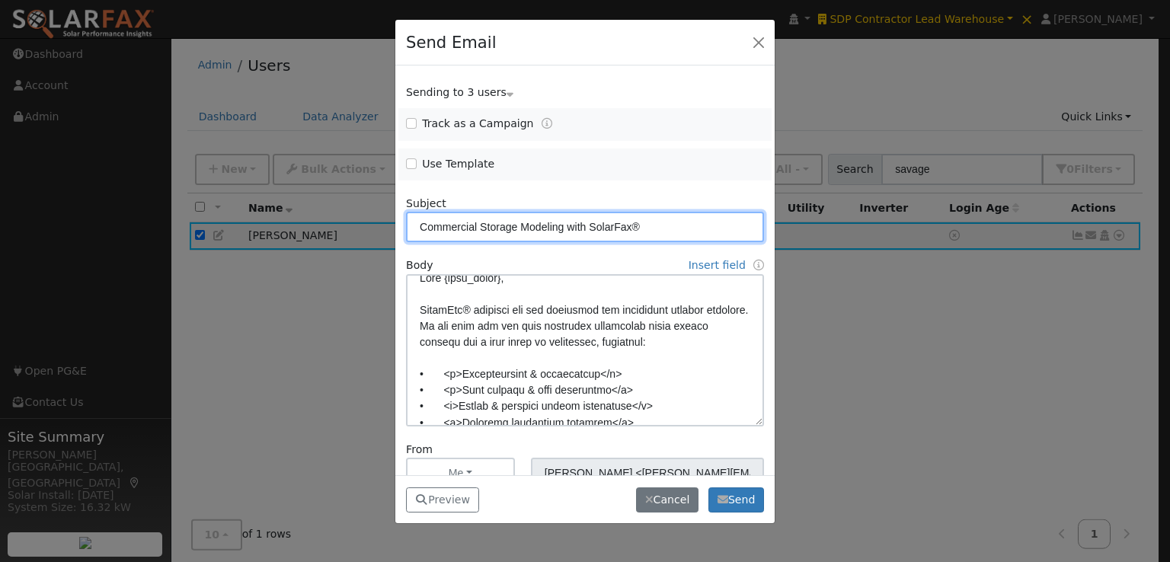
scroll to position [0, 0]
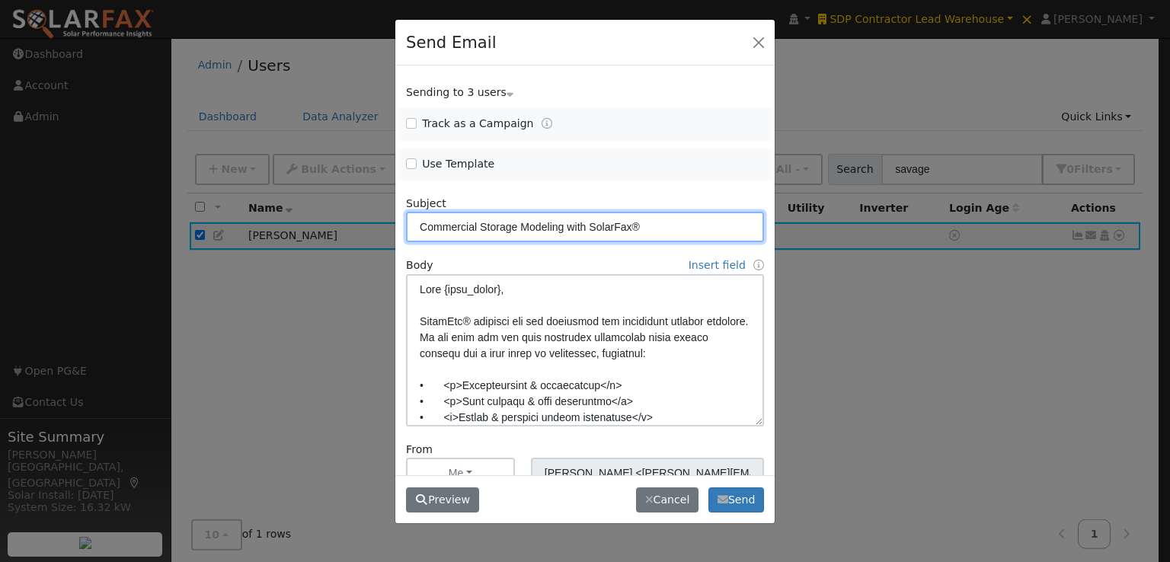
type input "Commercial Storage Modeling with SolarFax®"
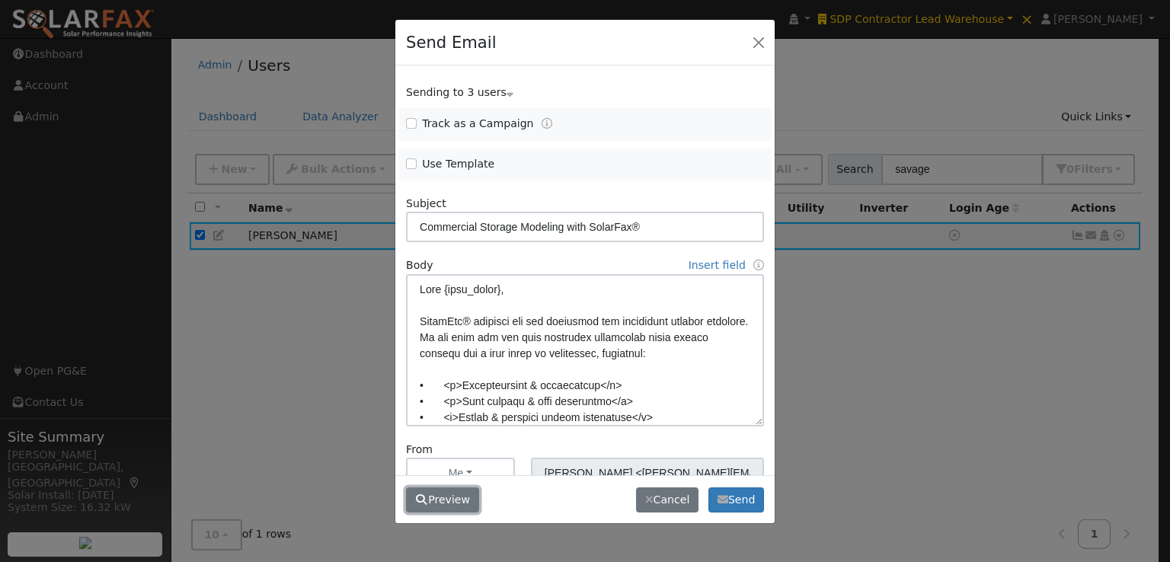
click at [452, 502] on button "Preview" at bounding box center [442, 500] width 73 height 26
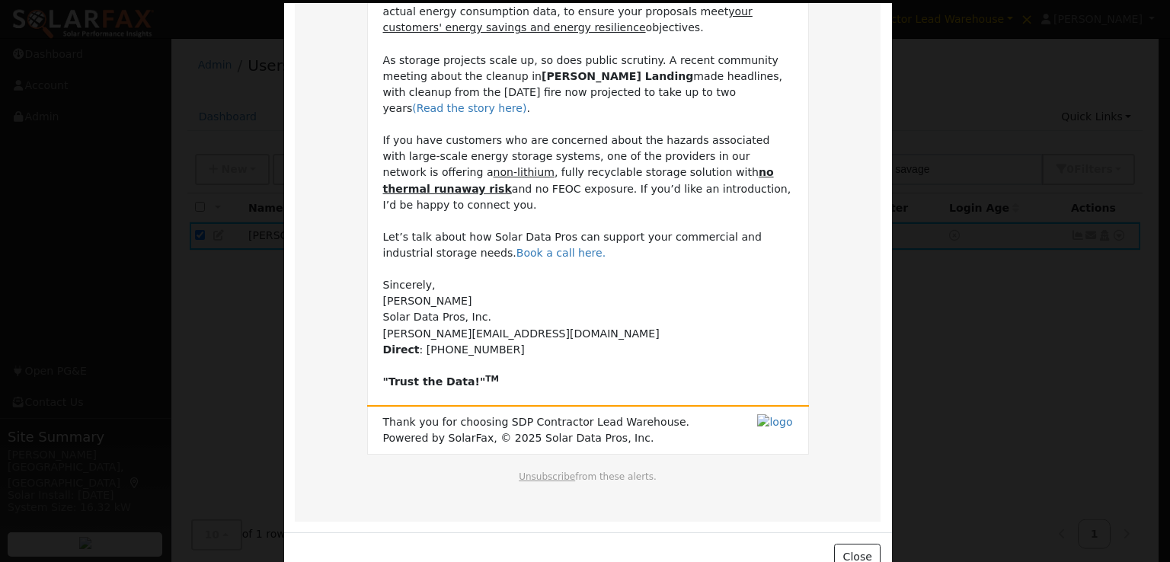
scroll to position [343, 0]
click at [846, 542] on button "Close" at bounding box center [857, 555] width 46 height 26
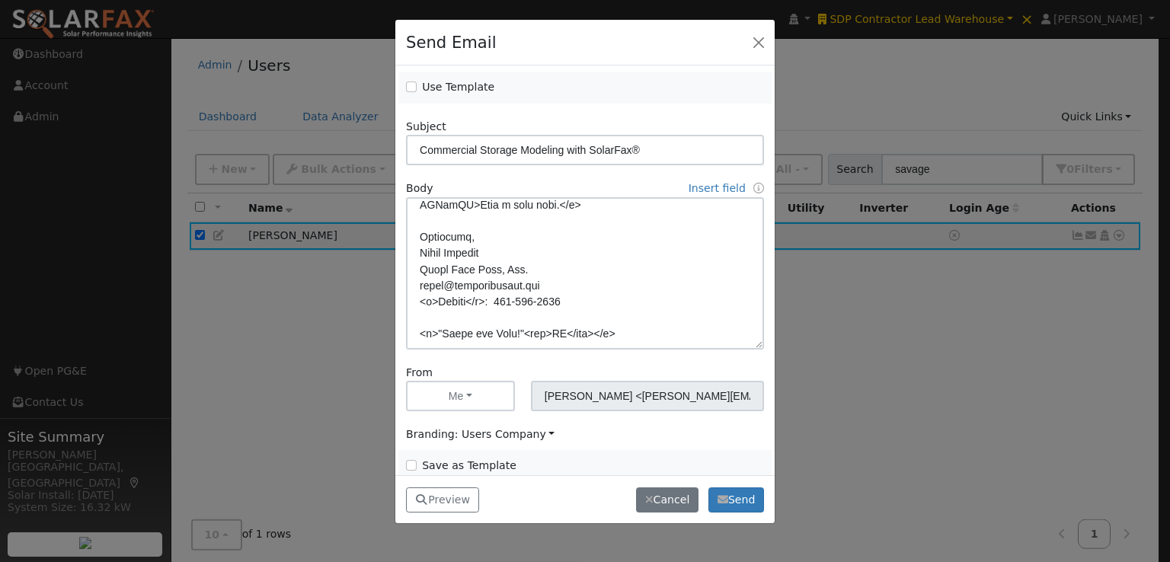
scroll to position [94, 0]
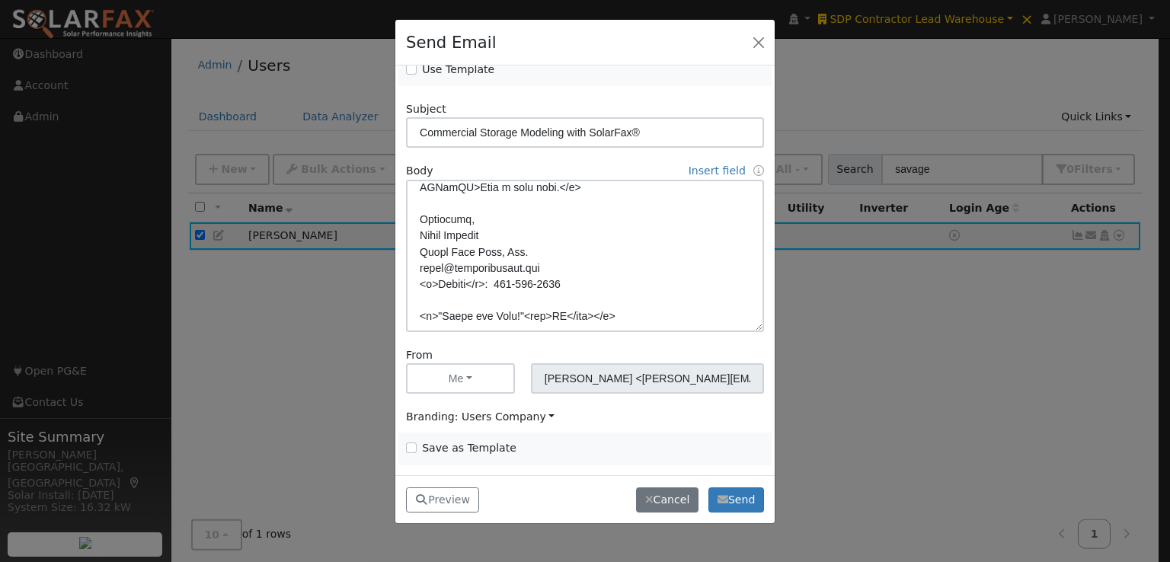
click at [466, 410] on span "Branding: Users Company" at bounding box center [480, 416] width 148 height 12
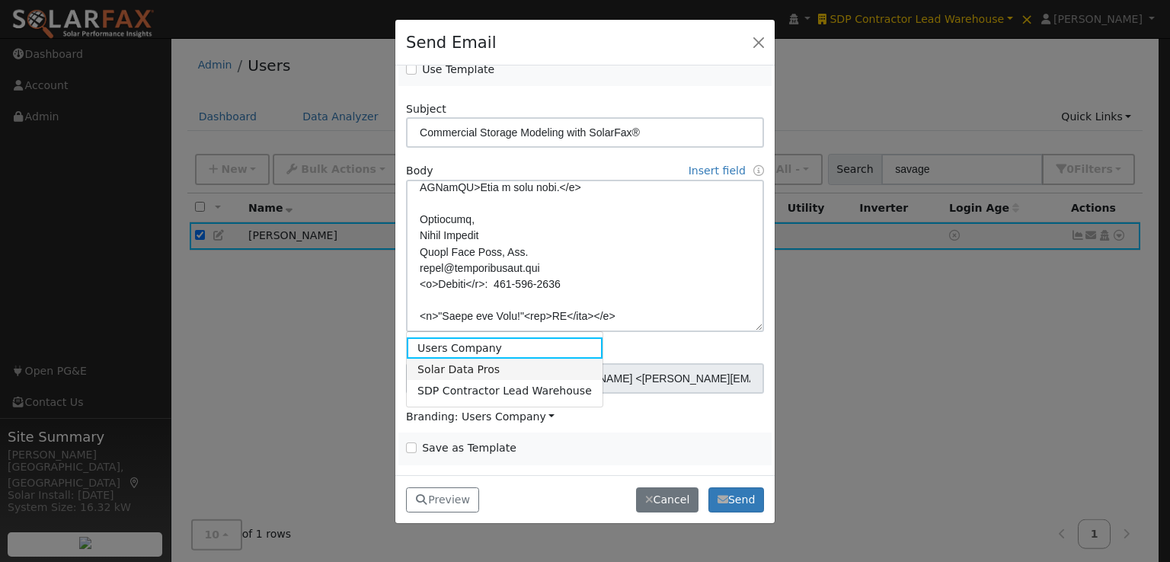
click at [466, 366] on link "Solar Data Pros" at bounding box center [505, 369] width 196 height 21
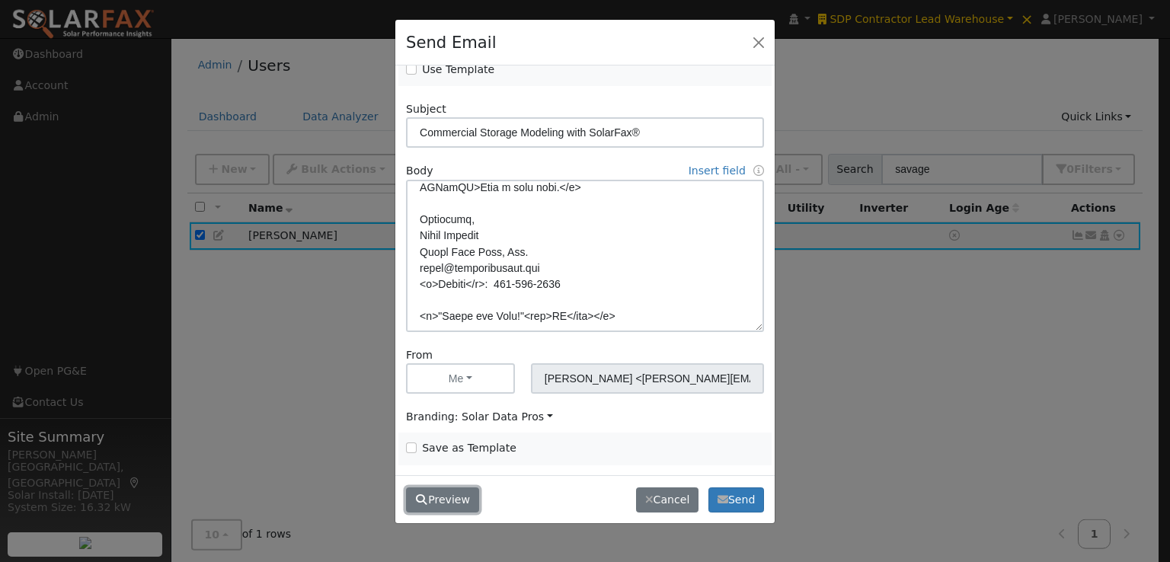
click at [447, 497] on button "Preview" at bounding box center [442, 500] width 73 height 26
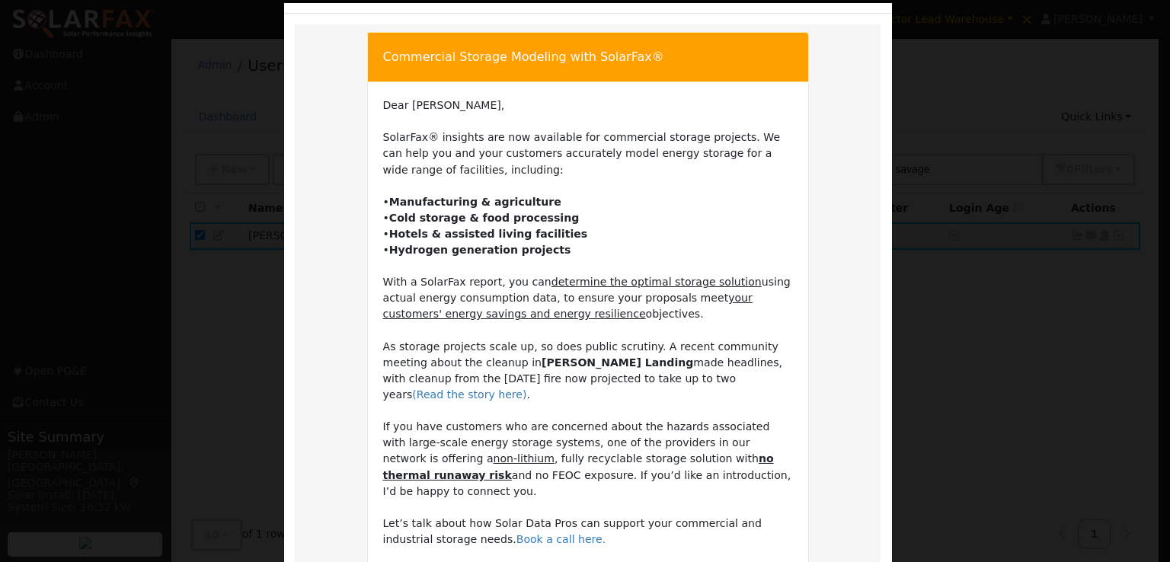
scroll to position [343, 0]
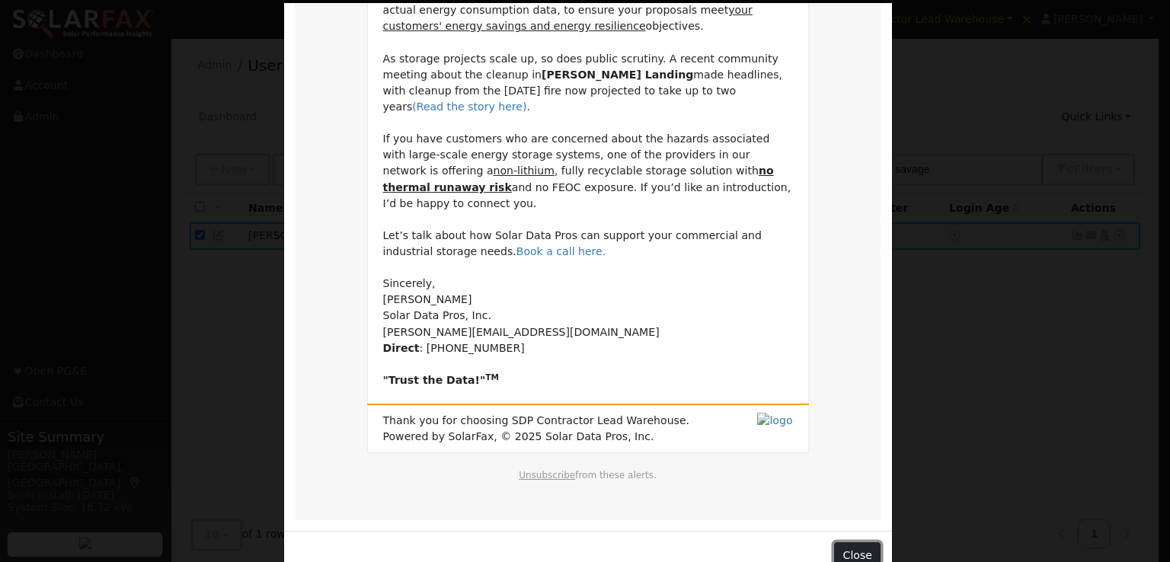
click at [849, 542] on button "Close" at bounding box center [857, 555] width 46 height 26
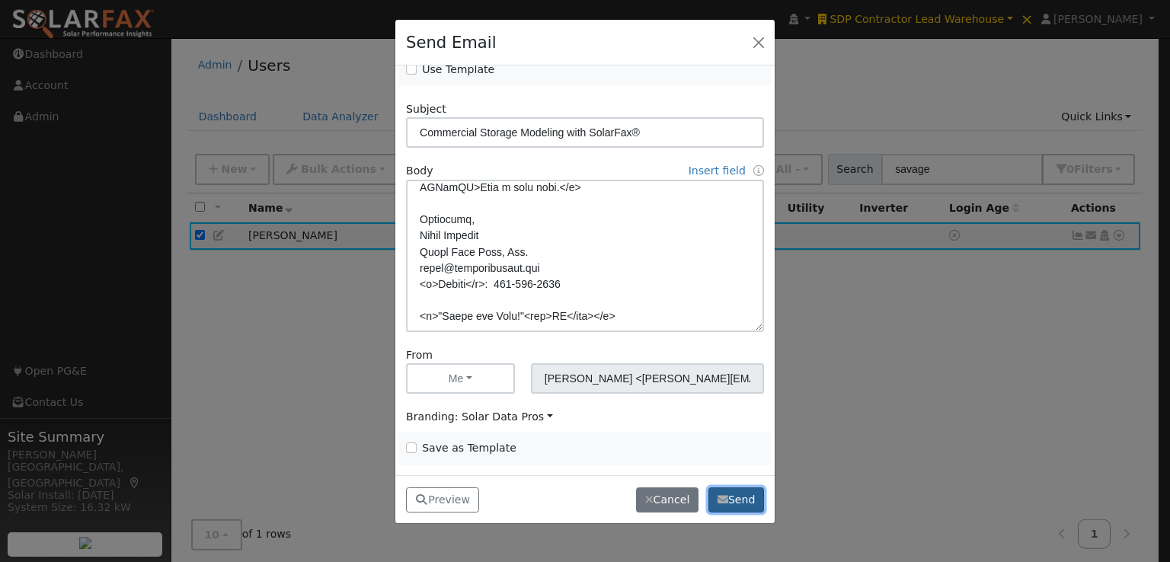
click at [738, 497] on button "Send" at bounding box center [736, 500] width 56 height 26
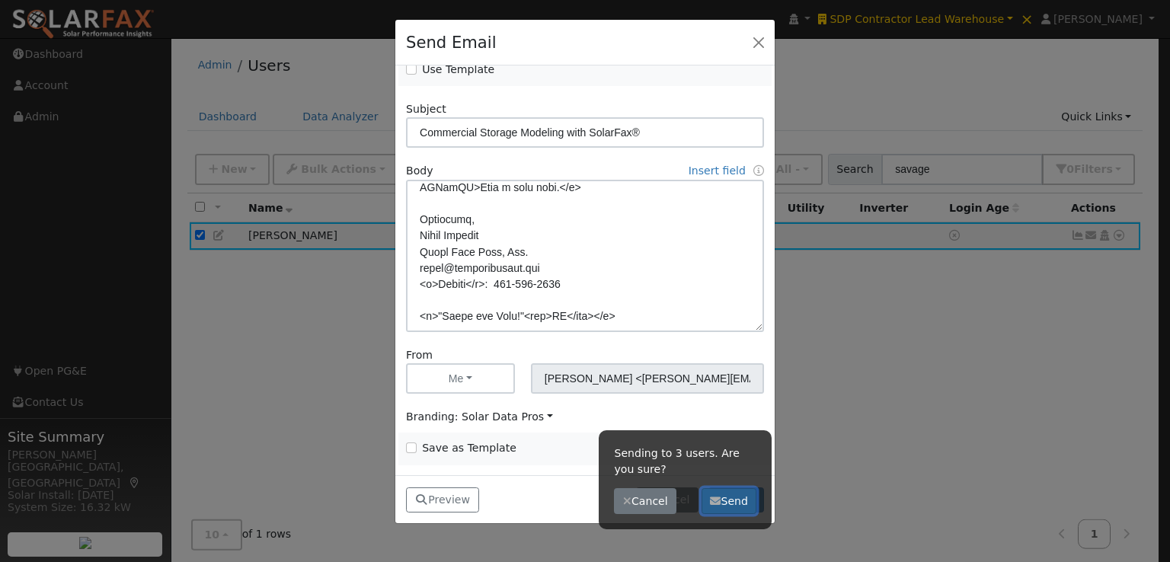
click at [741, 505] on button "Send" at bounding box center [729, 501] width 56 height 26
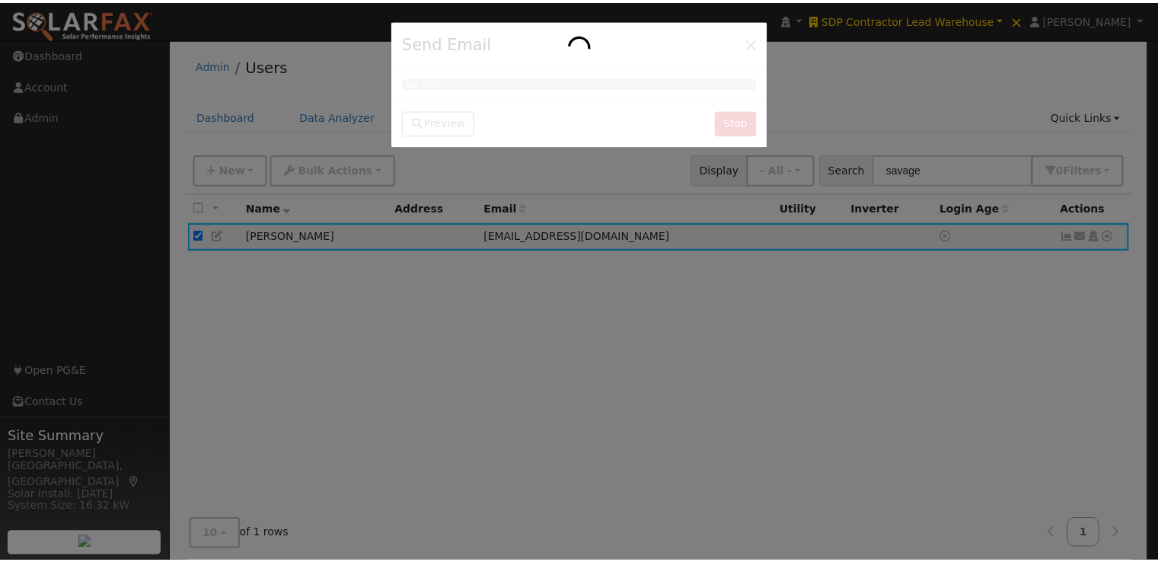
scroll to position [0, 0]
